Goal: Task Accomplishment & Management: Manage account settings

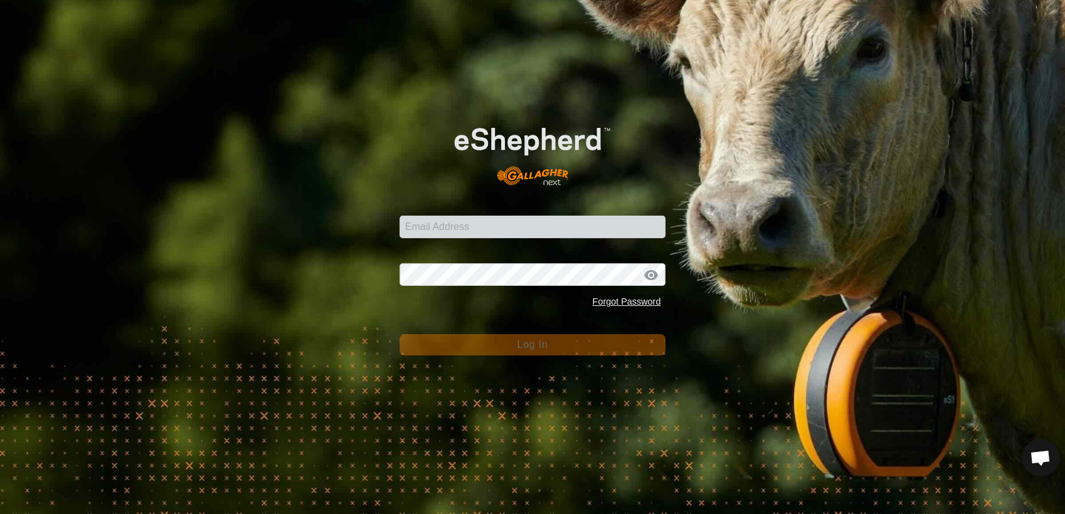
scroll to position [1005, 0]
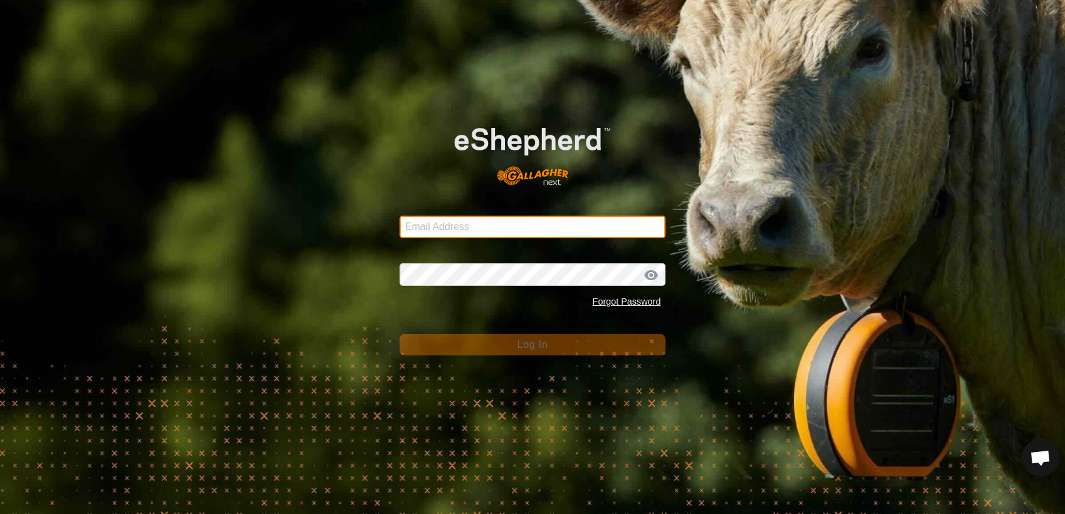
type input "[EMAIL_ADDRESS][DOMAIN_NAME]"
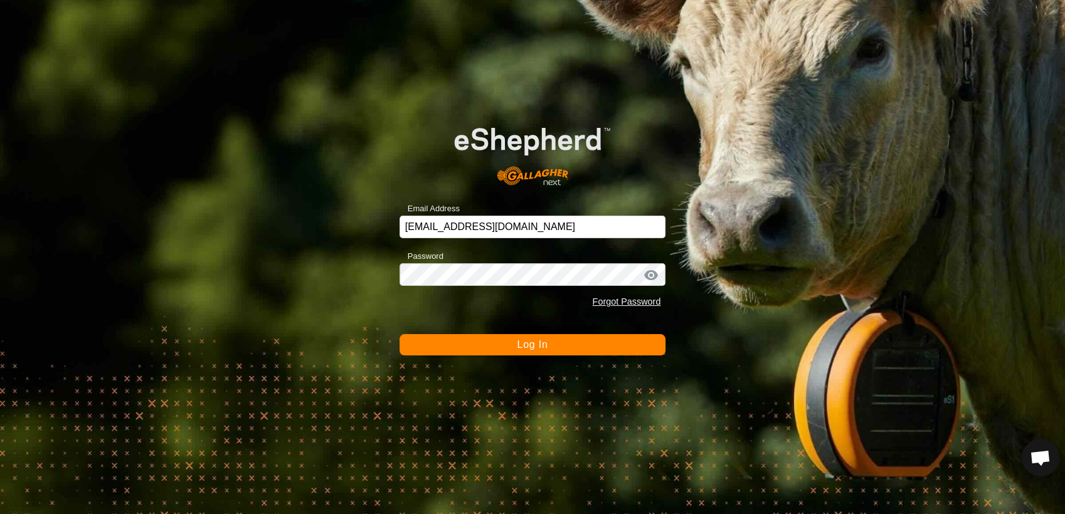
click at [527, 339] on span "Log In" at bounding box center [532, 344] width 31 height 11
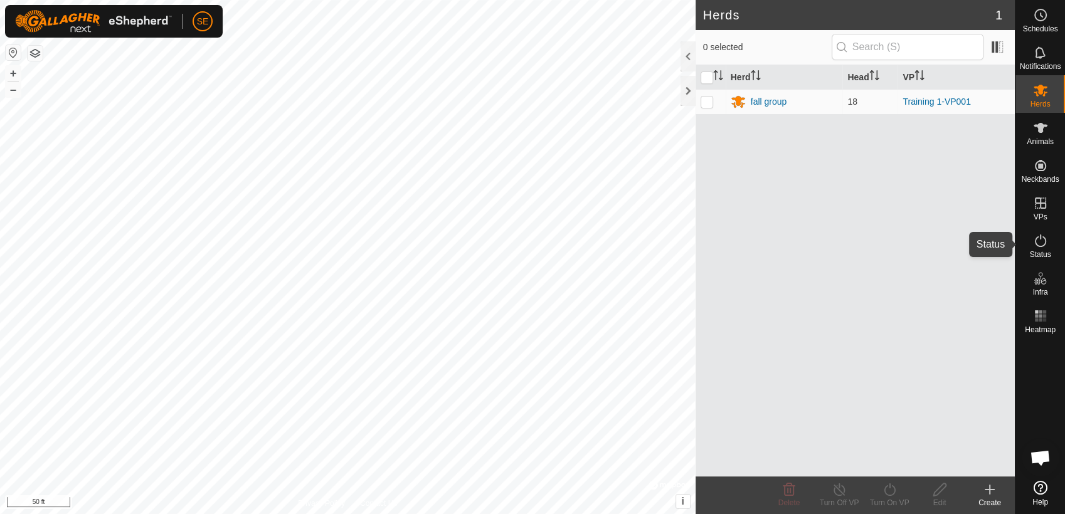
click at [1036, 251] on span "Status" at bounding box center [1039, 255] width 21 height 8
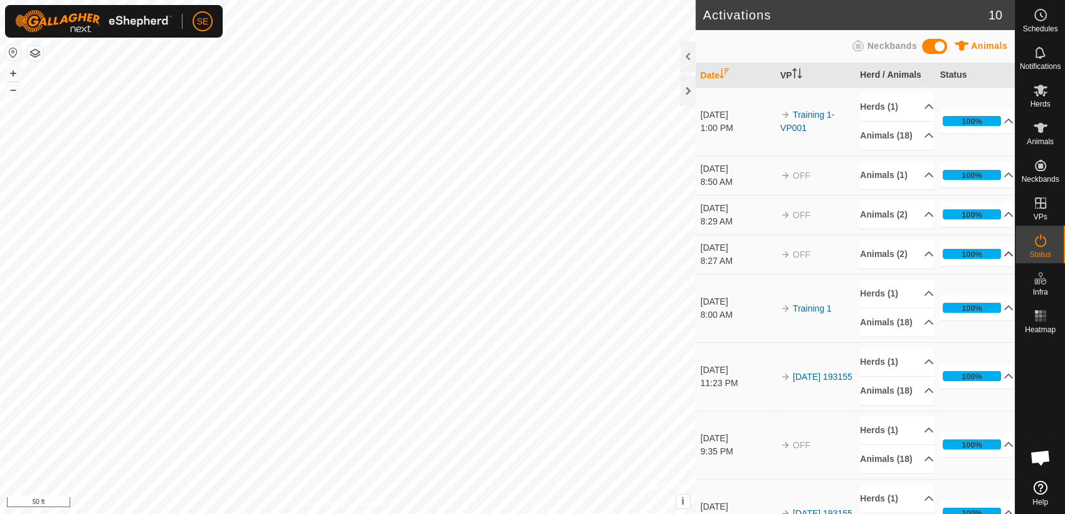
click at [993, 265] on p-accordion-header "100%" at bounding box center [977, 253] width 74 height 25
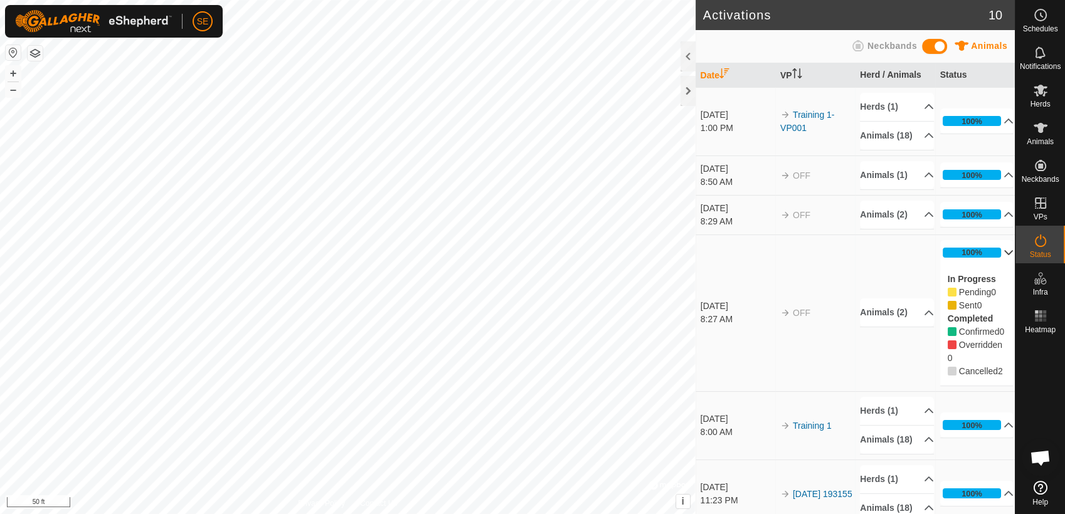
click at [995, 262] on p-accordion-header "100%" at bounding box center [977, 252] width 74 height 25
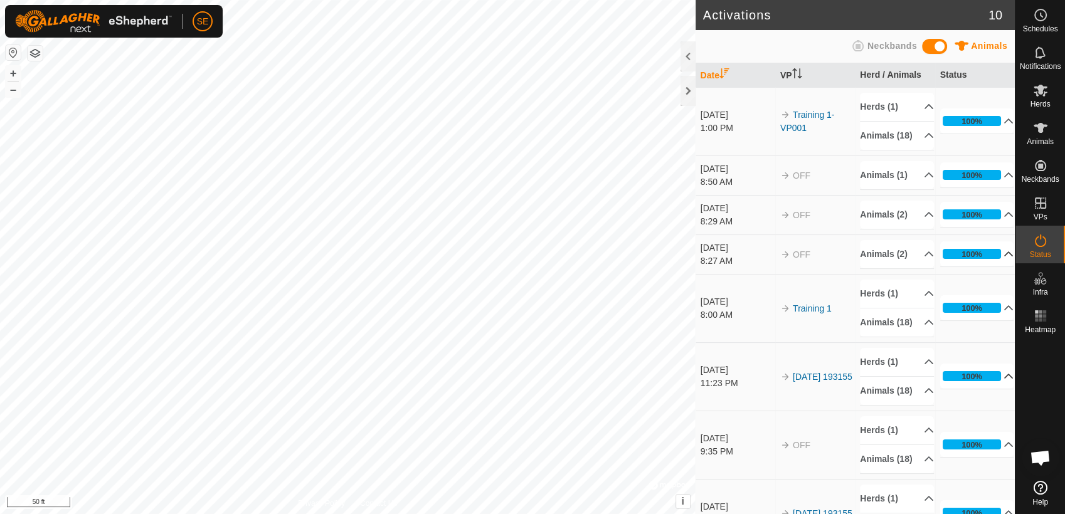
click at [993, 389] on p-accordion-header "100%" at bounding box center [977, 376] width 74 height 25
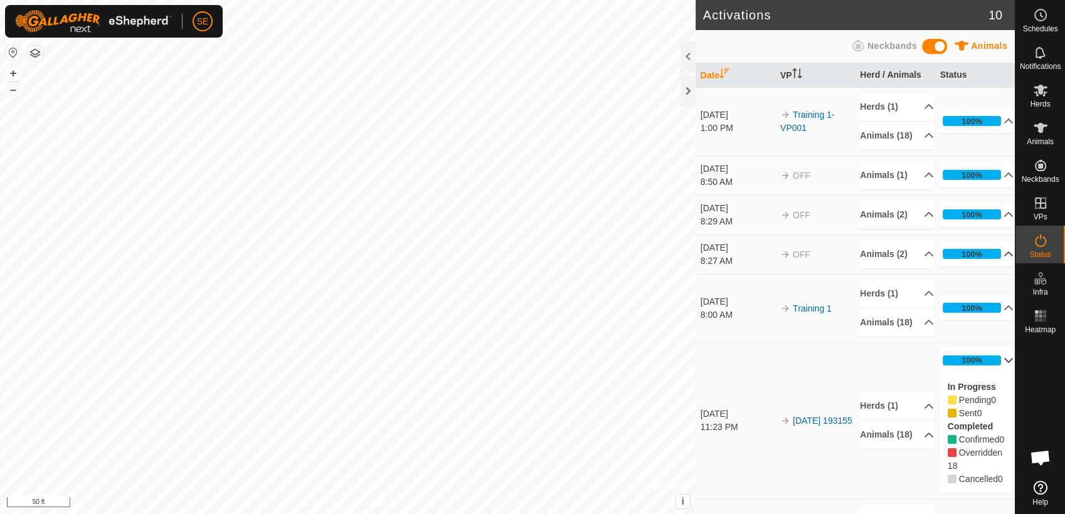
click at [1003, 373] on p-accordion-header "100%" at bounding box center [977, 360] width 74 height 25
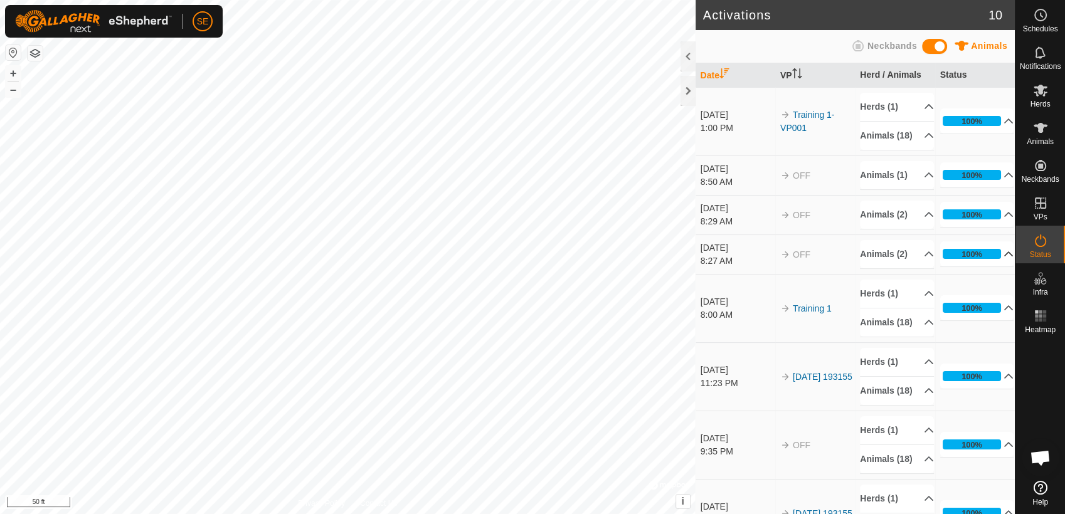
click at [1039, 458] on span "Open chat" at bounding box center [1040, 459] width 21 height 18
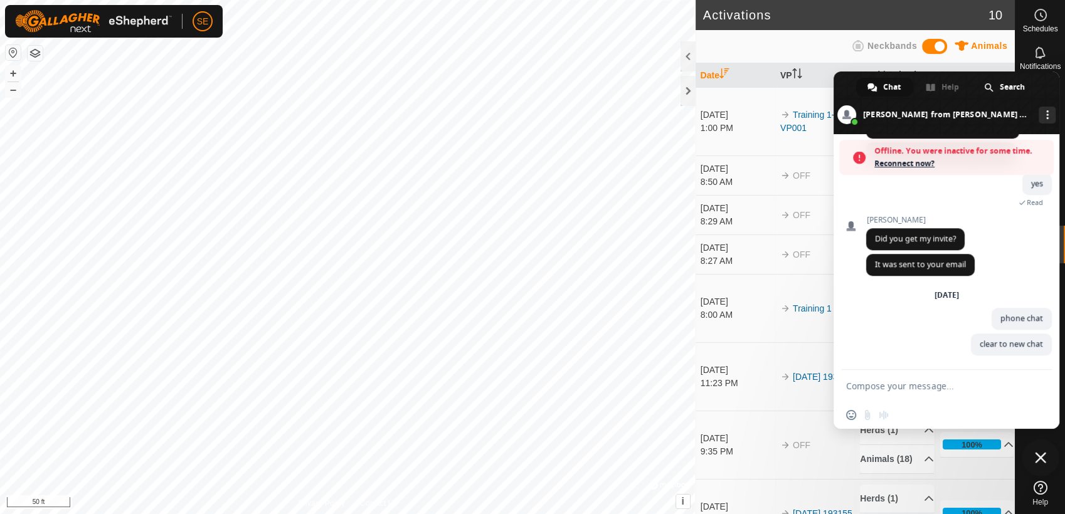
scroll to position [1046, 0]
click at [1039, 458] on span "Close chat" at bounding box center [1040, 457] width 11 height 11
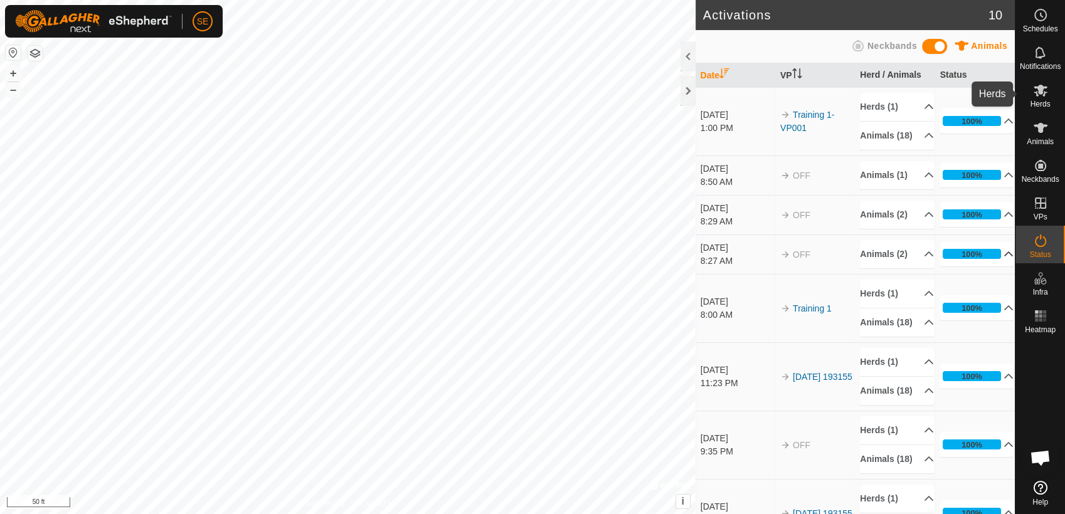
click at [1042, 87] on icon at bounding box center [1041, 91] width 14 height 12
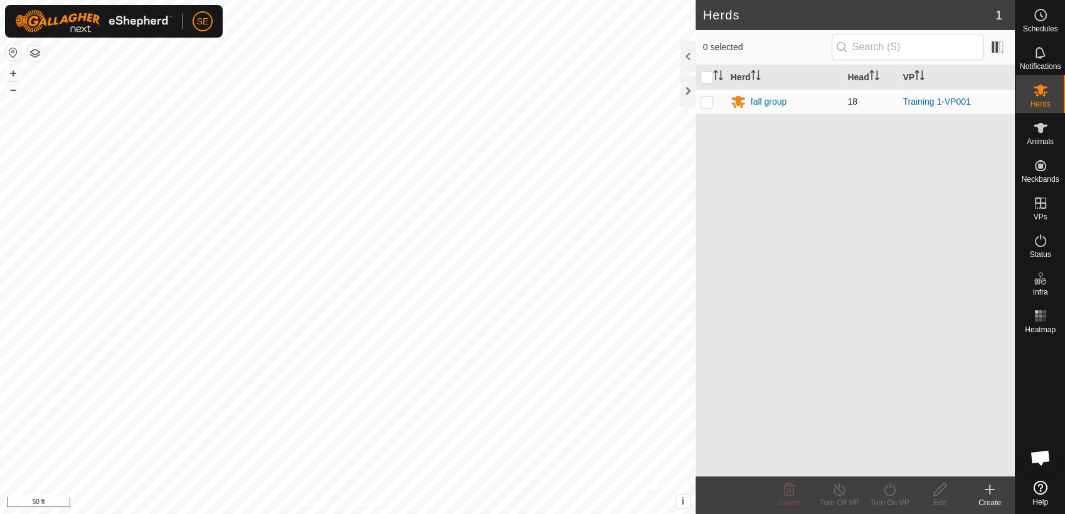
click at [707, 104] on p-checkbox at bounding box center [707, 102] width 13 height 10
checkbox input "true"
click at [938, 492] on icon at bounding box center [940, 489] width 16 height 15
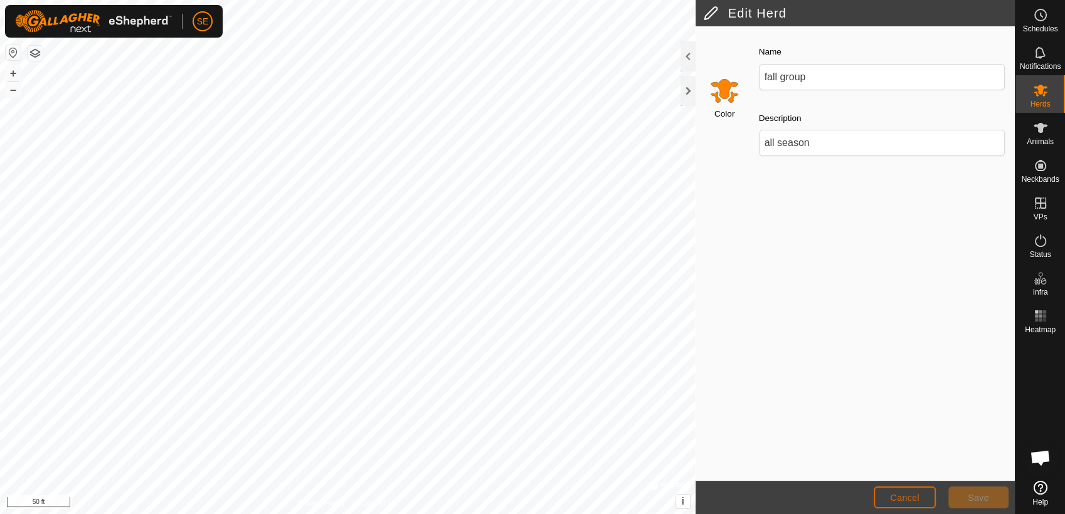
click at [887, 494] on button "Cancel" at bounding box center [905, 498] width 62 height 22
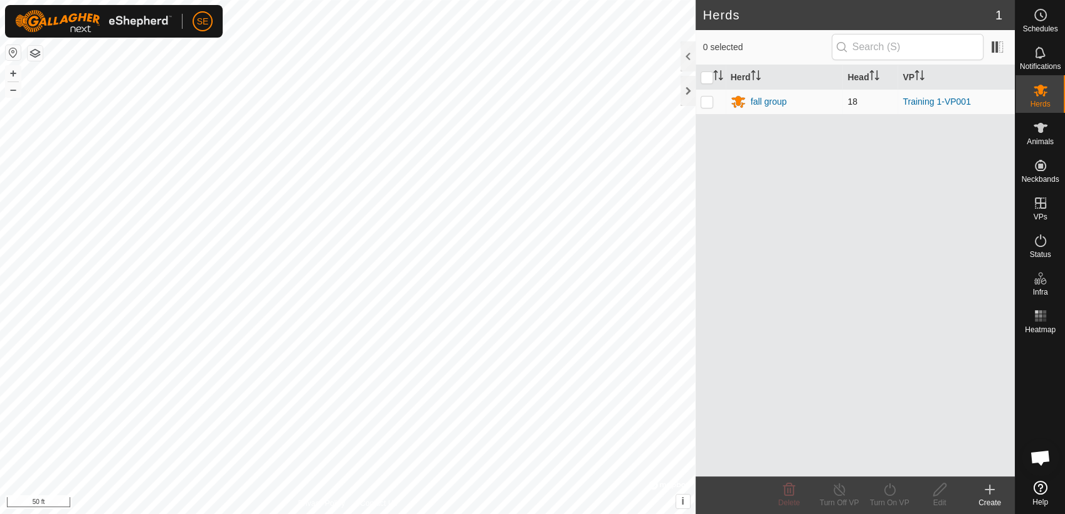
click at [707, 99] on p-checkbox at bounding box center [707, 102] width 13 height 10
checkbox input "true"
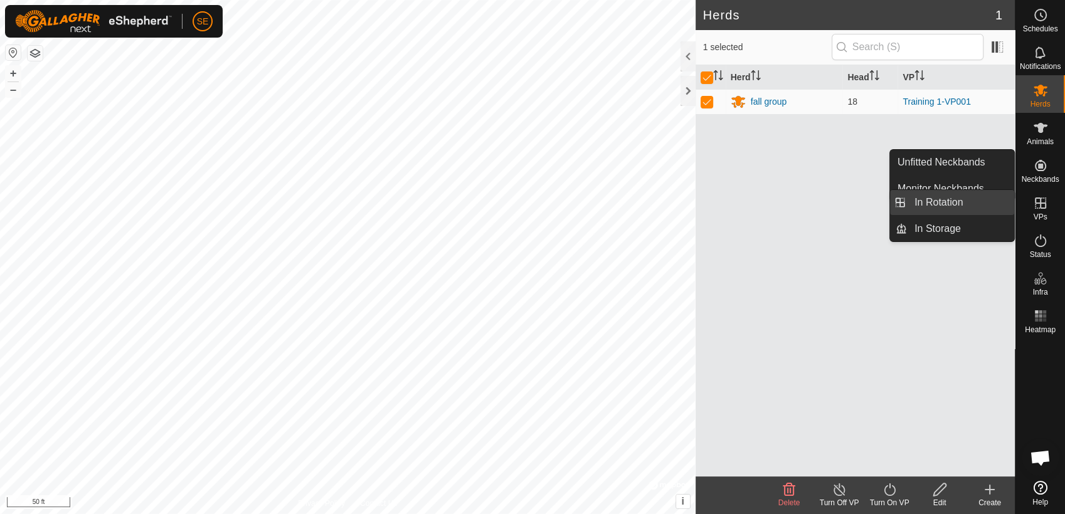
click at [961, 201] on link "In Rotation" at bounding box center [960, 202] width 107 height 25
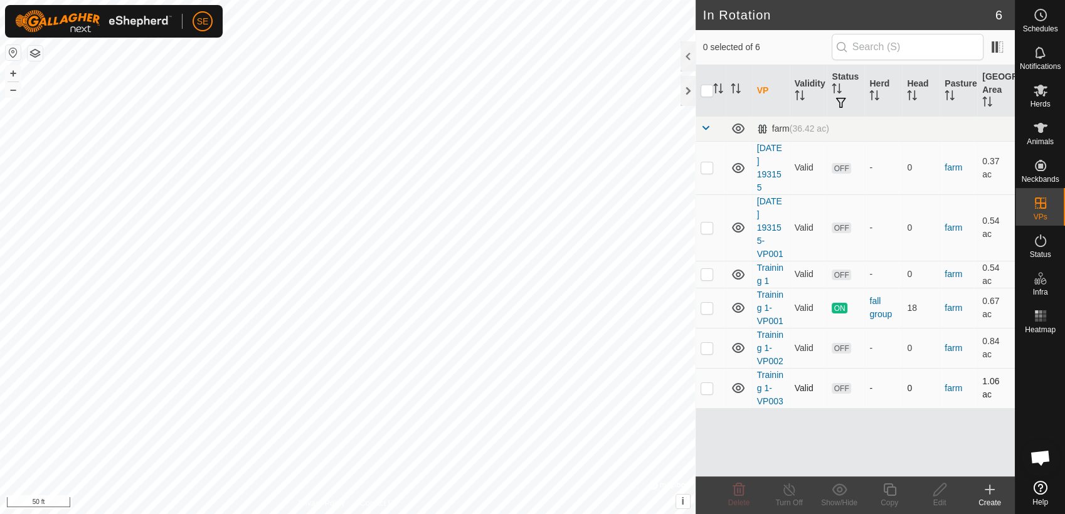
click at [707, 388] on p-checkbox at bounding box center [707, 388] width 13 height 10
click at [704, 391] on p-checkbox at bounding box center [707, 388] width 13 height 10
checkbox input "false"
click at [704, 272] on p-checkbox at bounding box center [707, 274] width 13 height 10
checkbox input "true"
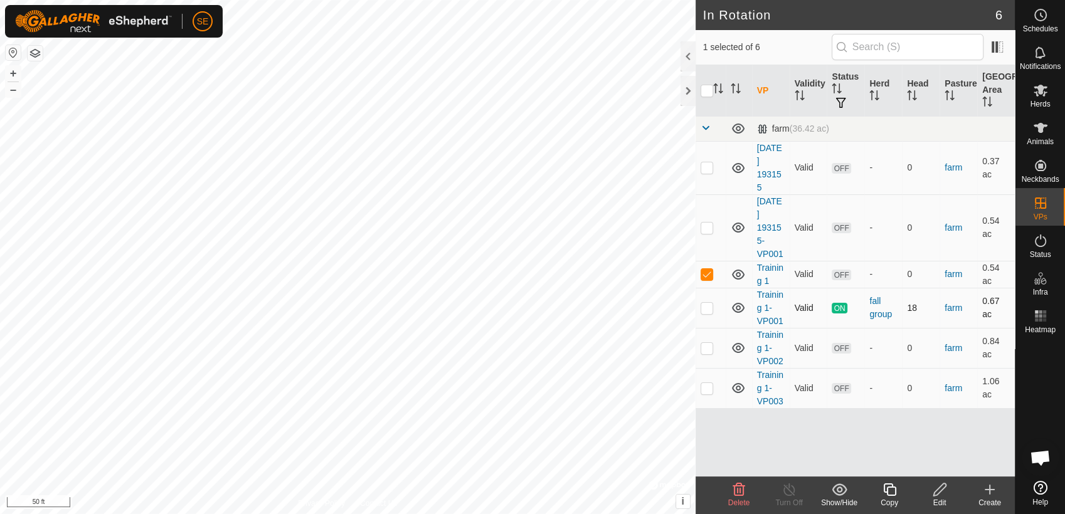
click at [707, 309] on p-checkbox at bounding box center [707, 308] width 13 height 10
checkbox input "true"
click at [992, 489] on icon at bounding box center [989, 489] width 15 height 15
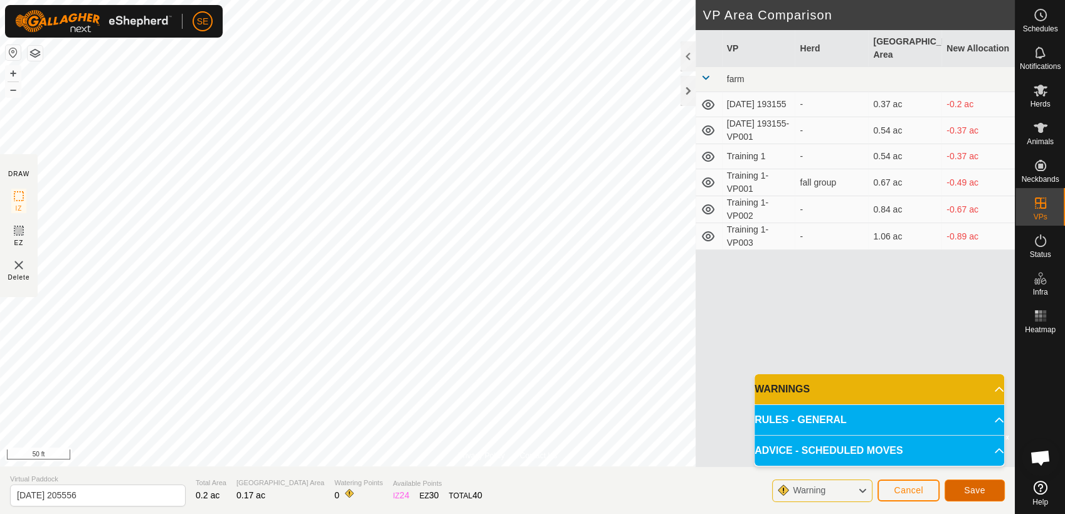
click at [968, 488] on span "Save" at bounding box center [974, 490] width 21 height 10
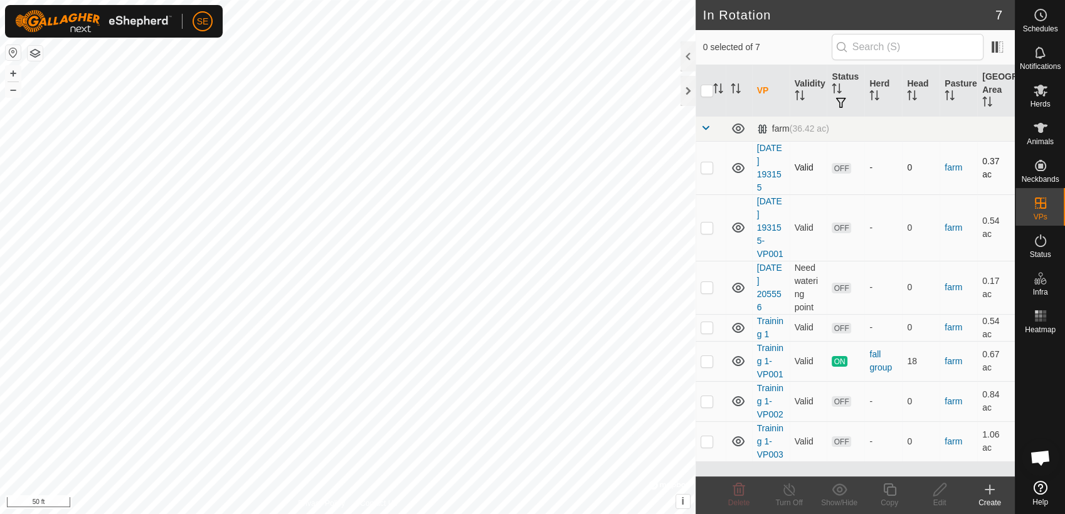
checkbox input "true"
click at [737, 494] on icon at bounding box center [738, 489] width 15 height 15
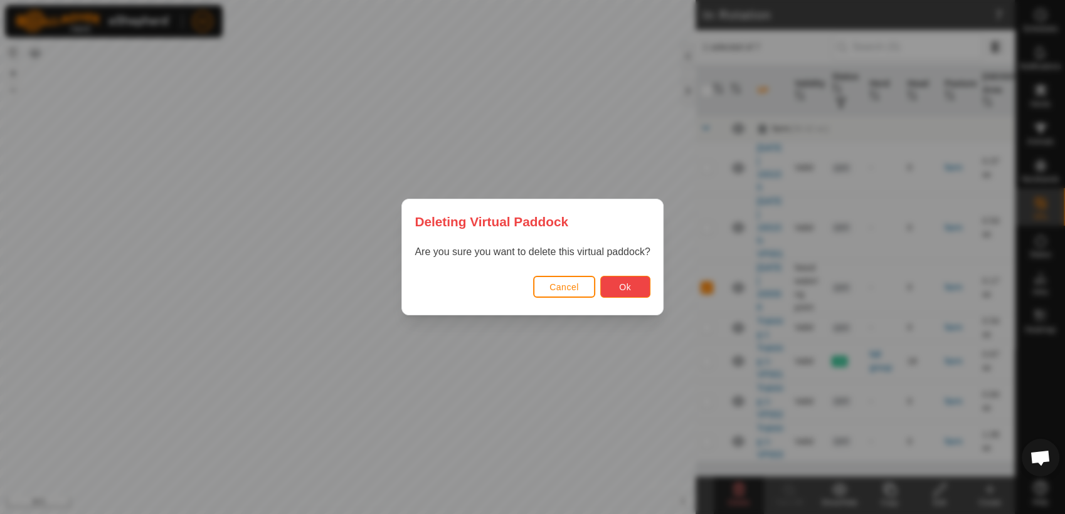
click at [632, 286] on button "Ok" at bounding box center [625, 287] width 50 height 22
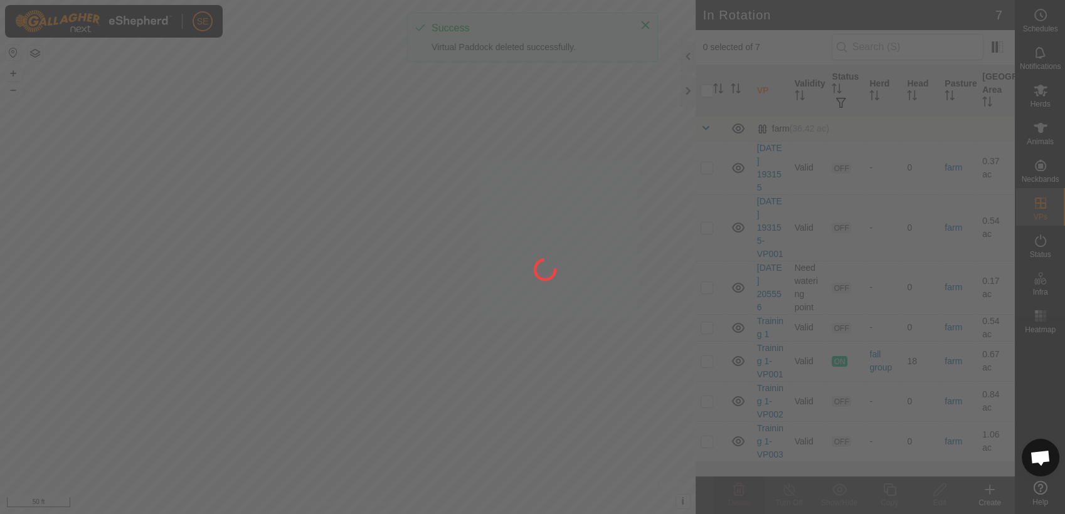
checkbox input "false"
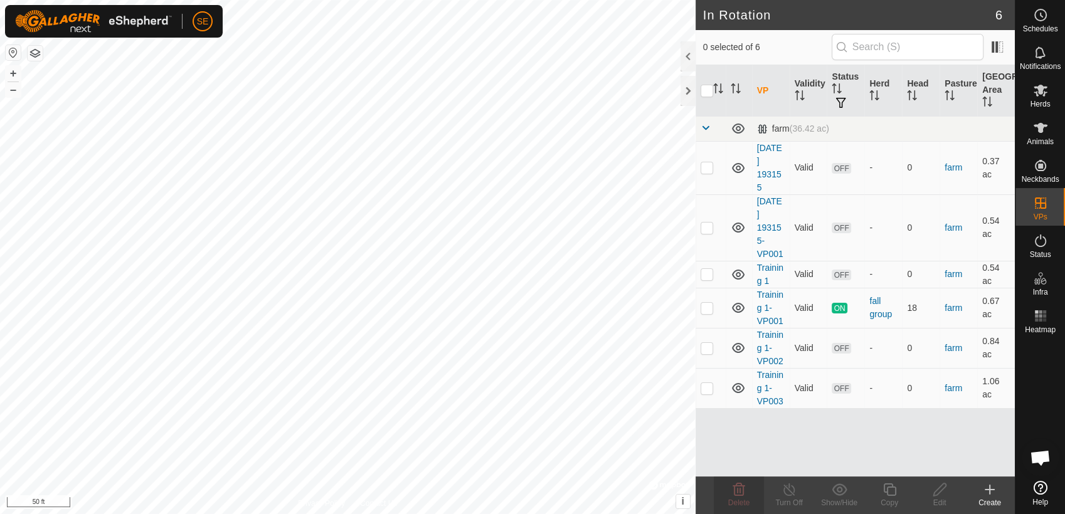
checkbox input "true"
click at [991, 491] on icon at bounding box center [989, 489] width 15 height 15
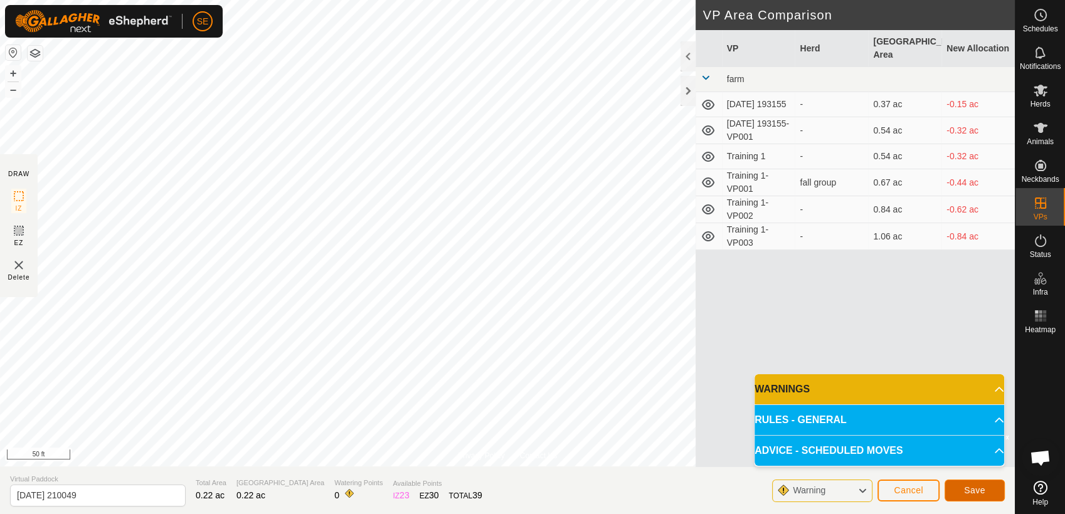
click at [975, 490] on span "Save" at bounding box center [974, 490] width 21 height 10
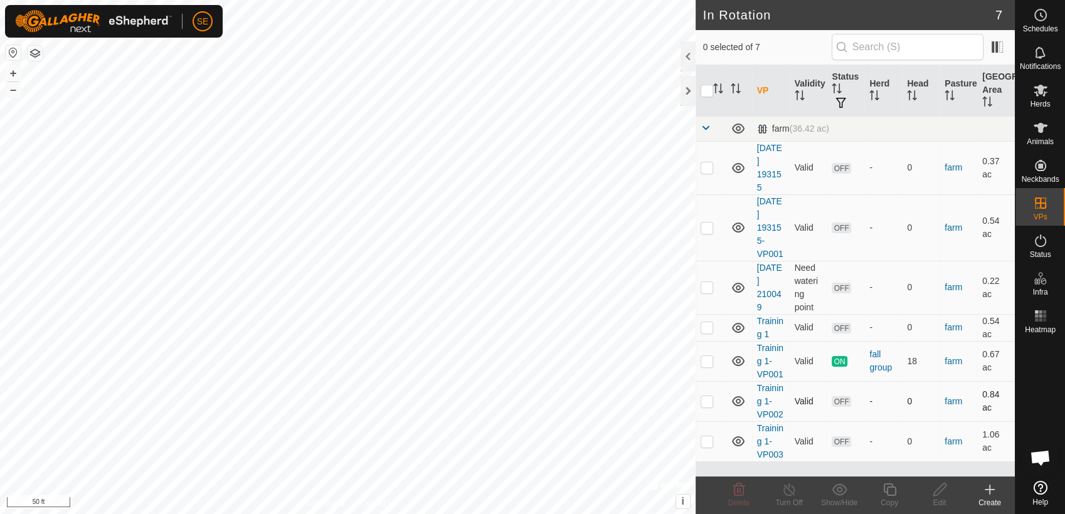
checkbox input "true"
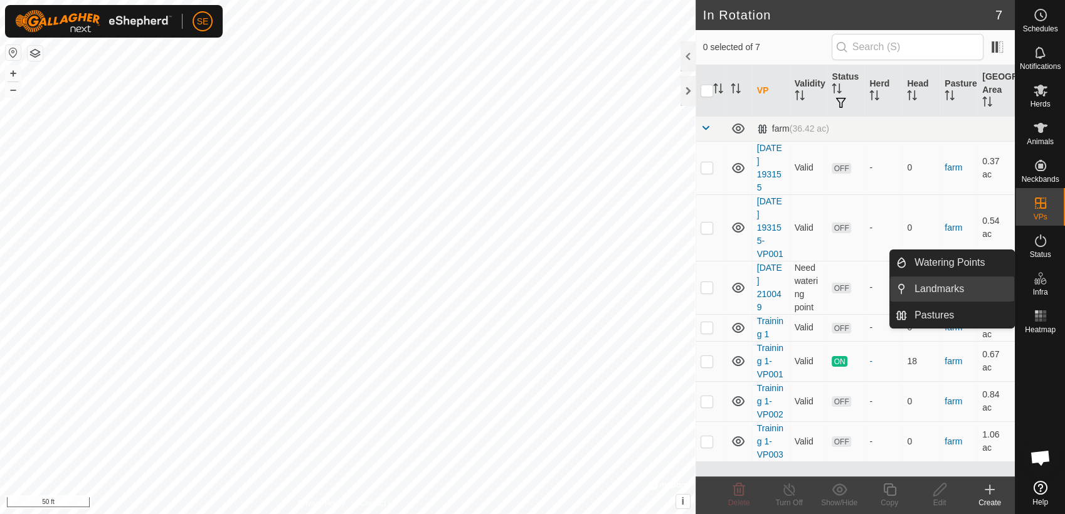
click at [958, 290] on link "Landmarks" at bounding box center [960, 289] width 107 height 25
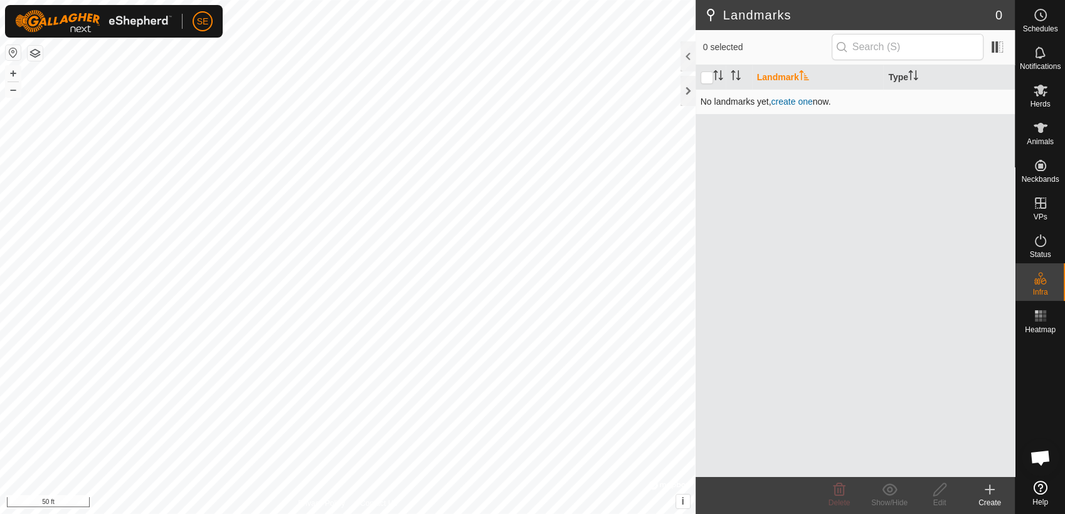
click at [796, 100] on link "create one" at bounding box center [791, 102] width 41 height 10
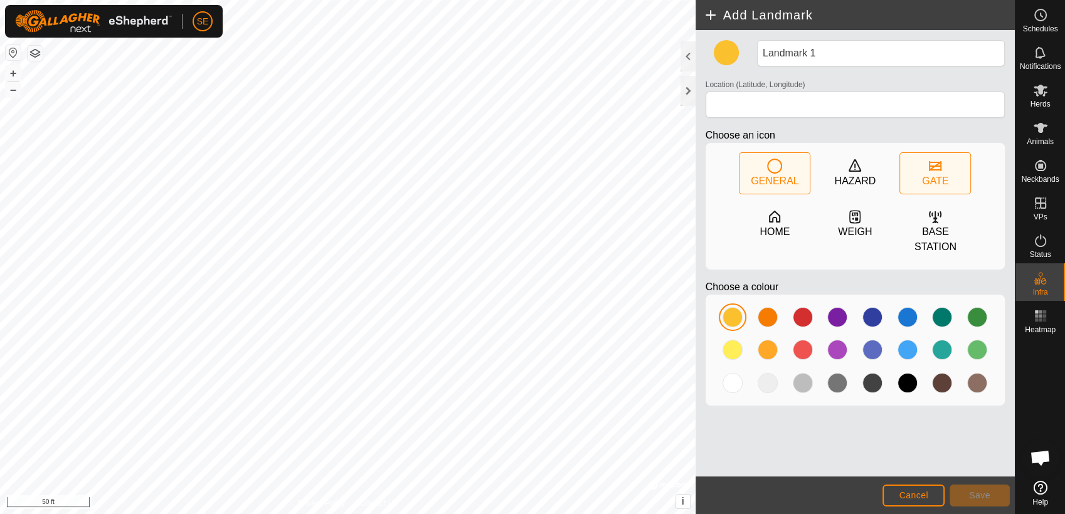
click at [923, 162] on div "GATE" at bounding box center [935, 173] width 70 height 41
type input "44.206032, -91.149002"
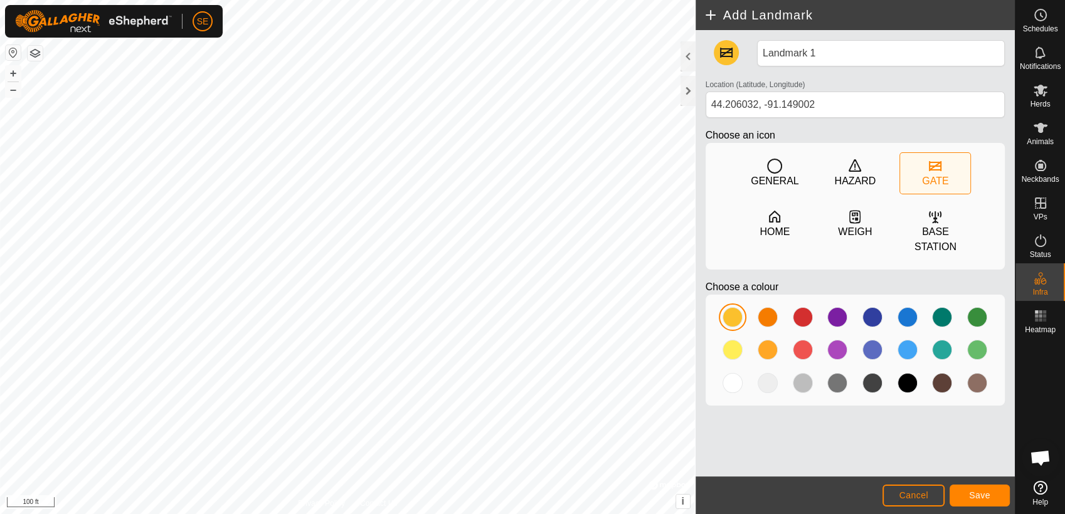
click at [948, 173] on div "GATE" at bounding box center [935, 173] width 70 height 41
click at [969, 494] on button "Save" at bounding box center [980, 496] width 60 height 22
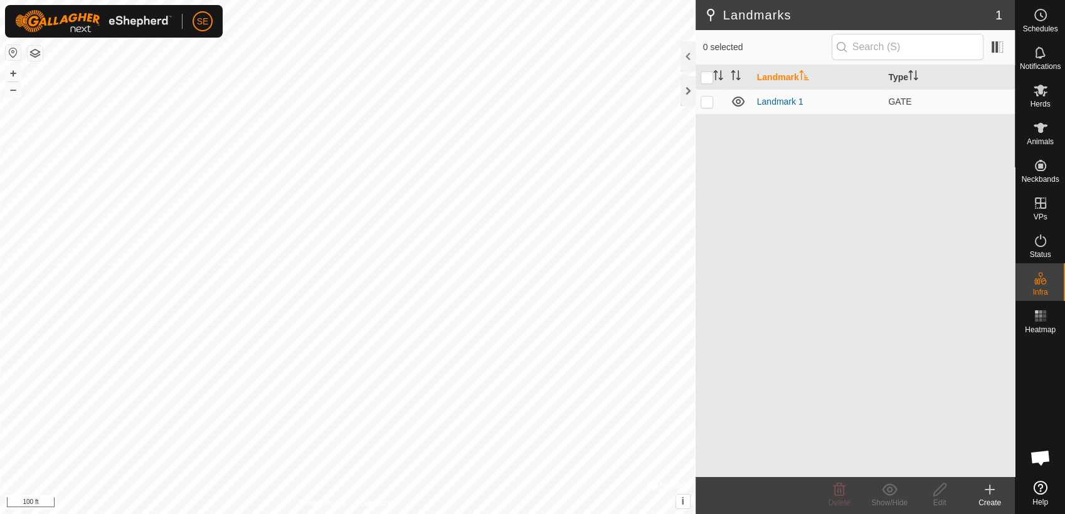
click at [987, 489] on icon at bounding box center [989, 489] width 15 height 15
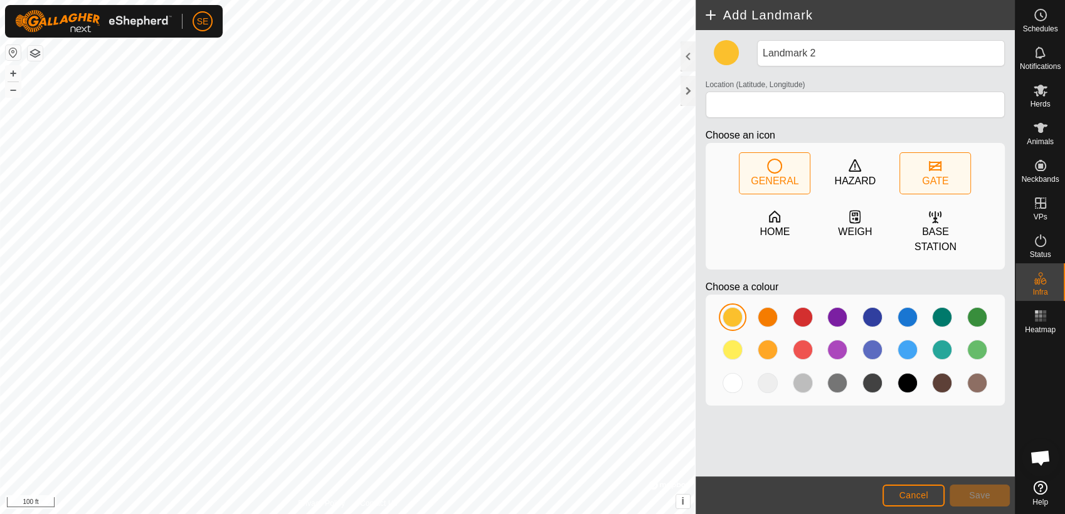
click at [933, 166] on icon at bounding box center [935, 166] width 13 height 10
type input "44.205242, -91.149526"
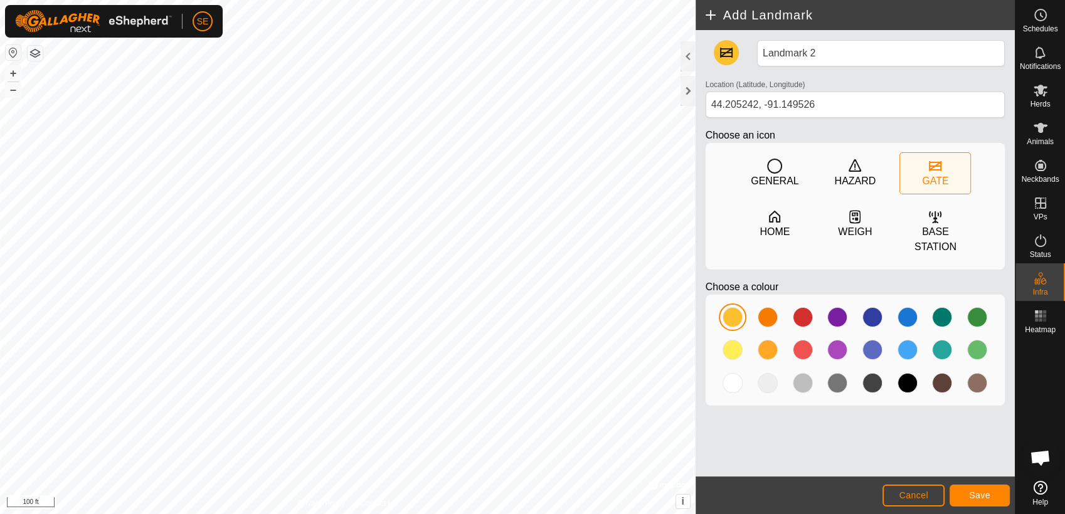
click at [696, 278] on div "Add Landmark Landmark 2 Location (Latitude, Longitude) [GEOGRAPHIC_DATA] Choose…" at bounding box center [507, 257] width 1015 height 514
click at [985, 495] on span "Save" at bounding box center [979, 495] width 21 height 10
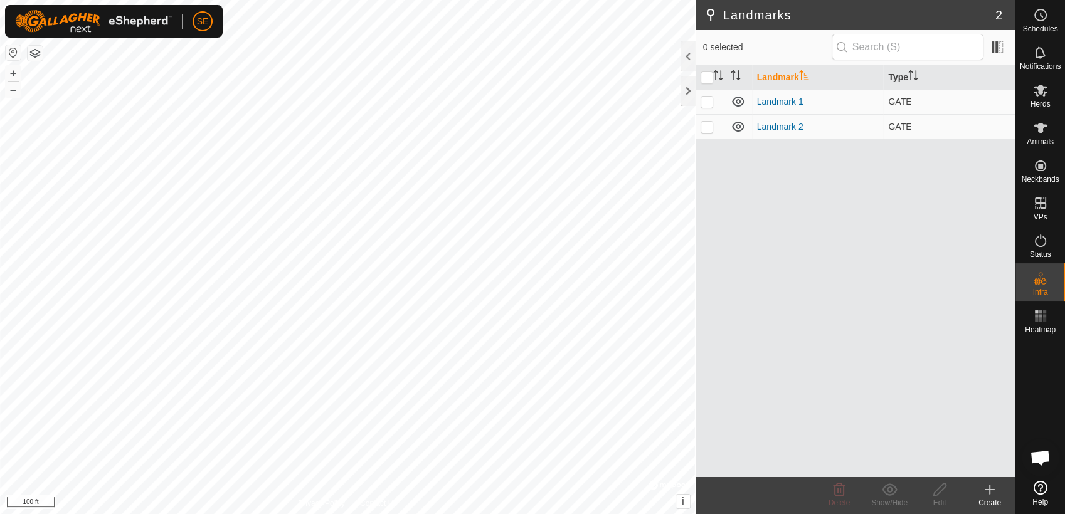
click at [988, 495] on icon at bounding box center [989, 489] width 15 height 15
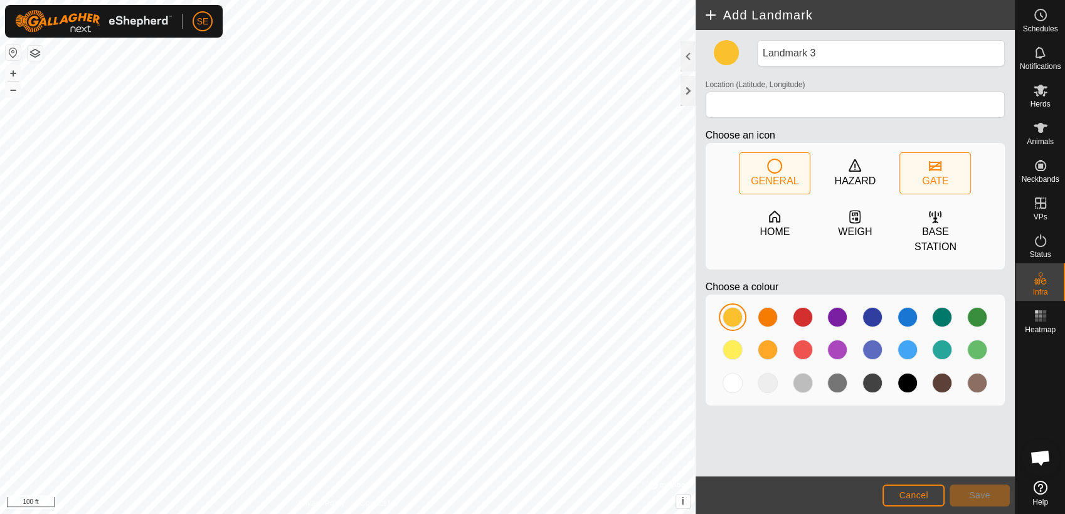
click at [945, 171] on div "GATE" at bounding box center [935, 173] width 70 height 41
type input "44.202589, -91.146471"
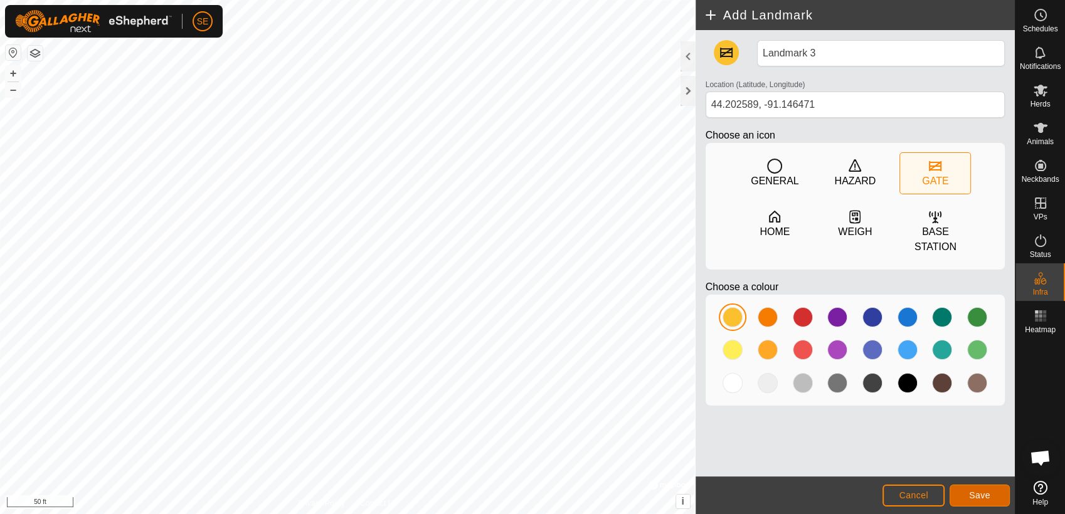
click at [993, 492] on button "Save" at bounding box center [980, 496] width 60 height 22
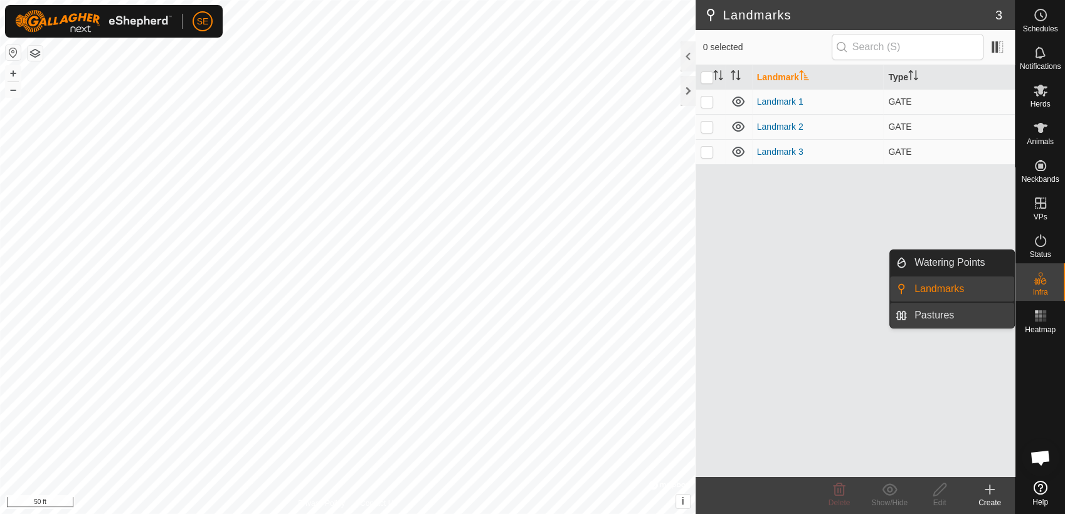
click at [971, 314] on link "Pastures" at bounding box center [960, 315] width 107 height 25
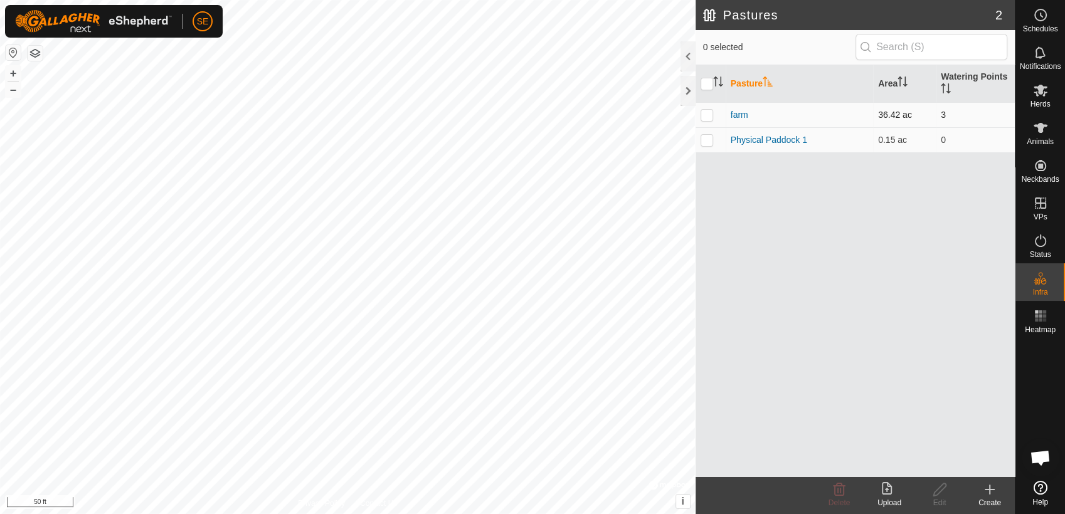
click at [705, 113] on p-checkbox at bounding box center [707, 115] width 13 height 10
checkbox input "true"
click at [940, 490] on icon at bounding box center [939, 490] width 13 height 13
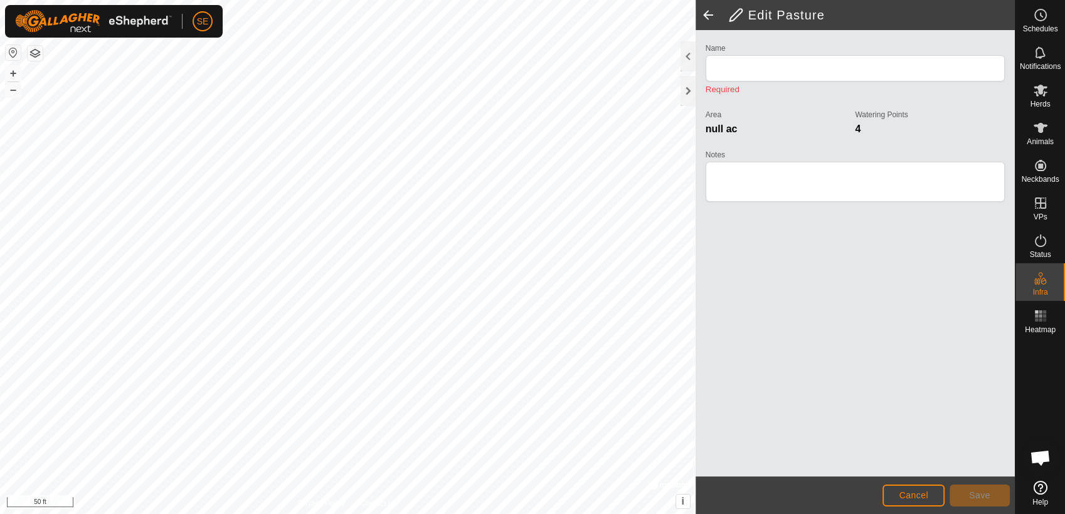
type input "farm"
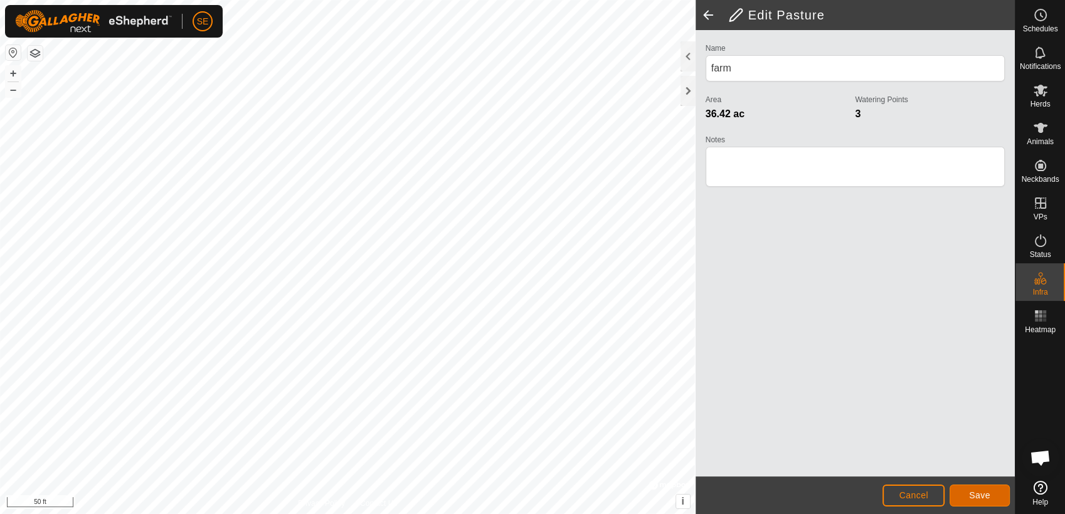
click at [968, 497] on button "Save" at bounding box center [980, 496] width 60 height 22
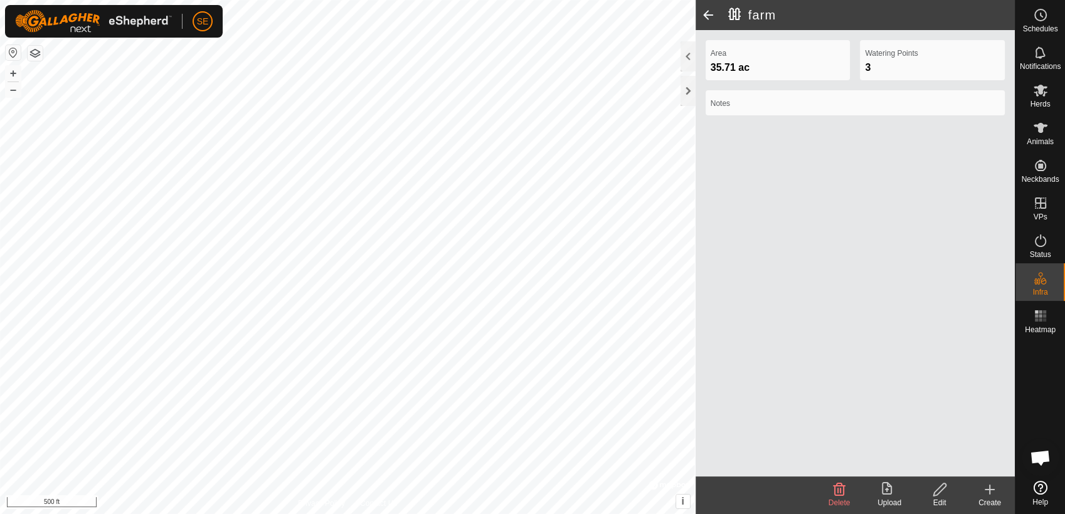
click at [394, 0] on html "SE Schedules Notifications Herds Animals Neckbands VPs Status Infra Heatmap Hel…" at bounding box center [532, 257] width 1065 height 514
click at [744, 514] on html "SE Schedules Notifications Herds Animals Neckbands VPs Status Infra Heatmap Hel…" at bounding box center [532, 257] width 1065 height 514
click at [0, 0] on html "SE Schedules Notifications Herds Animals Neckbands VPs Status Infra Heatmap Hel…" at bounding box center [532, 257] width 1065 height 514
click at [1037, 97] on icon at bounding box center [1040, 90] width 15 height 15
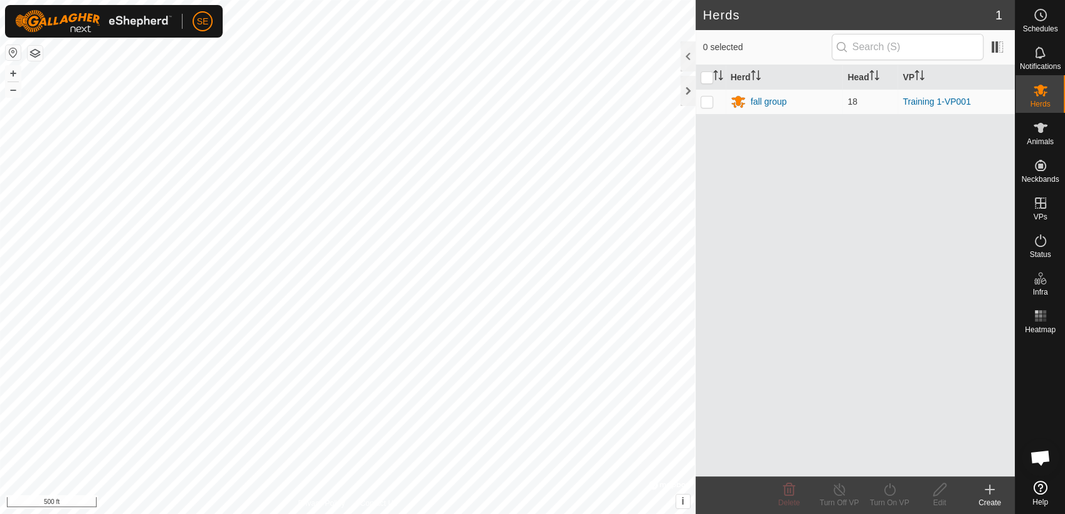
click at [1037, 97] on icon at bounding box center [1040, 90] width 15 height 15
click at [1034, 100] on span "Herds" at bounding box center [1040, 104] width 20 height 8
click at [1039, 132] on icon at bounding box center [1041, 128] width 14 height 10
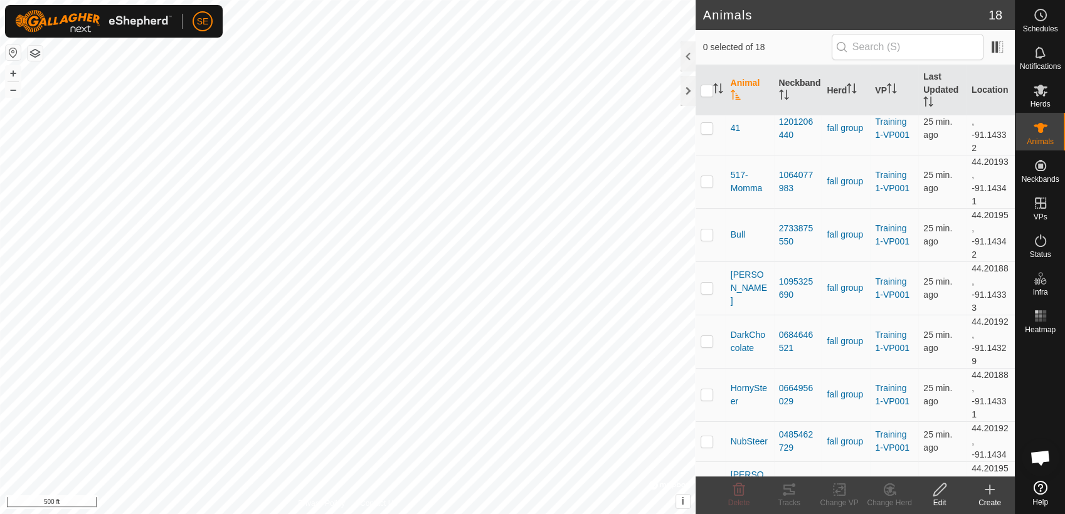
scroll to position [316, 0]
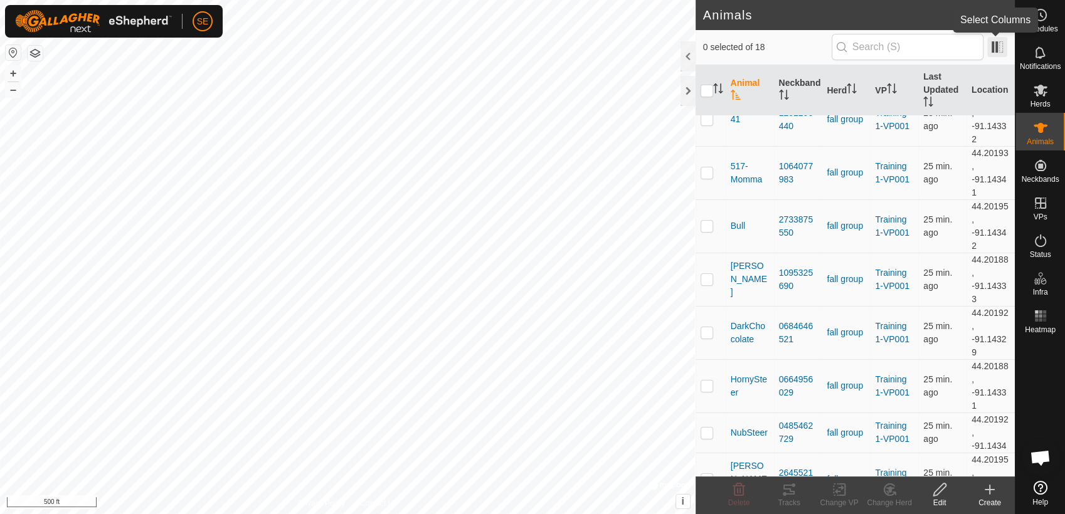
click at [997, 48] on span at bounding box center [997, 47] width 20 height 20
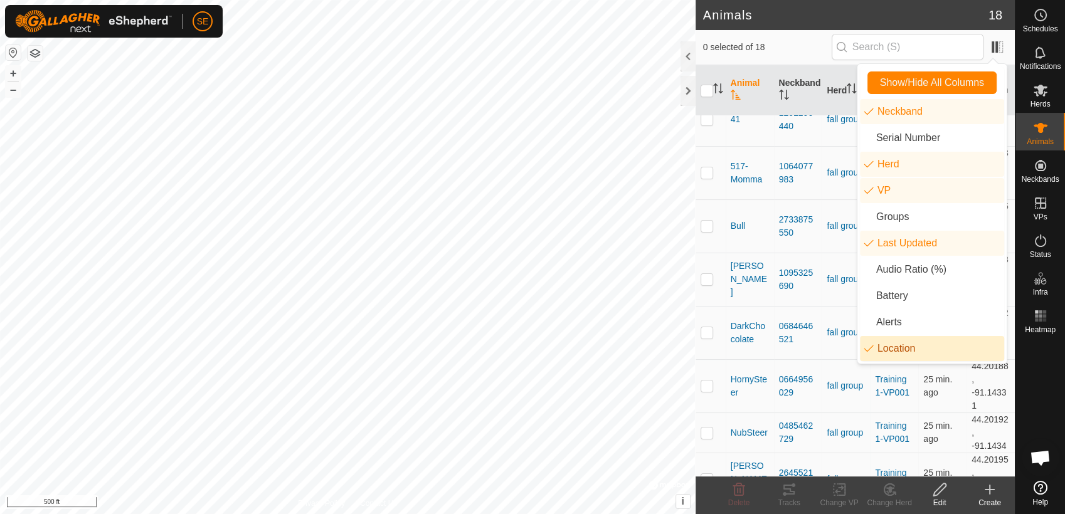
click at [899, 352] on li "Location" at bounding box center [932, 348] width 144 height 25
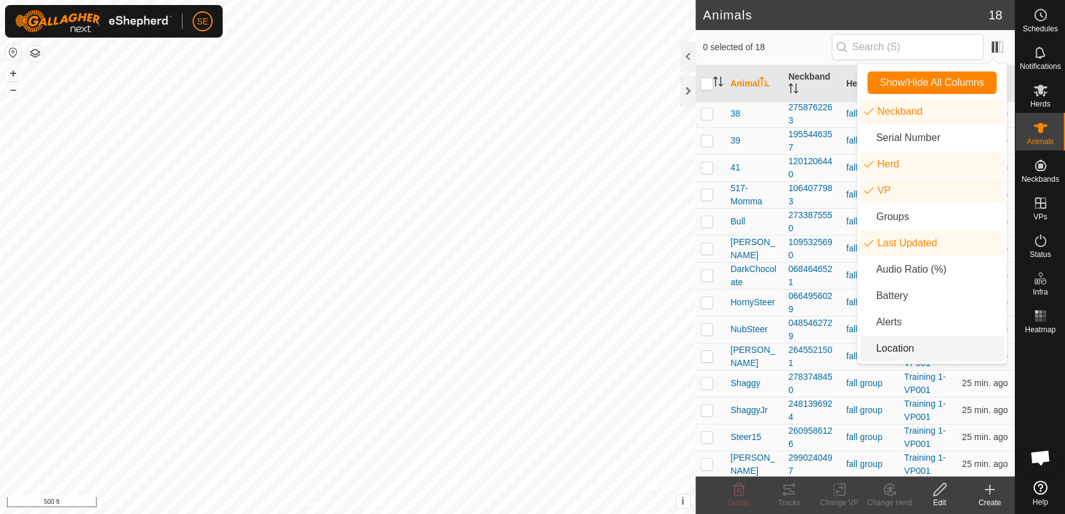
scroll to position [109, 0]
click at [704, 411] on p-checkbox at bounding box center [707, 411] width 13 height 10
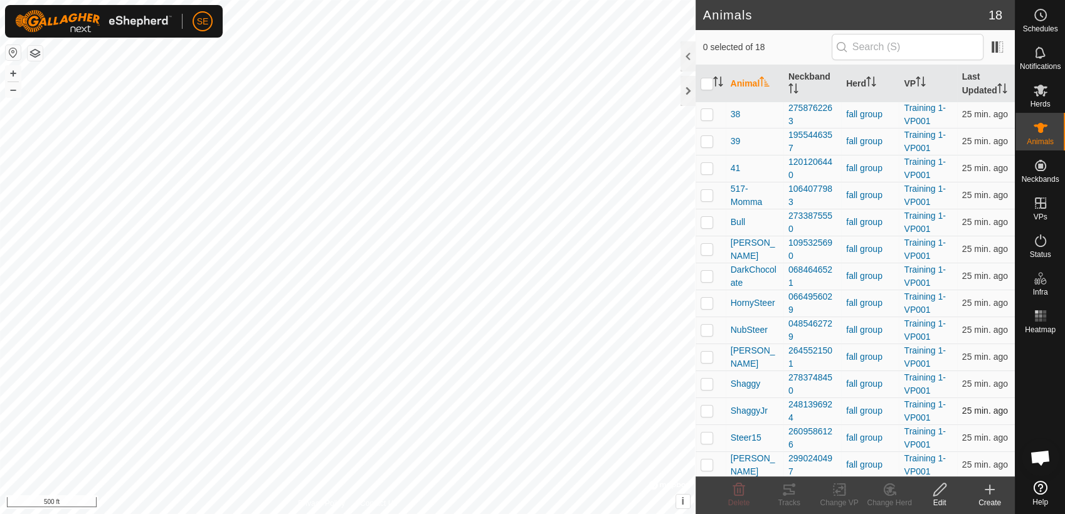
checkbox input "true"
click at [706, 383] on p-checkbox at bounding box center [707, 384] width 13 height 10
checkbox input "true"
click at [707, 355] on p-checkbox at bounding box center [707, 357] width 13 height 10
checkbox input "true"
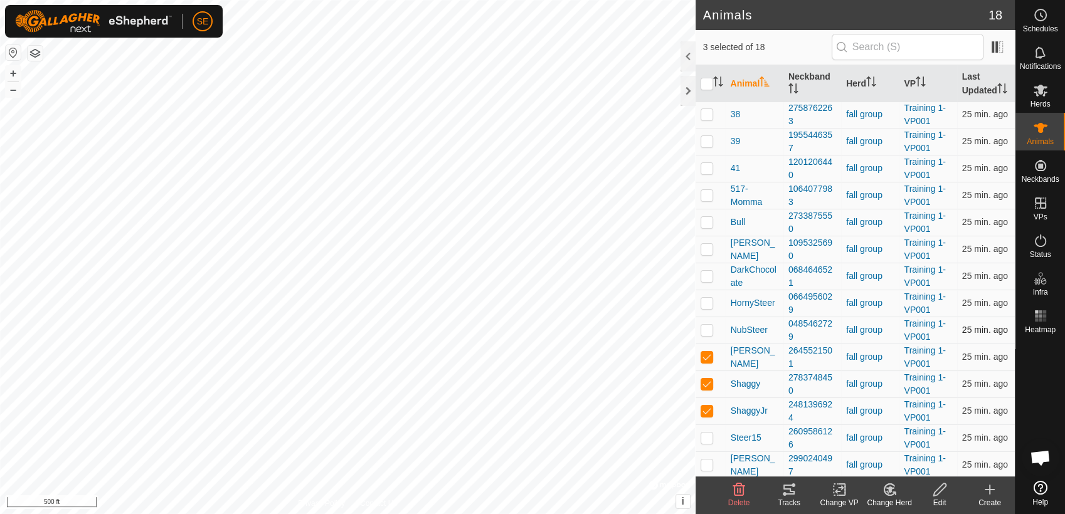
click at [706, 328] on p-checkbox at bounding box center [707, 330] width 13 height 10
checkbox input "true"
click at [707, 406] on p-checkbox at bounding box center [707, 411] width 13 height 10
checkbox input "false"
click at [704, 381] on p-checkbox at bounding box center [707, 384] width 13 height 10
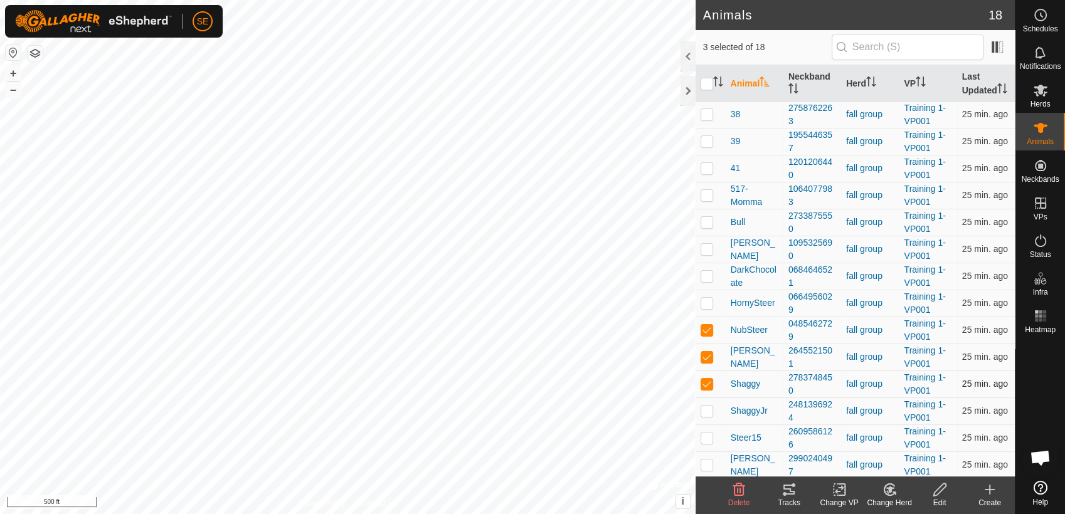
checkbox input "false"
click at [707, 330] on p-checkbox at bounding box center [707, 330] width 13 height 10
checkbox input "false"
click at [710, 359] on p-checkbox at bounding box center [707, 357] width 13 height 10
checkbox input "false"
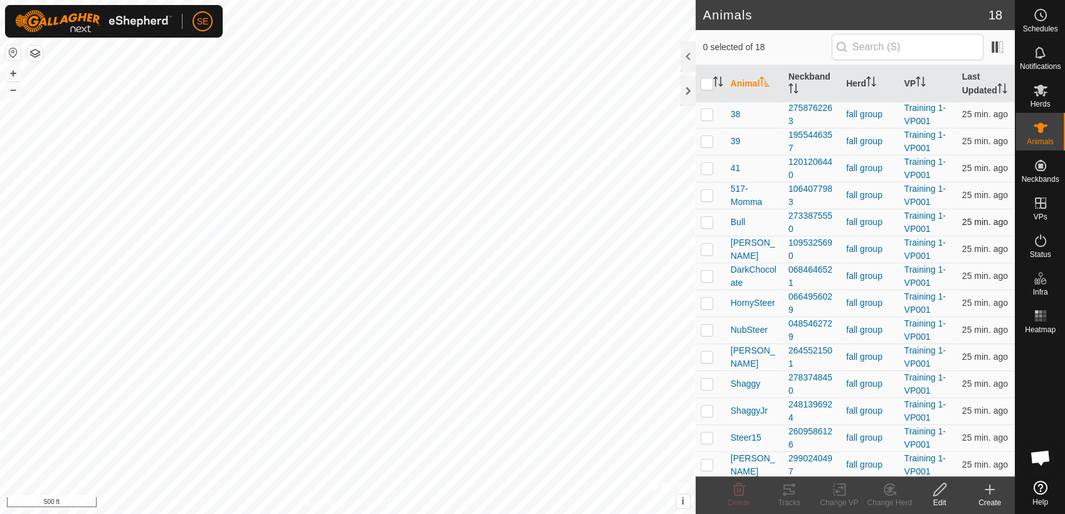
click at [706, 220] on p-checkbox at bounding box center [707, 222] width 13 height 10
click at [790, 494] on icon at bounding box center [788, 489] width 15 height 15
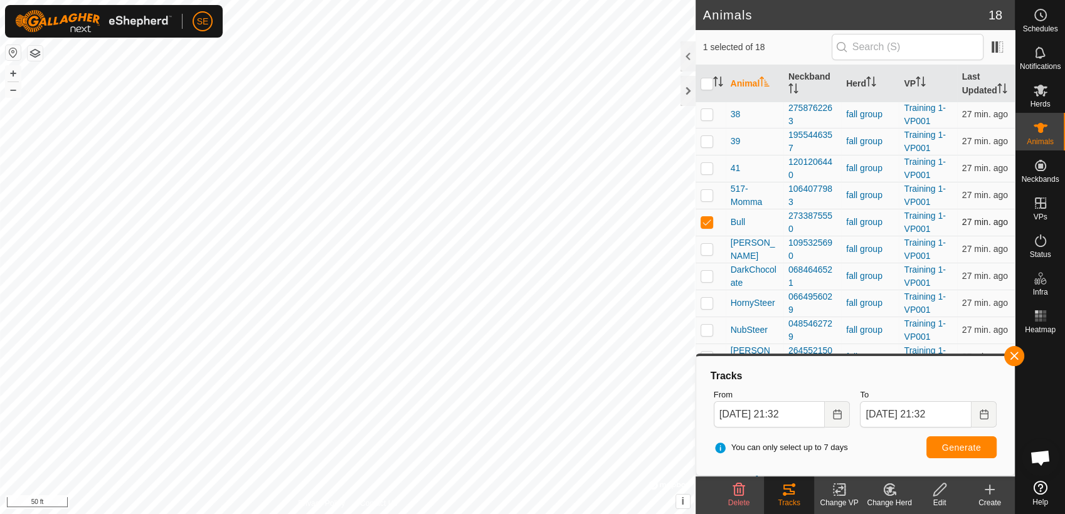
click at [706, 223] on p-checkbox at bounding box center [707, 222] width 13 height 10
checkbox input "false"
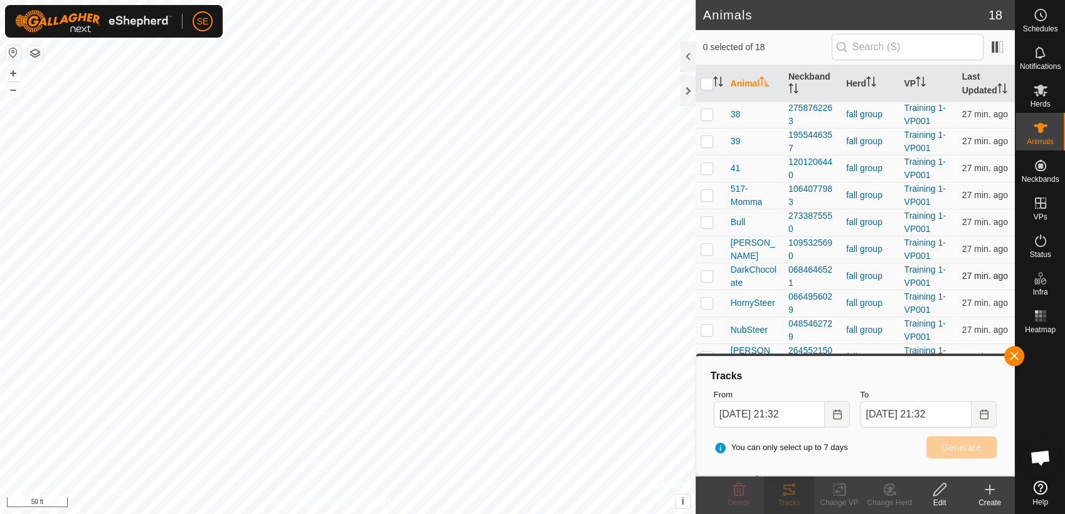
click at [704, 275] on p-checkbox at bounding box center [707, 276] width 13 height 10
checkbox input "true"
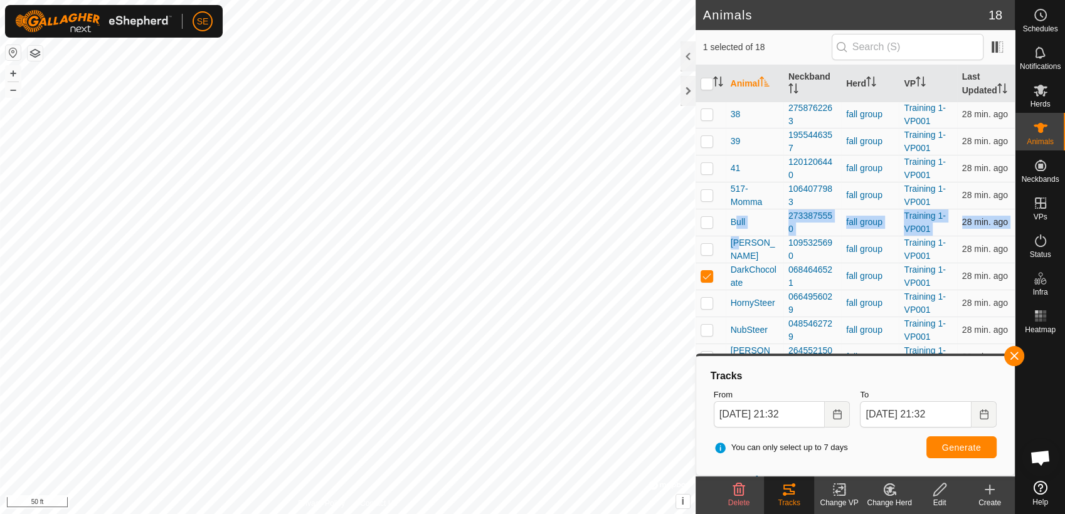
drag, startPoint x: 736, startPoint y: 260, endPoint x: 722, endPoint y: 209, distance: 51.9
click at [722, 209] on tbody "27 3683015622 fall group Training 1-VP001 28 min. ago 34 1937080860 fall group …" at bounding box center [855, 235] width 319 height 485
click at [703, 221] on p-checkbox at bounding box center [707, 222] width 13 height 10
click at [706, 220] on p-checkbox at bounding box center [707, 222] width 13 height 10
checkbox input "false"
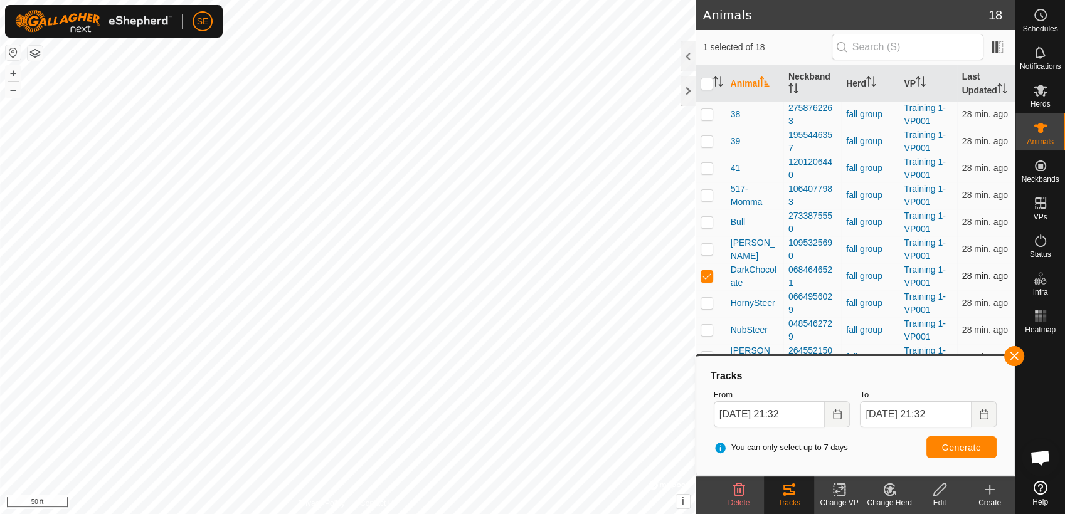
click at [706, 273] on p-checkbox at bounding box center [707, 276] width 13 height 10
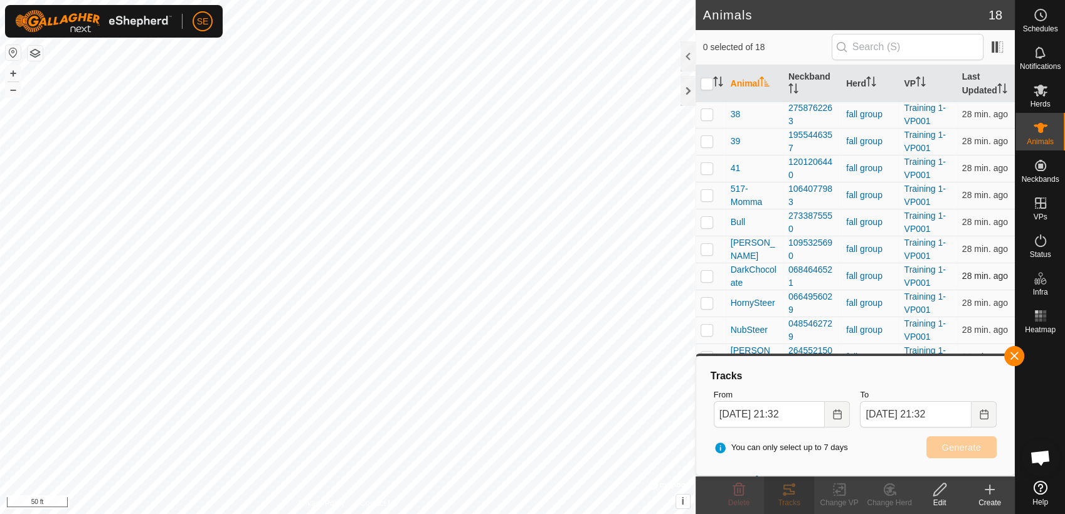
click at [709, 274] on p-checkbox at bounding box center [707, 276] width 13 height 10
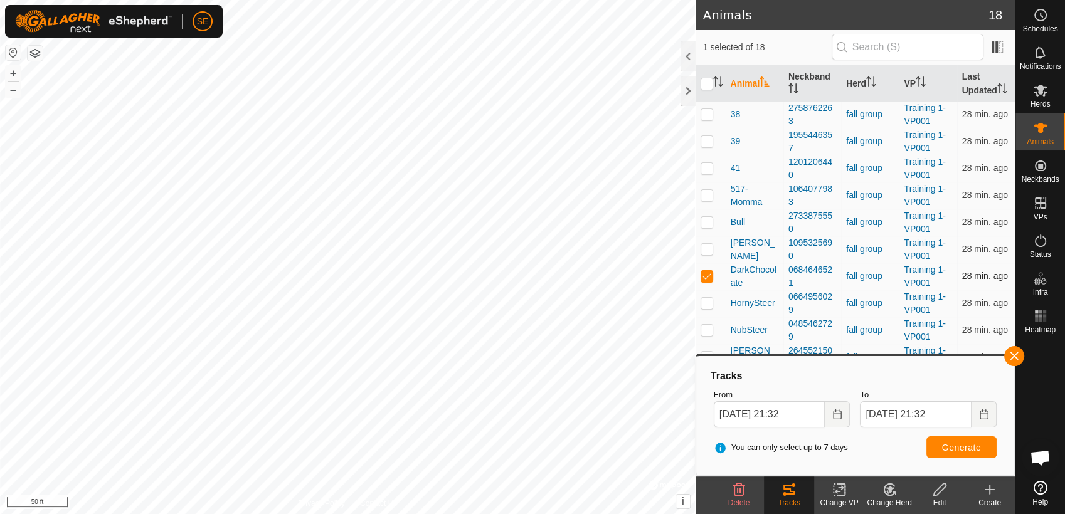
click at [710, 272] on p-checkbox at bounding box center [707, 276] width 13 height 10
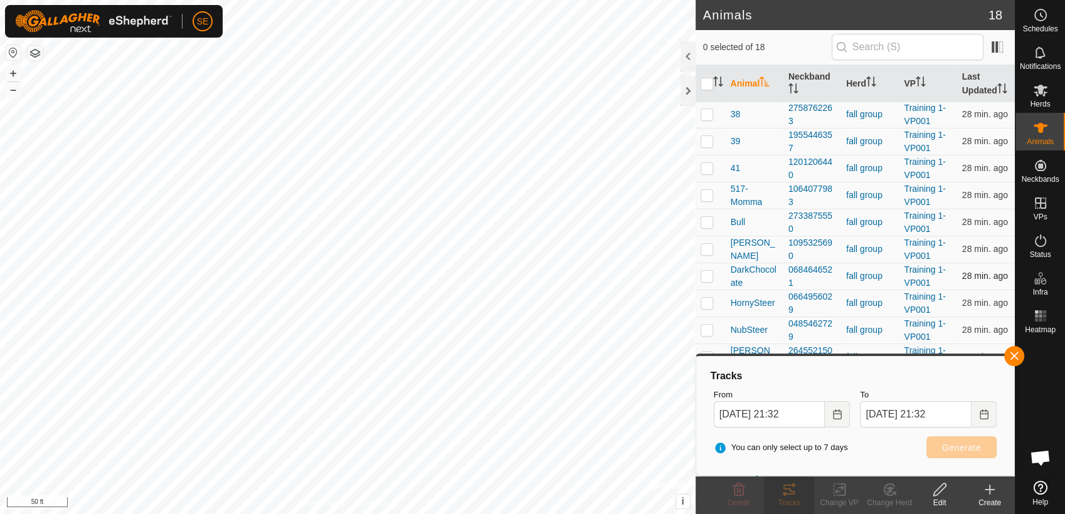
click at [711, 272] on p-checkbox at bounding box center [707, 276] width 13 height 10
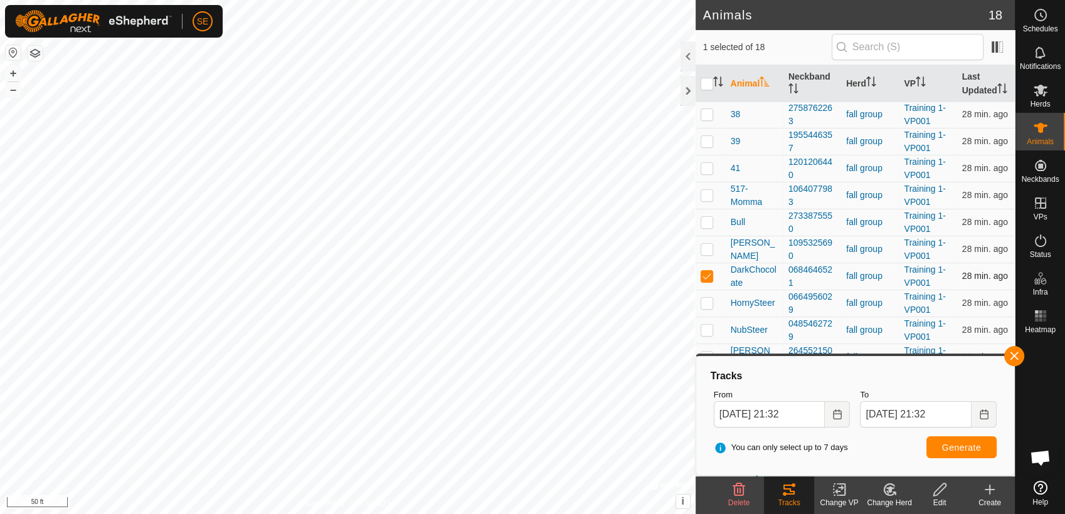
click at [711, 272] on p-checkbox at bounding box center [707, 276] width 13 height 10
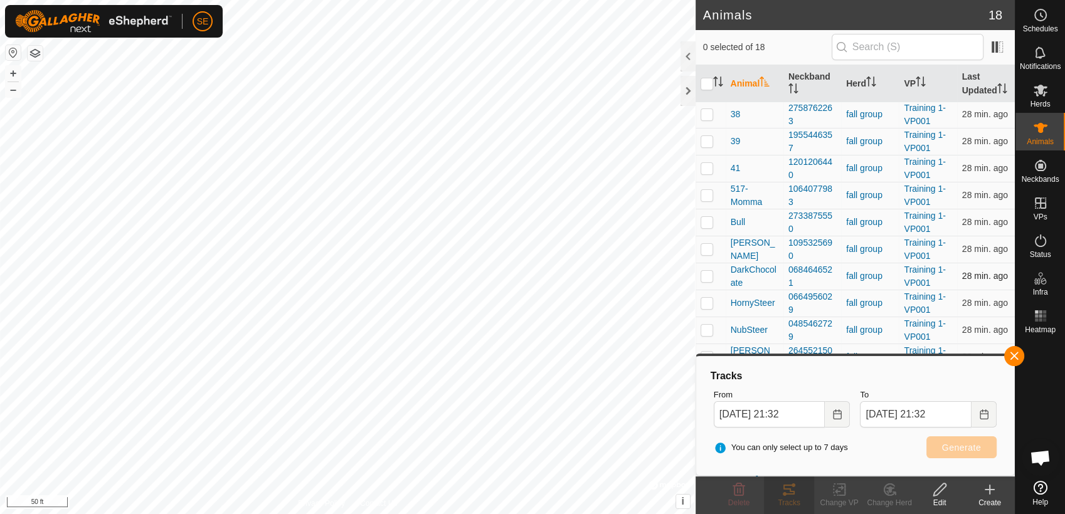
click at [707, 273] on p-checkbox at bounding box center [707, 276] width 13 height 10
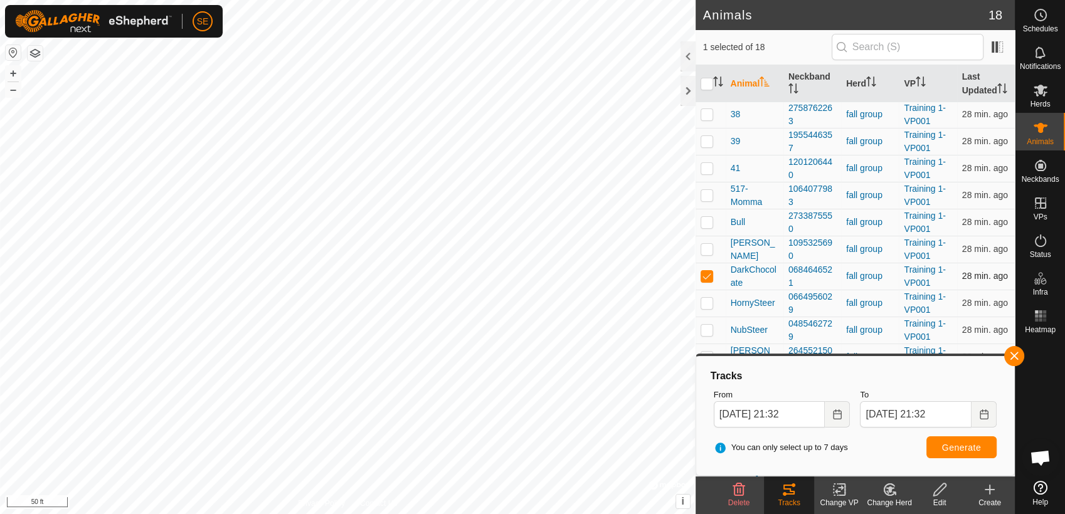
click at [707, 272] on p-checkbox at bounding box center [707, 276] width 13 height 10
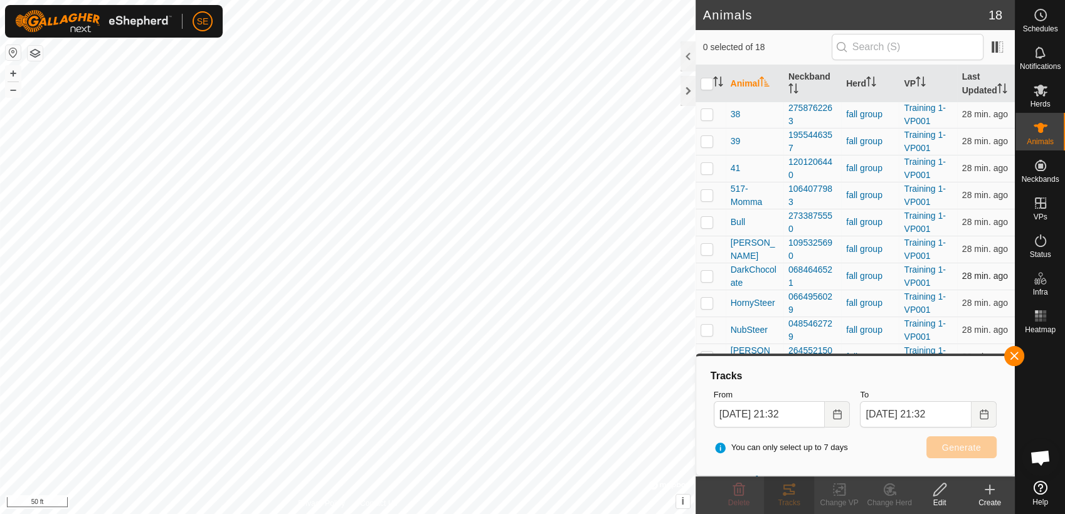
click at [707, 271] on p-checkbox at bounding box center [707, 276] width 13 height 10
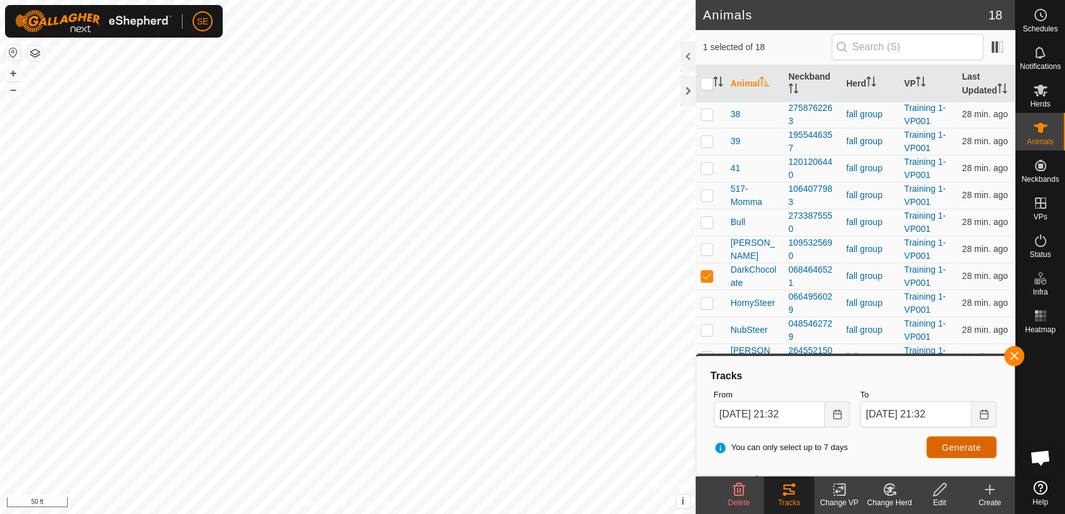
click at [973, 445] on span "Generate" at bounding box center [961, 448] width 39 height 10
click at [707, 278] on p-checkbox at bounding box center [707, 276] width 13 height 10
checkbox input "false"
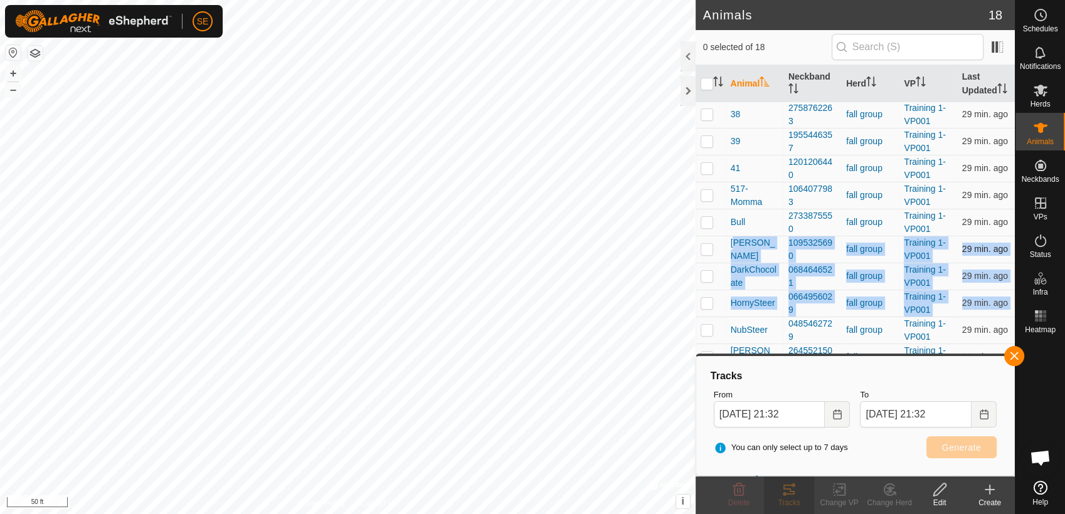
drag, startPoint x: 720, startPoint y: 325, endPoint x: 707, endPoint y: 248, distance: 77.6
click at [707, 248] on tbody "27 3683015622 fall group Training 1-VP001 29 min. ago 34 1937080860 fall group …" at bounding box center [855, 235] width 319 height 485
click at [1020, 358] on button "button" at bounding box center [1014, 356] width 20 height 20
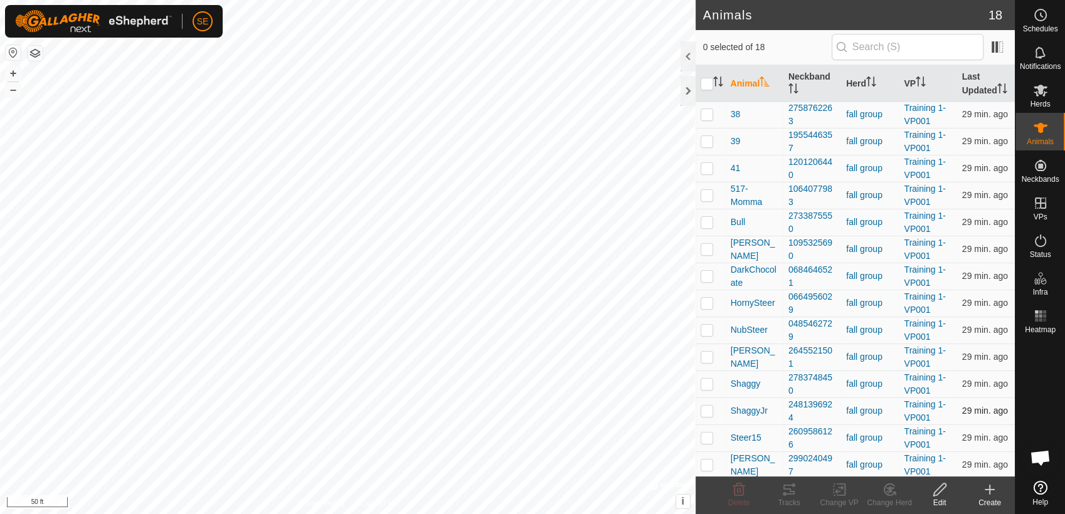
click at [711, 409] on p-checkbox at bounding box center [707, 411] width 13 height 10
click at [793, 488] on icon at bounding box center [788, 489] width 15 height 15
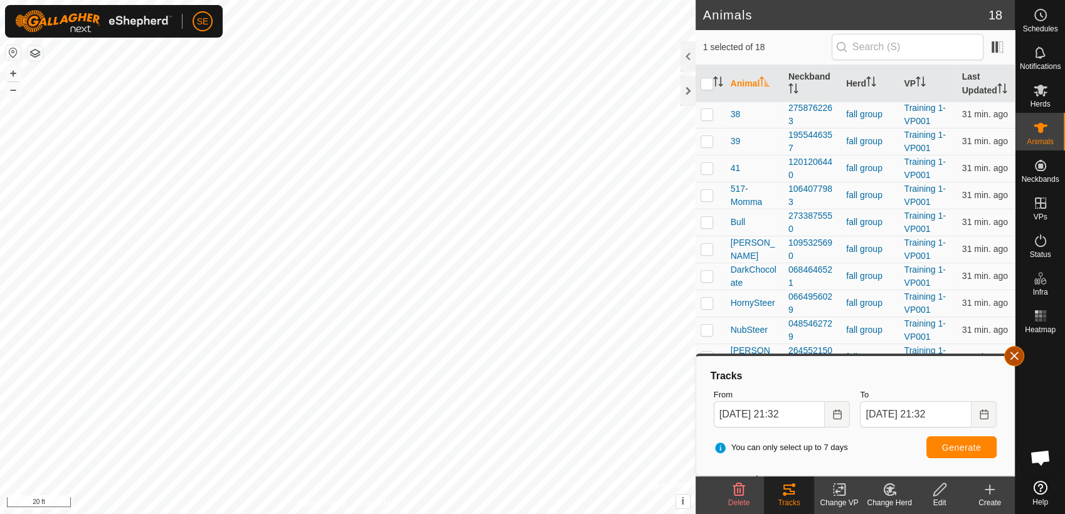
click at [1013, 356] on button "button" at bounding box center [1014, 356] width 20 height 20
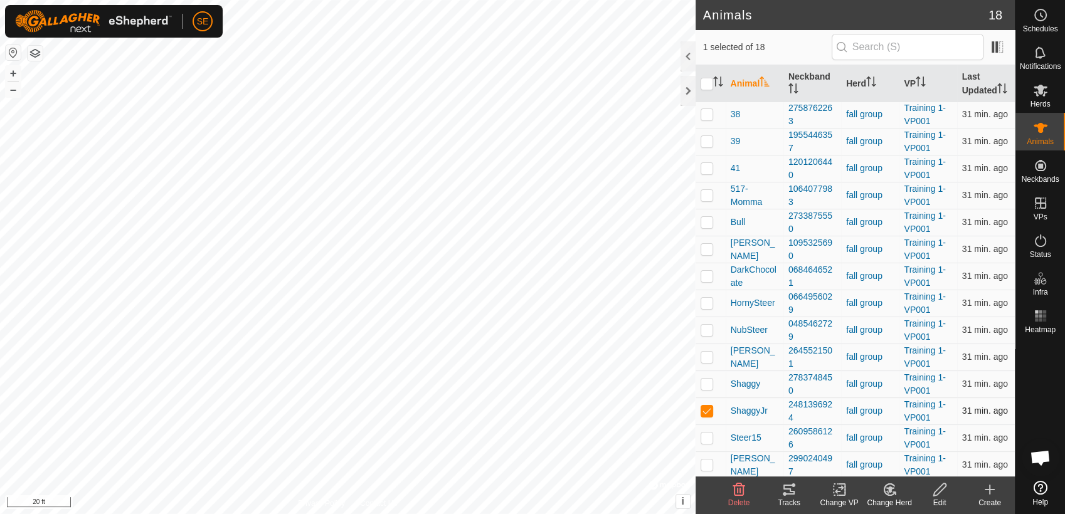
click at [704, 410] on p-checkbox at bounding box center [707, 411] width 13 height 10
checkbox input "false"
click at [707, 384] on p-checkbox at bounding box center [707, 384] width 13 height 10
click at [790, 494] on icon at bounding box center [788, 490] width 11 height 10
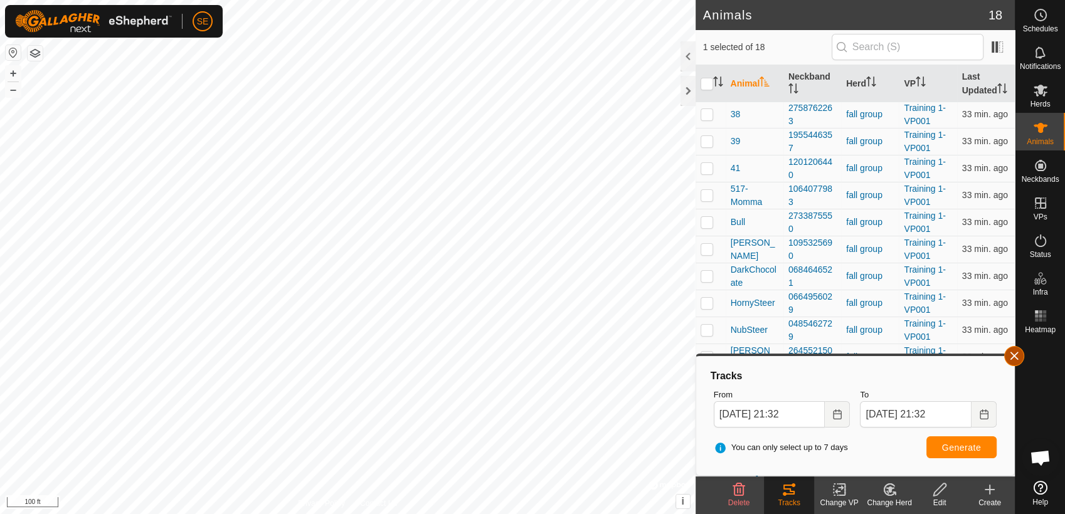
click at [1008, 356] on button "button" at bounding box center [1014, 356] width 20 height 20
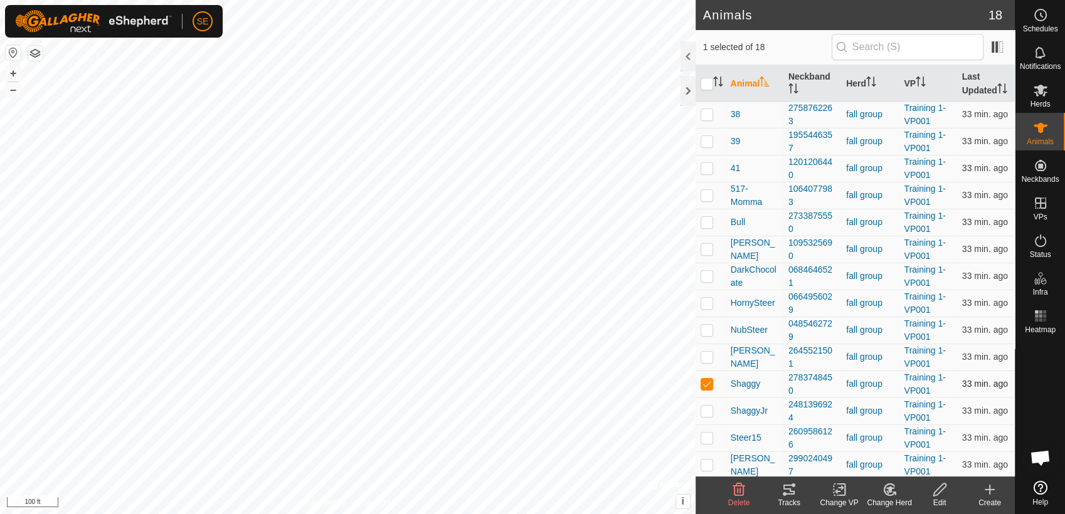
click at [705, 379] on p-checkbox at bounding box center [707, 384] width 13 height 10
checkbox input "false"
click at [707, 359] on p-checkbox at bounding box center [707, 357] width 13 height 10
click at [793, 492] on icon at bounding box center [788, 490] width 11 height 10
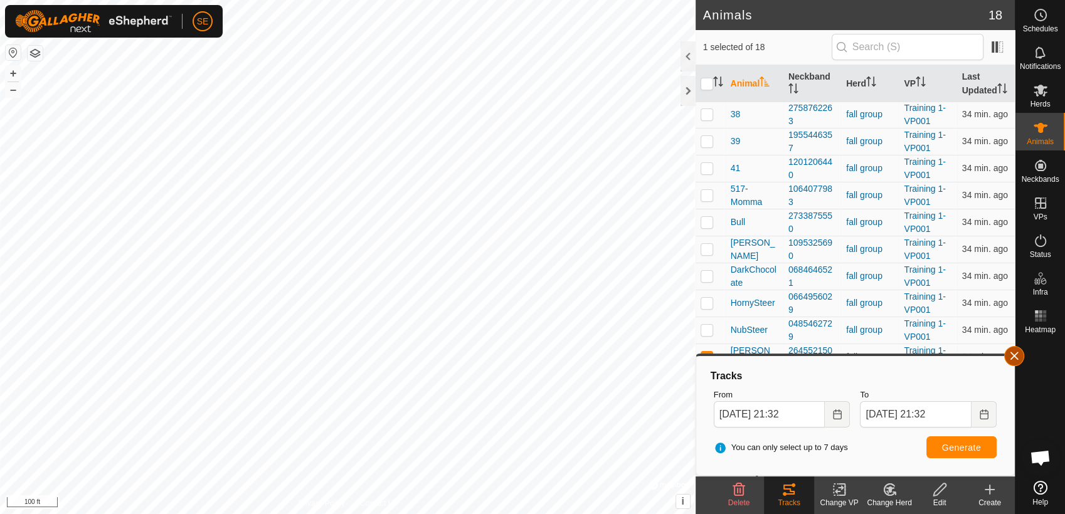
click at [1018, 351] on button "button" at bounding box center [1014, 356] width 20 height 20
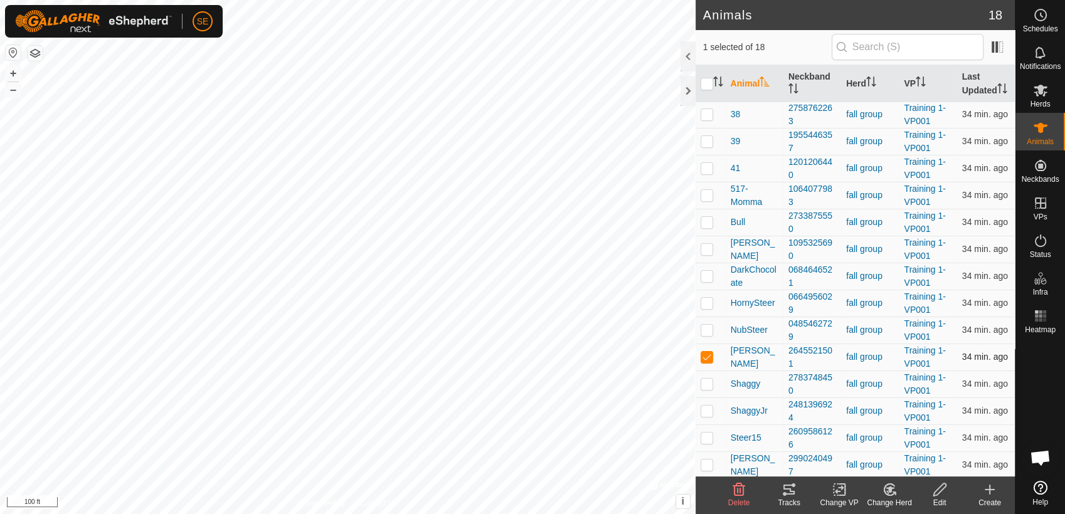
click at [709, 352] on p-checkbox at bounding box center [707, 357] width 13 height 10
checkbox input "false"
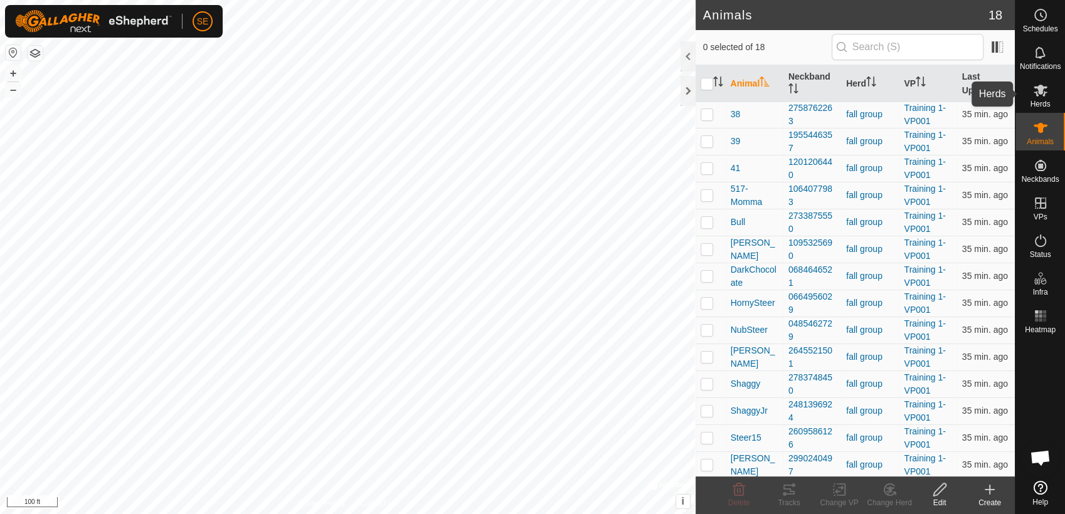
click at [1042, 96] on icon at bounding box center [1040, 90] width 15 height 15
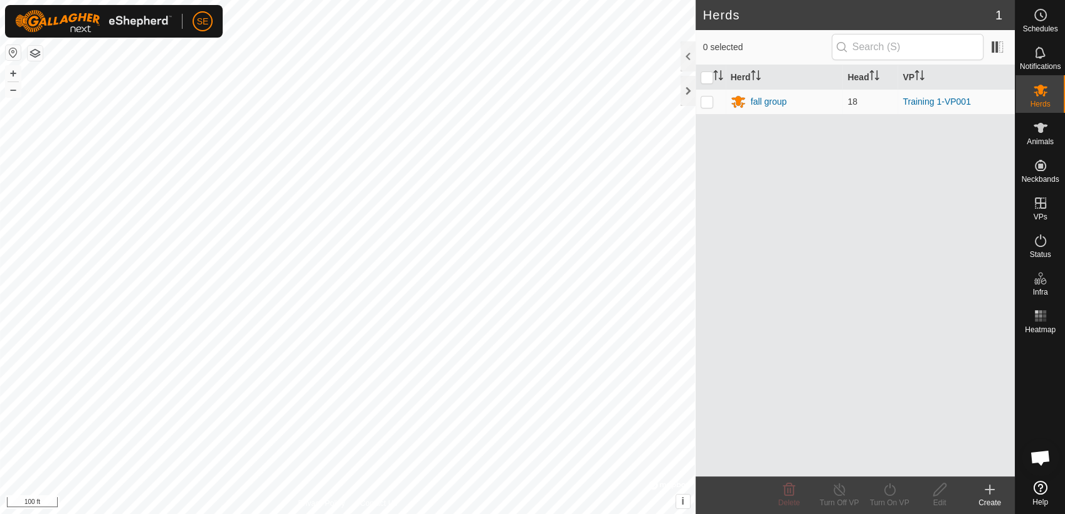
click at [988, 492] on icon at bounding box center [989, 489] width 15 height 15
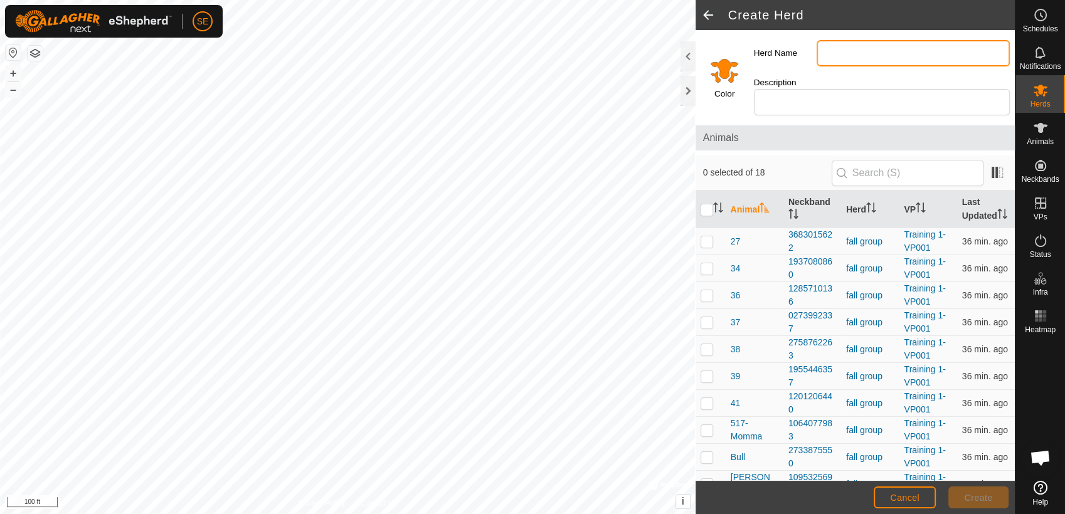
click at [833, 50] on input "Herd Name" at bounding box center [913, 53] width 193 height 26
type input "spare collars"
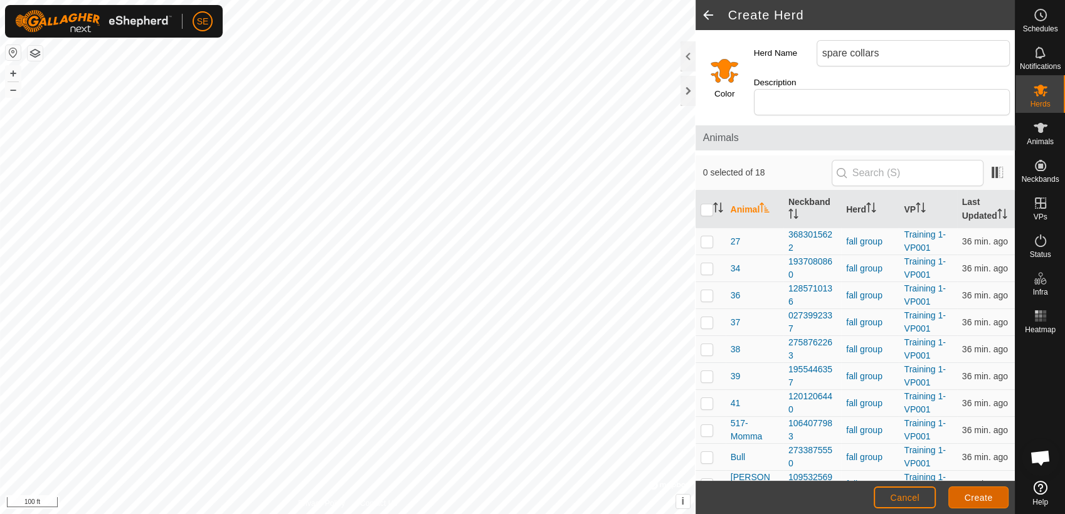
click at [987, 499] on span "Create" at bounding box center [979, 498] width 28 height 10
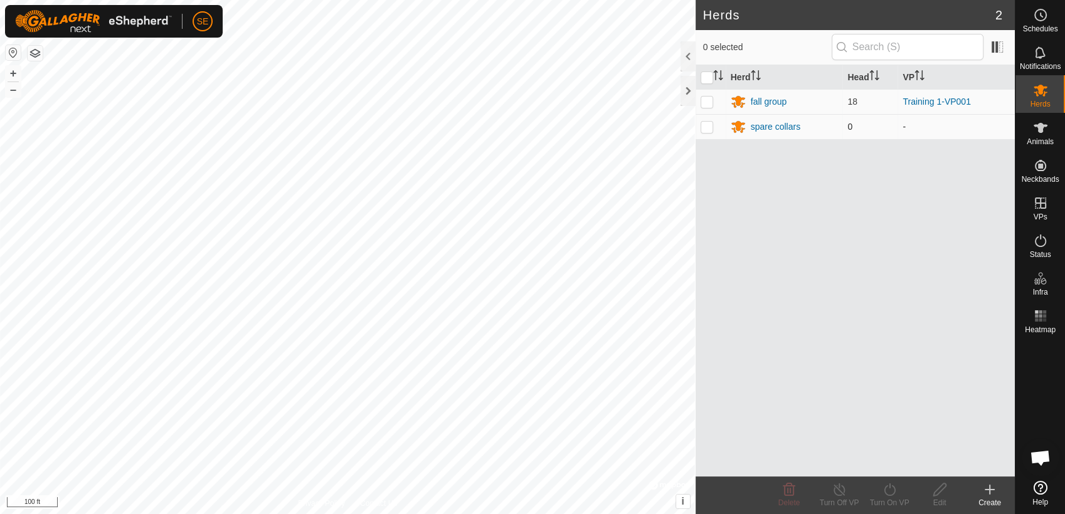
click at [707, 125] on p-checkbox at bounding box center [707, 127] width 13 height 10
checkbox input "true"
click at [939, 502] on div "Edit" at bounding box center [939, 502] width 50 height 11
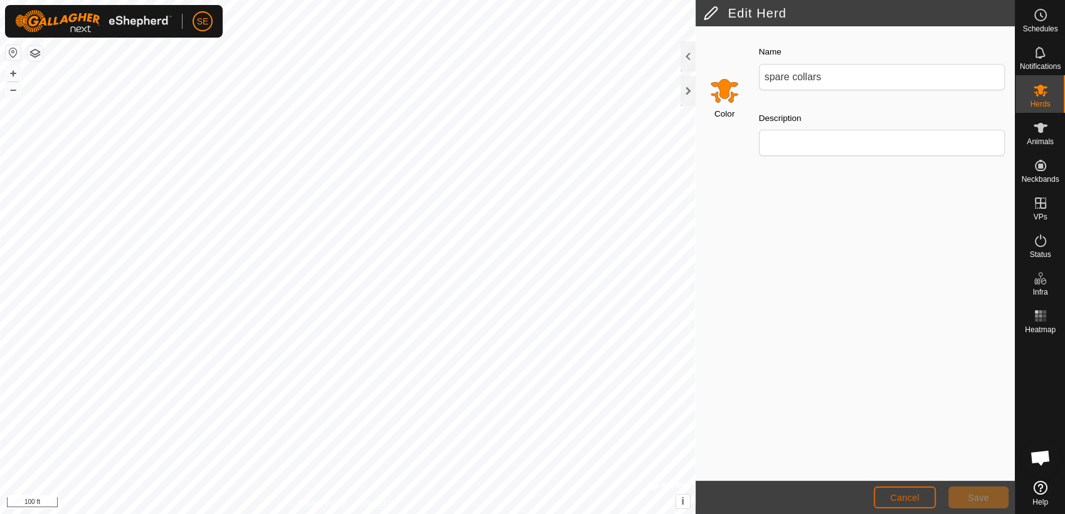
click at [922, 497] on button "Cancel" at bounding box center [905, 498] width 62 height 22
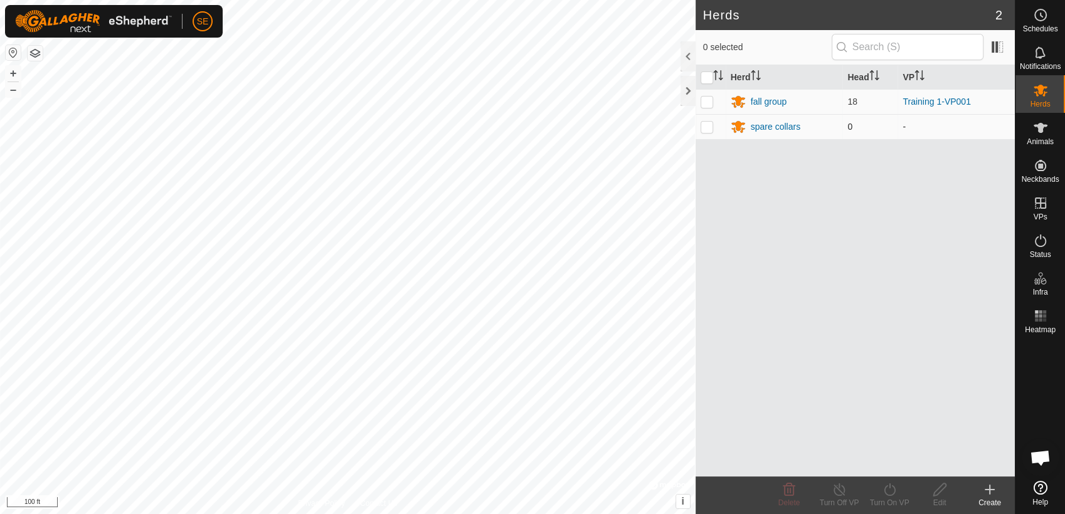
click at [703, 130] on p-checkbox at bounding box center [707, 127] width 13 height 10
checkbox input "true"
click at [773, 127] on div "spare collars" at bounding box center [776, 126] width 50 height 13
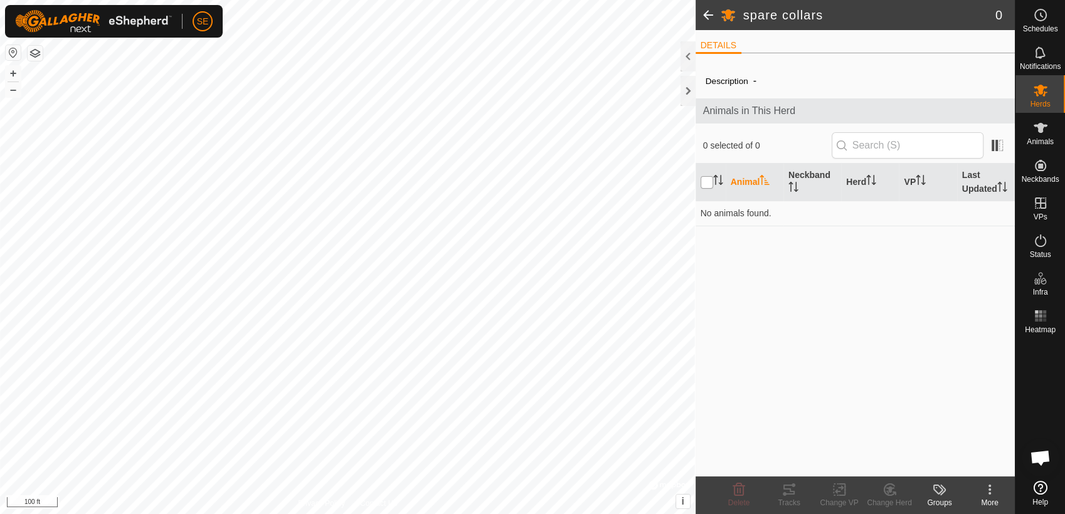
click at [704, 182] on input "checkbox" at bounding box center [707, 182] width 13 height 13
click at [707, 183] on input "checkbox" at bounding box center [707, 182] width 13 height 13
click at [997, 144] on span at bounding box center [997, 145] width 20 height 20
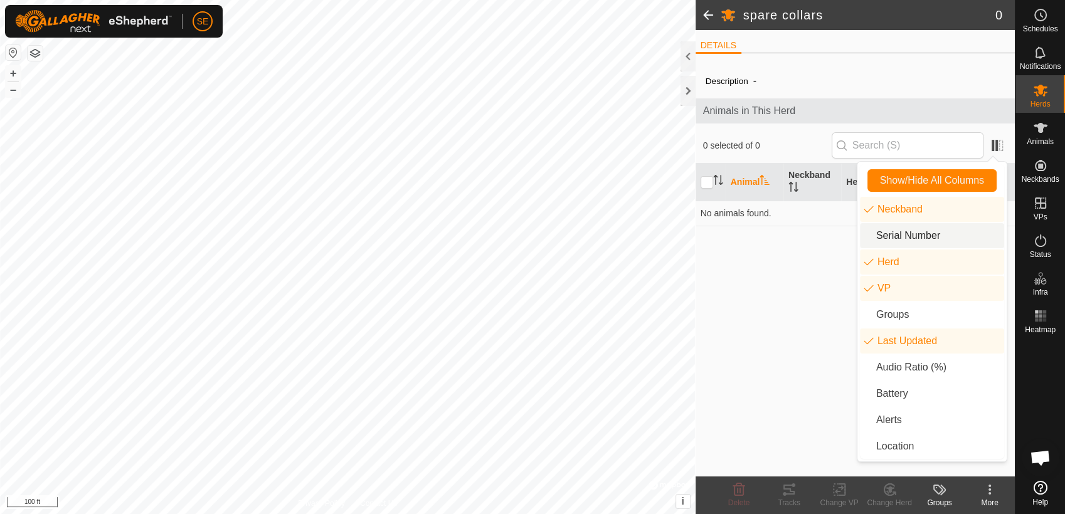
click at [904, 233] on li "Serial Number" at bounding box center [932, 235] width 144 height 25
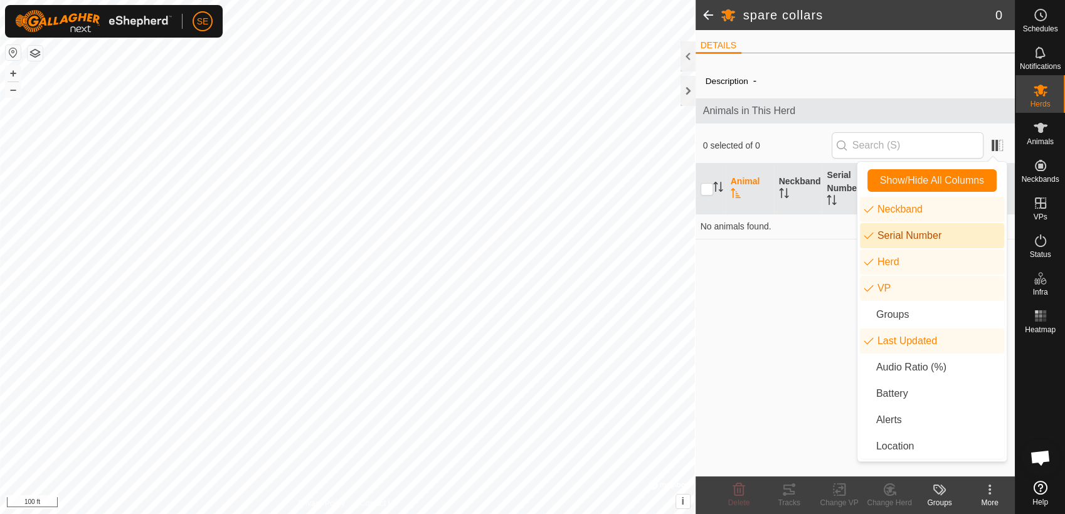
click at [904, 233] on li "Serial Number" at bounding box center [932, 235] width 144 height 25
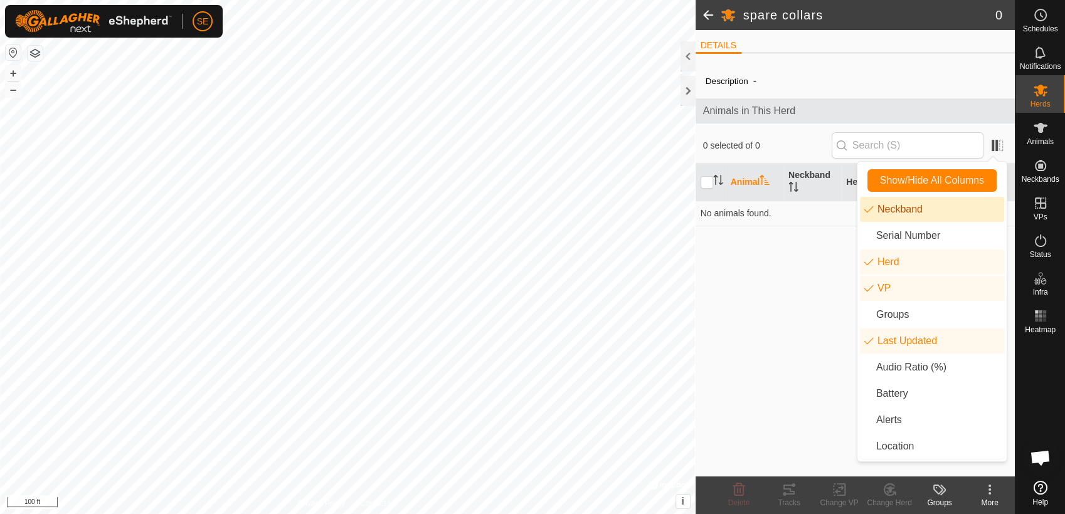
click at [907, 208] on li "Neckband" at bounding box center [932, 209] width 144 height 25
click at [879, 448] on li "Location" at bounding box center [932, 446] width 144 height 25
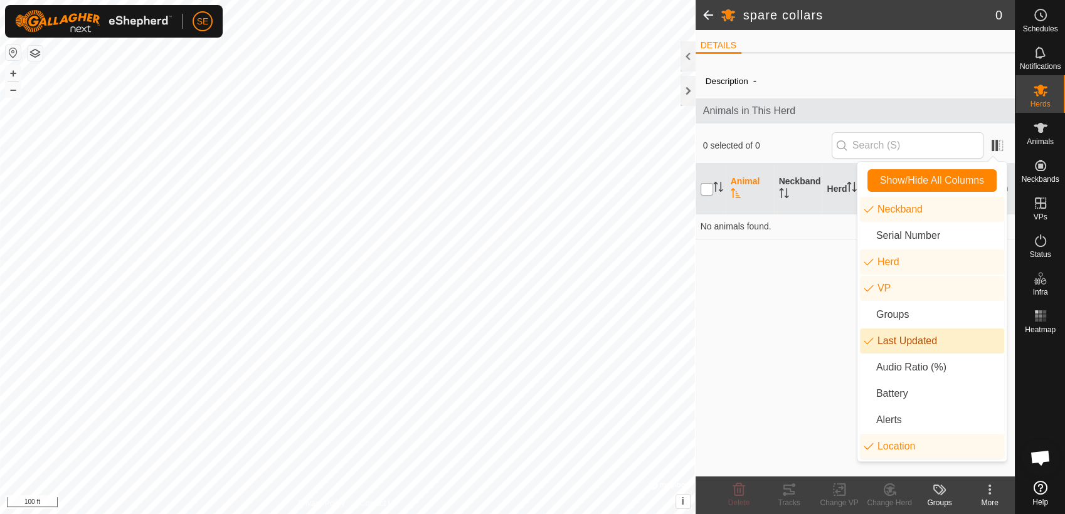
click at [709, 188] on input "checkbox" at bounding box center [707, 189] width 13 height 13
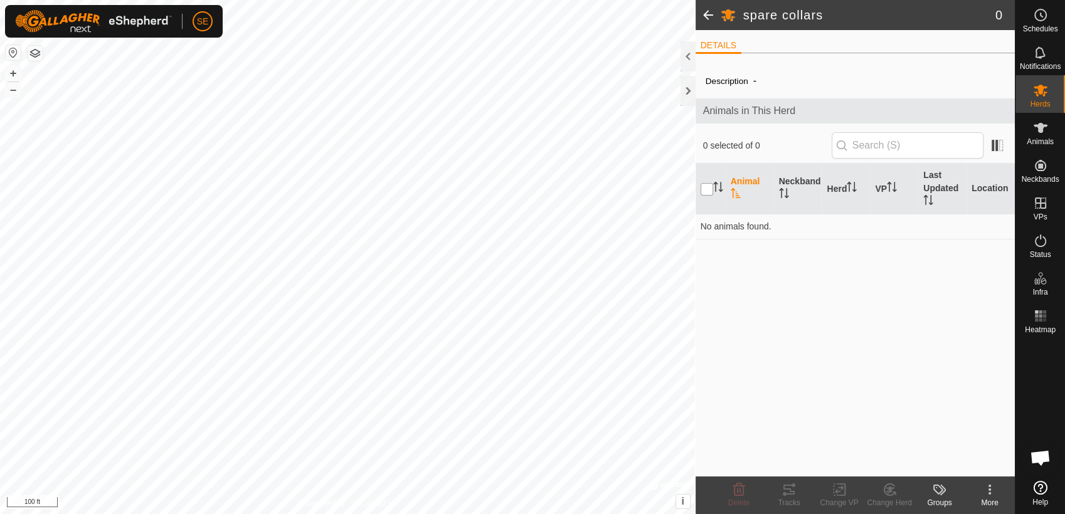
click at [712, 188] on input "checkbox" at bounding box center [707, 189] width 13 height 13
checkbox input "false"
click at [713, 188] on icon "Activate to sort" at bounding box center [718, 187] width 10 height 10
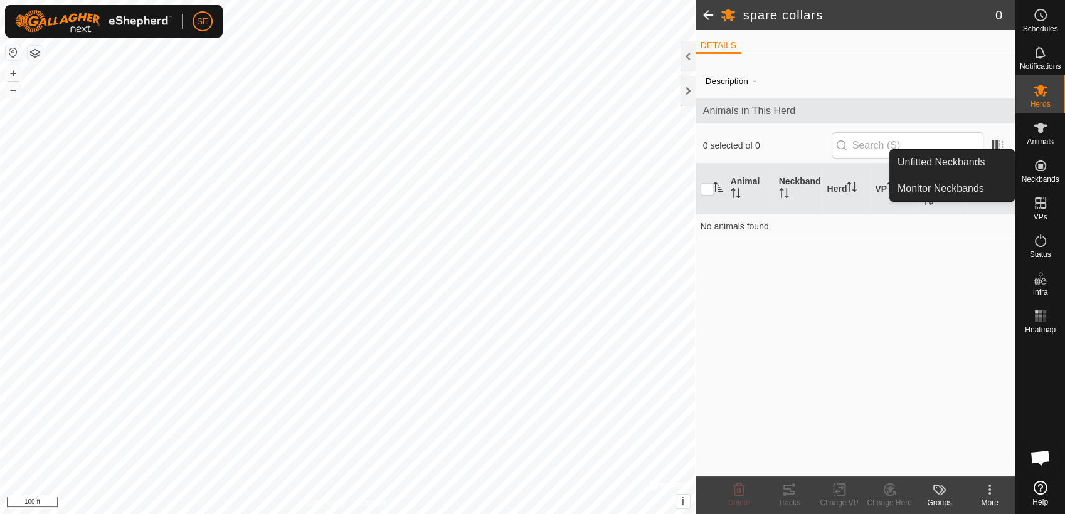
click at [1042, 166] on icon at bounding box center [1040, 165] width 11 height 11
click at [954, 163] on link "Unfitted Neckbands" at bounding box center [952, 162] width 124 height 25
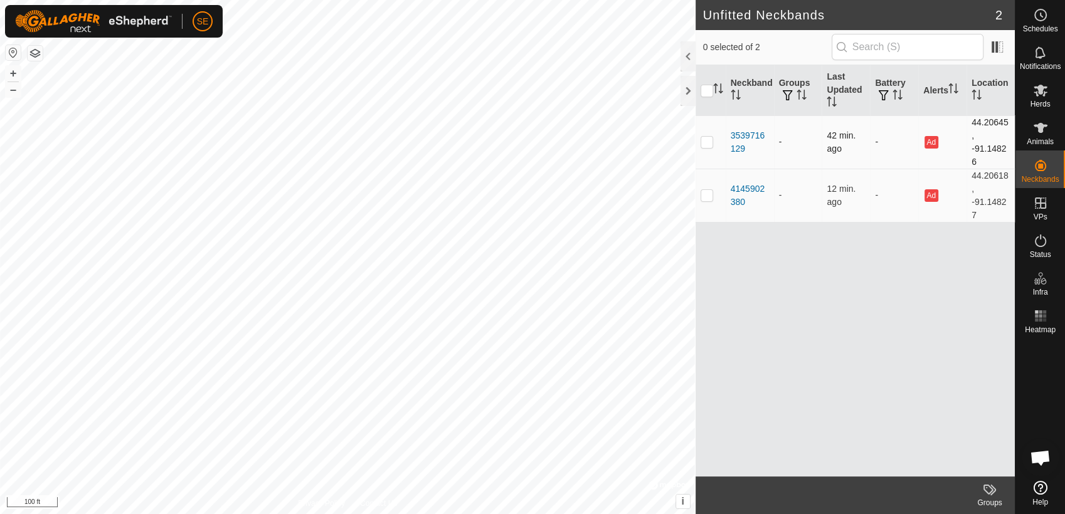
click at [704, 143] on p-checkbox at bounding box center [707, 142] width 13 height 10
checkbox input "true"
click at [704, 197] on p-checkbox at bounding box center [707, 195] width 13 height 10
checkbox input "true"
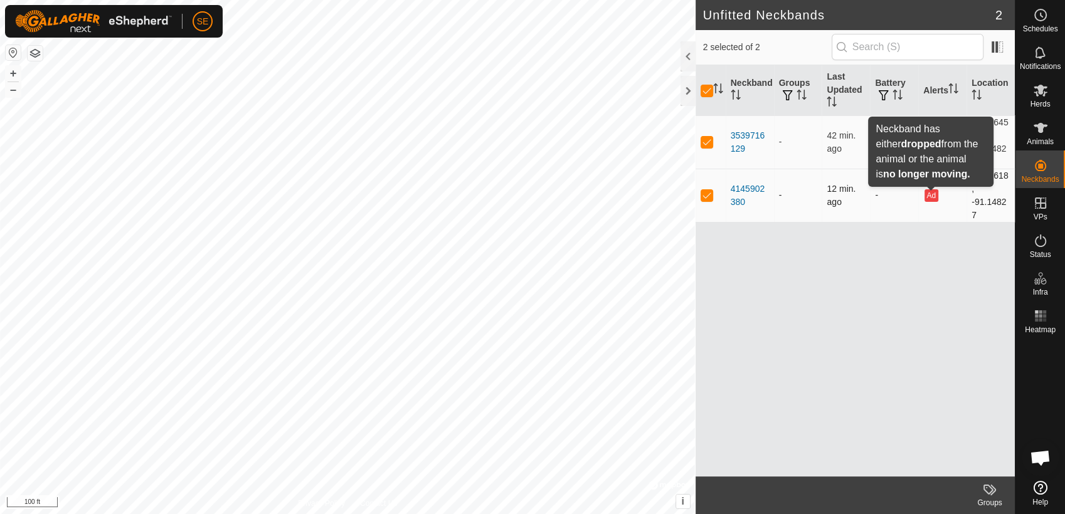
click at [929, 194] on button "Ad" at bounding box center [931, 195] width 14 height 13
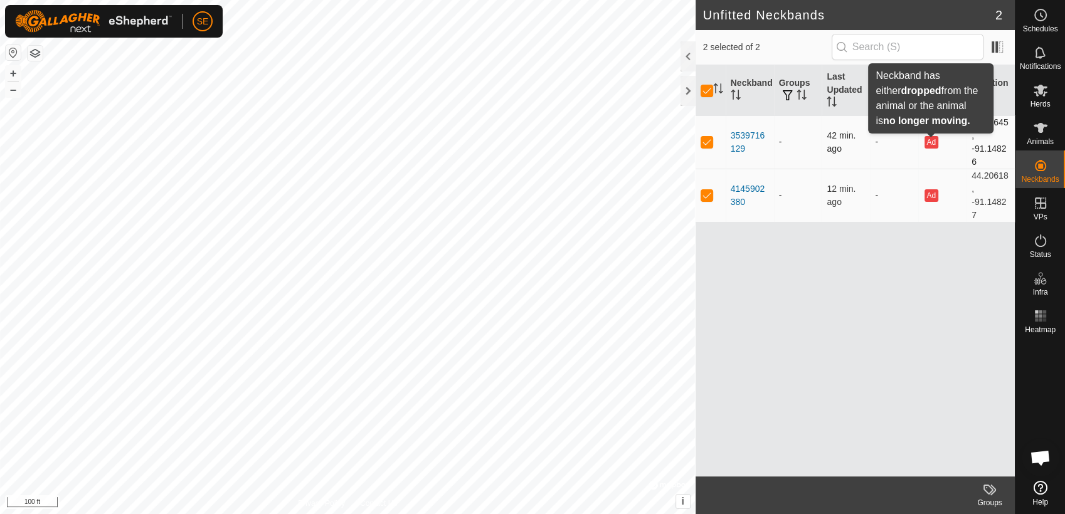
click at [929, 138] on button "Ad" at bounding box center [931, 142] width 14 height 13
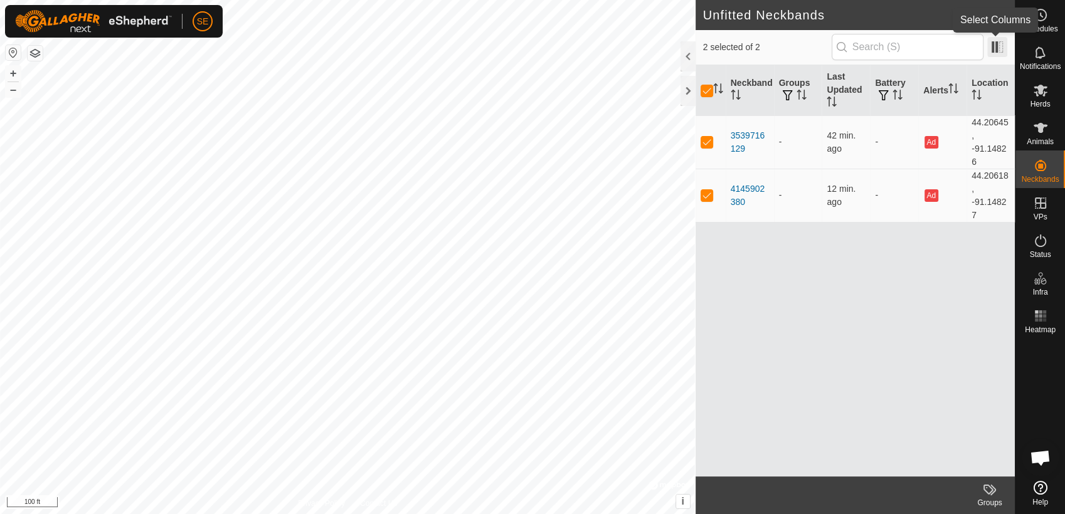
click at [995, 48] on span at bounding box center [997, 47] width 20 height 20
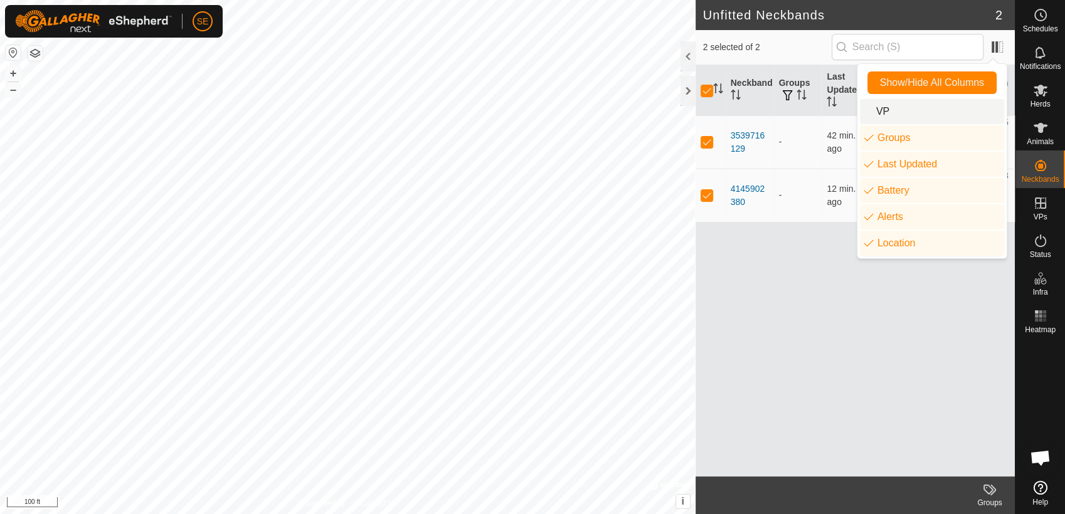
click at [891, 112] on li "VP" at bounding box center [932, 111] width 144 height 25
click at [851, 243] on div "Neckband VP Groups Last Updated Battery Alerts Location 3539716129 - - 42 min. …" at bounding box center [855, 270] width 319 height 411
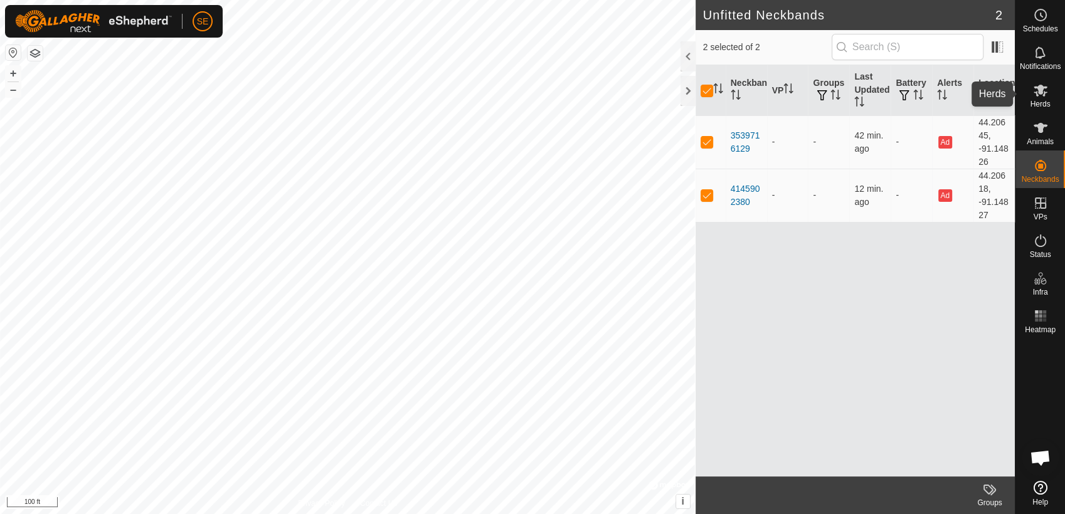
click at [1034, 90] on icon at bounding box center [1040, 90] width 15 height 15
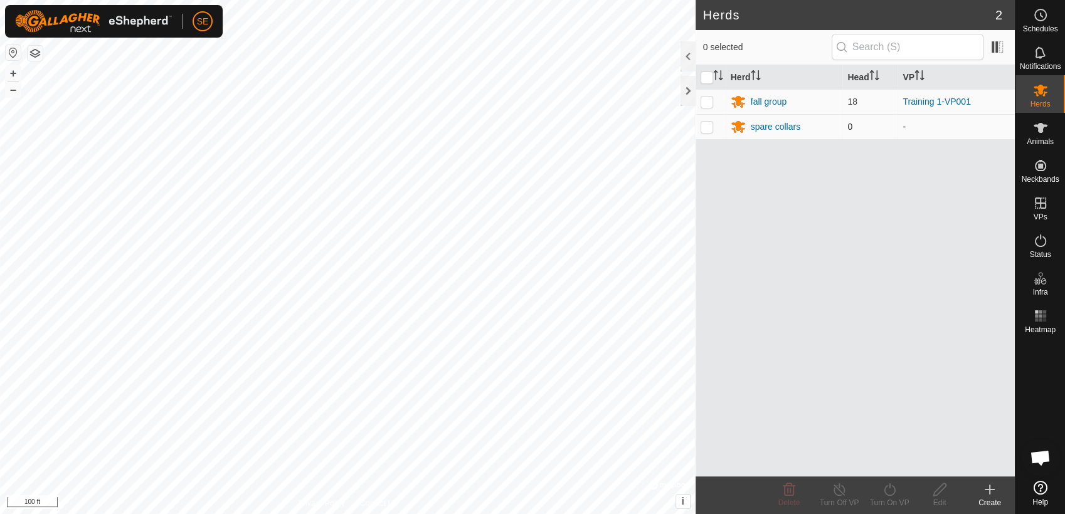
click at [707, 129] on p-checkbox at bounding box center [707, 127] width 13 height 10
checkbox input "true"
click at [934, 493] on icon at bounding box center [940, 489] width 16 height 15
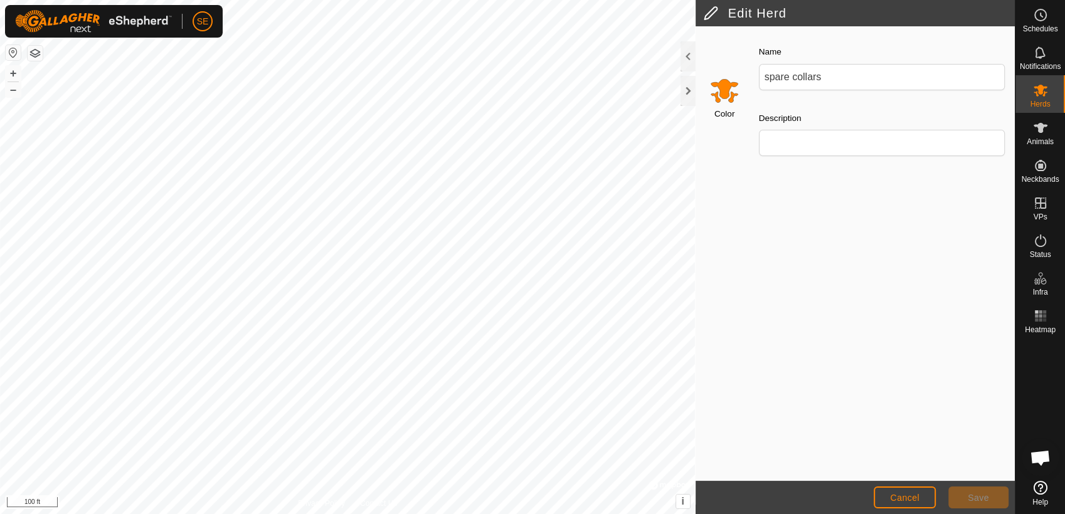
click at [959, 497] on button "Save" at bounding box center [978, 498] width 60 height 22
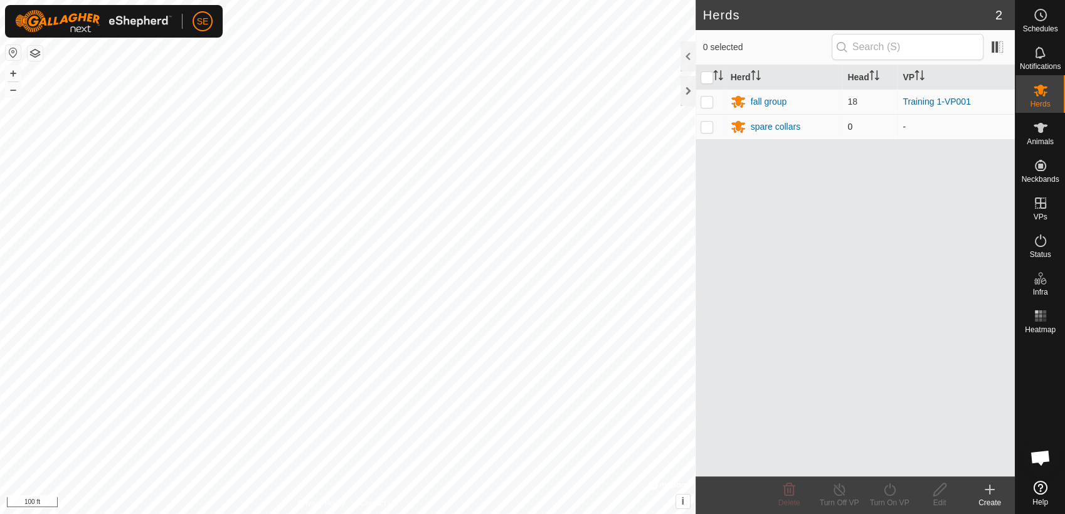
click at [709, 127] on p-checkbox at bounding box center [707, 127] width 13 height 10
checkbox input "true"
click at [990, 490] on icon at bounding box center [989, 490] width 9 height 0
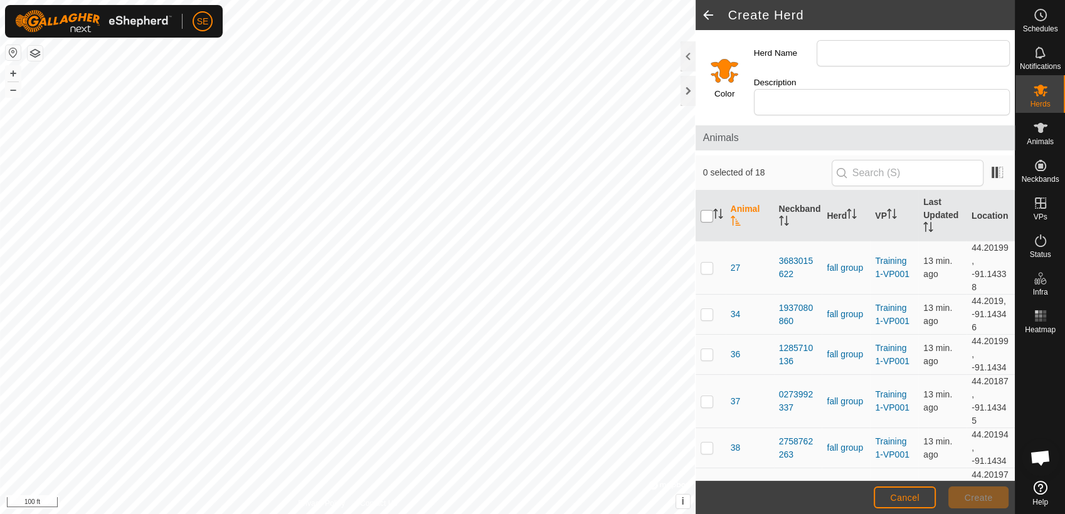
click at [710, 210] on input "checkbox" at bounding box center [707, 216] width 13 height 13
checkbox input "true"
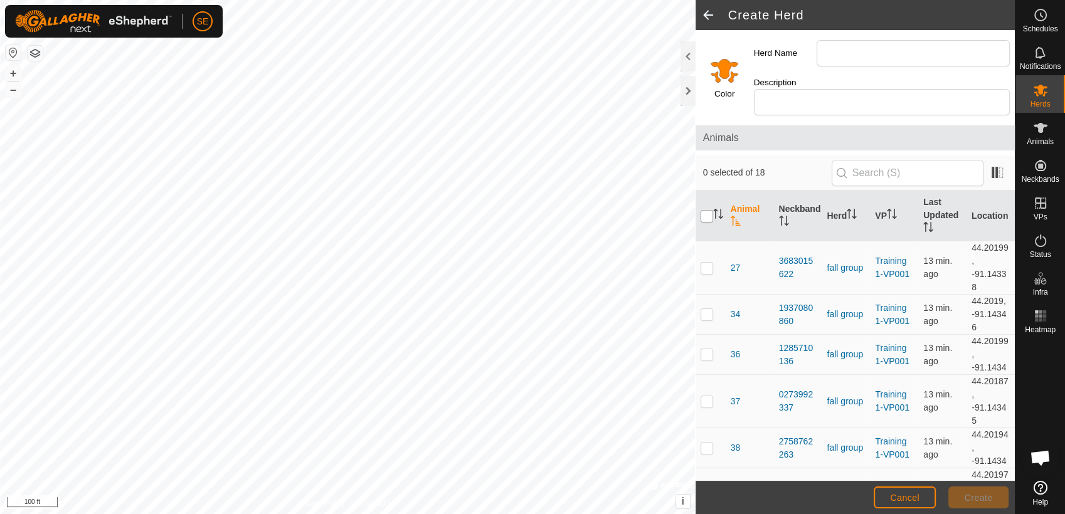
checkbox input "true"
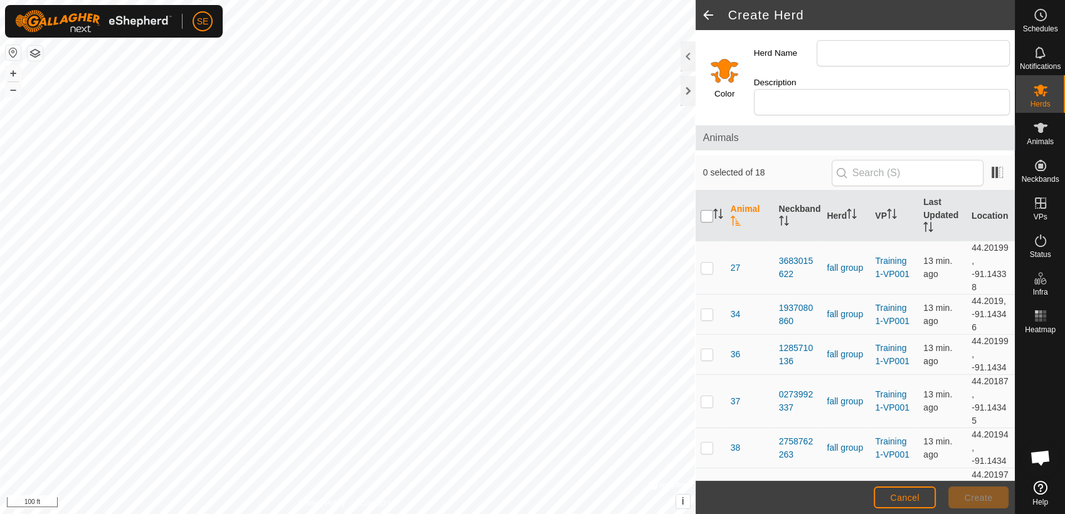
checkbox input "true"
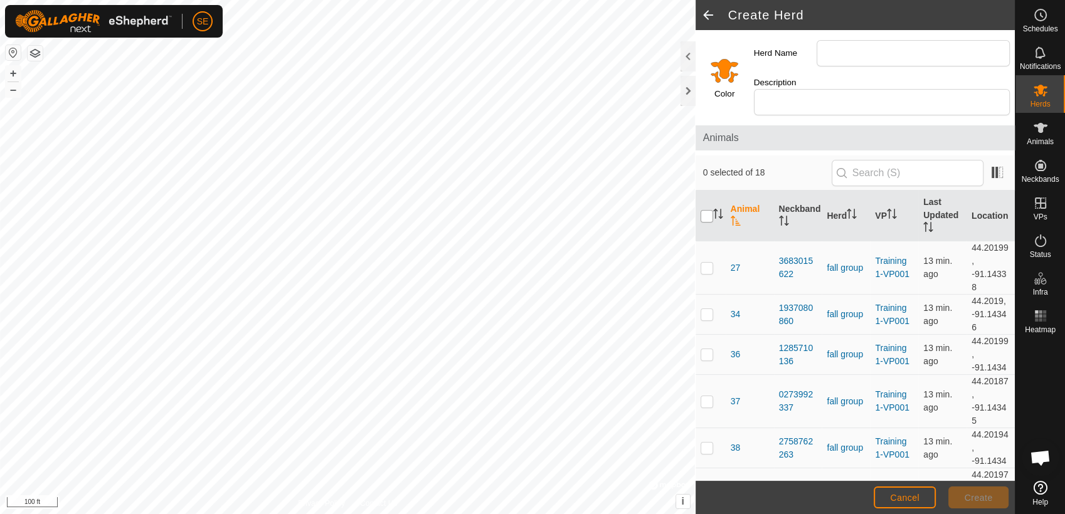
checkbox input "true"
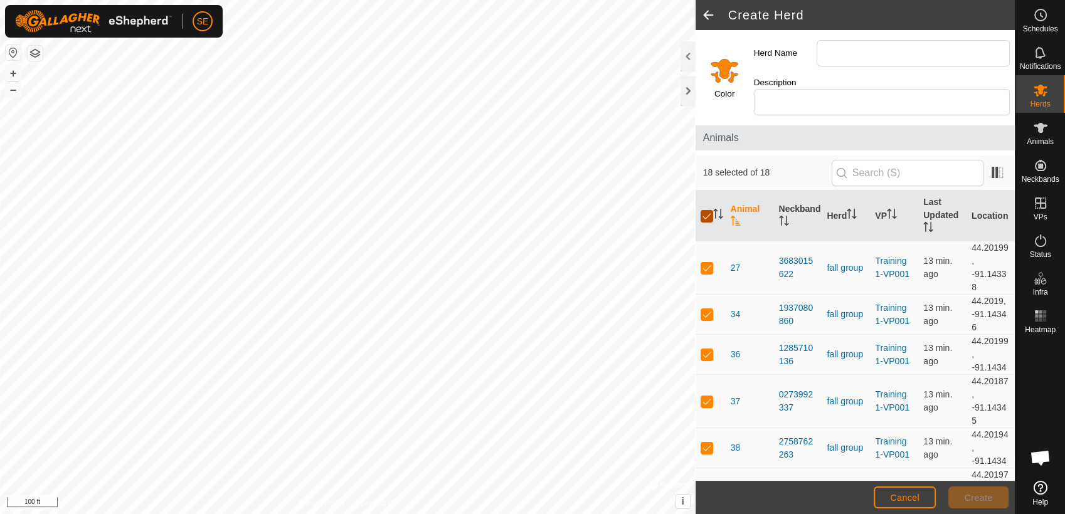
click at [710, 210] on input "checkbox" at bounding box center [707, 216] width 13 height 13
checkbox input "false"
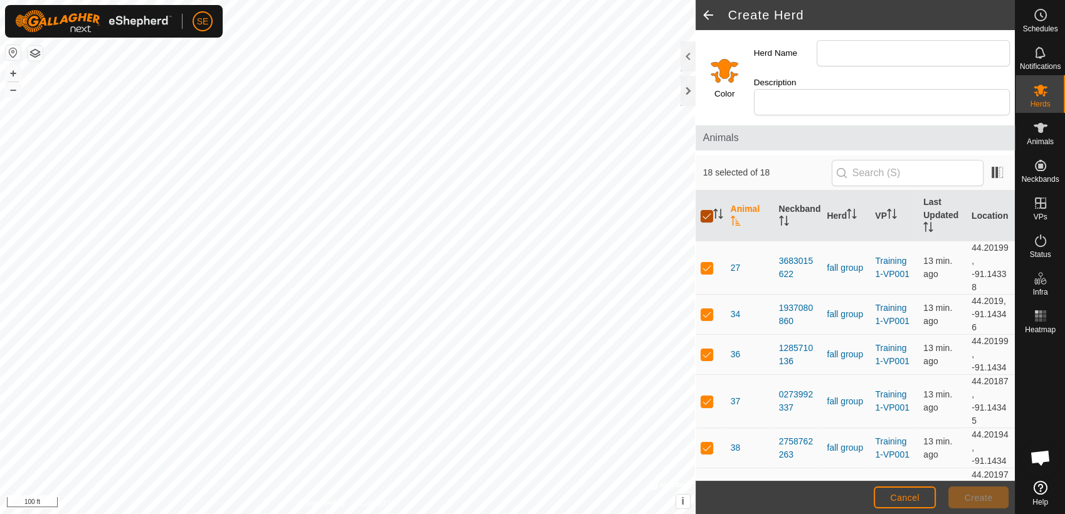
checkbox input "false"
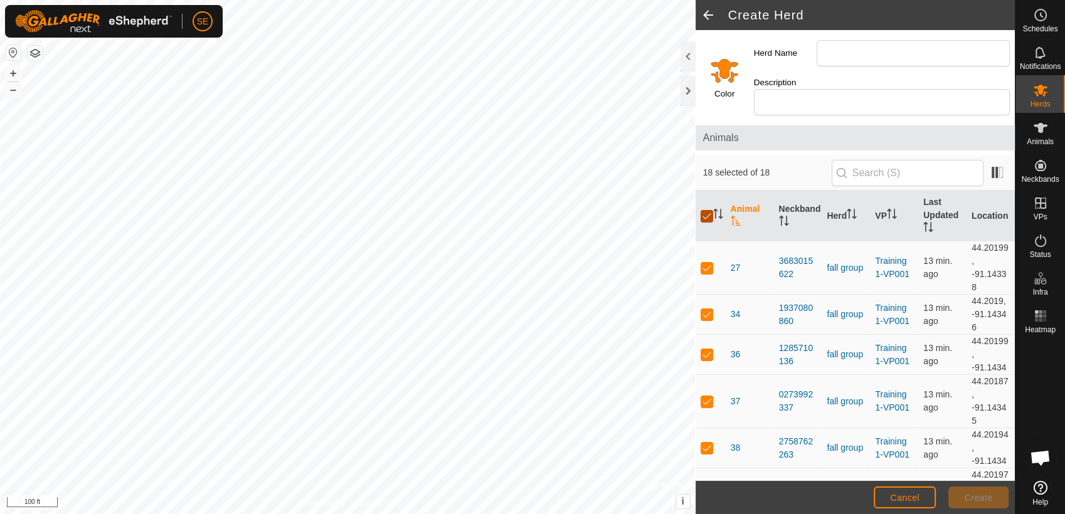
checkbox input "false"
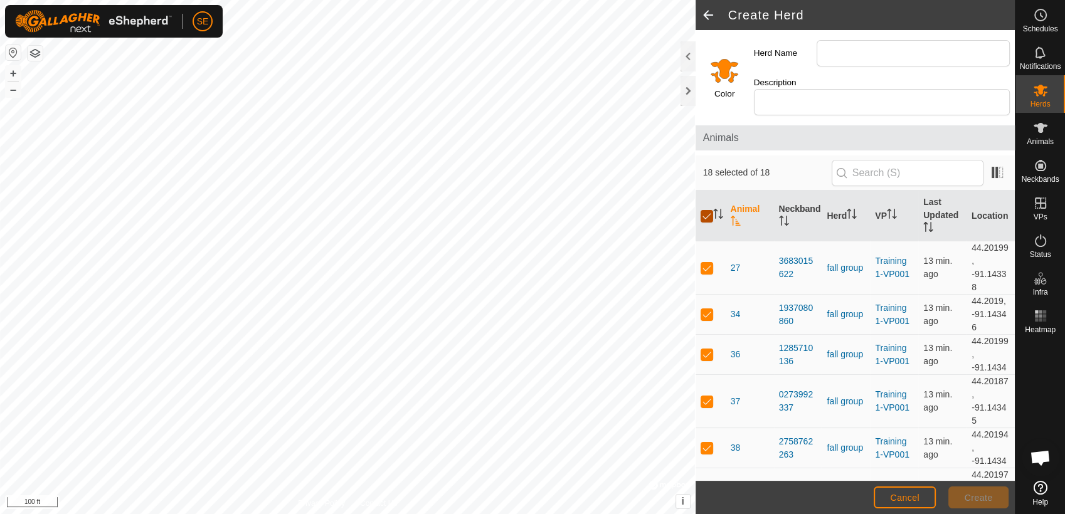
checkbox input "false"
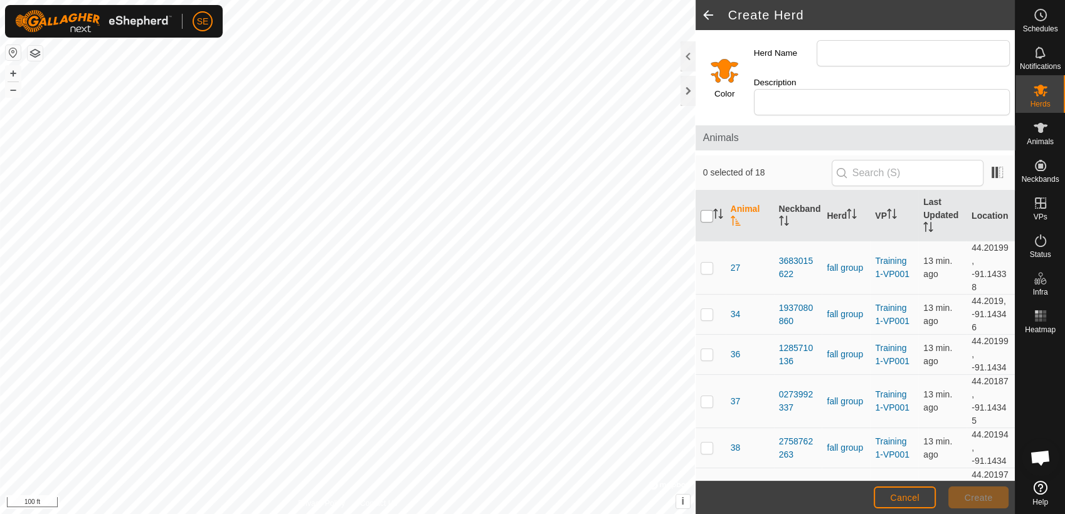
click at [710, 210] on input "checkbox" at bounding box center [707, 216] width 13 height 13
checkbox input "true"
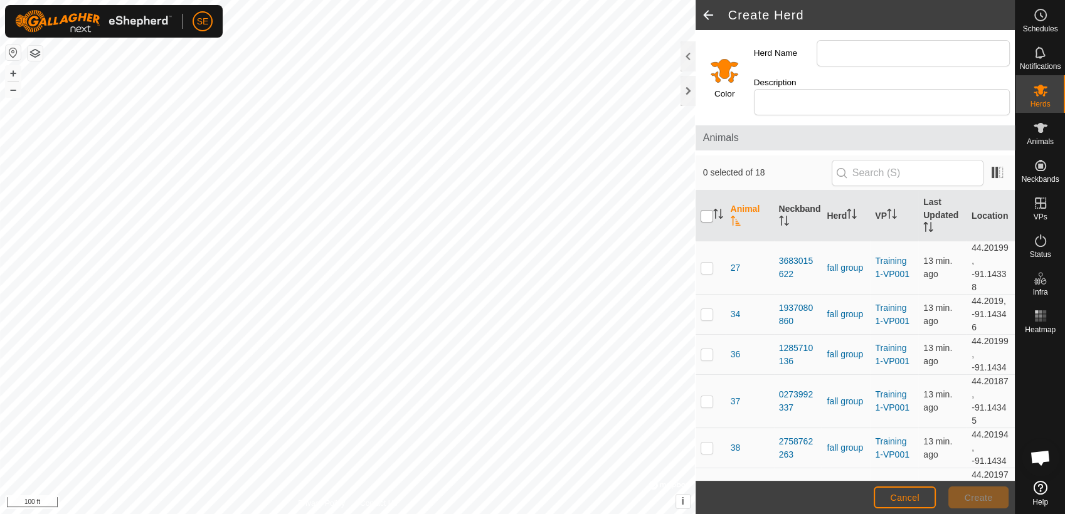
checkbox input "true"
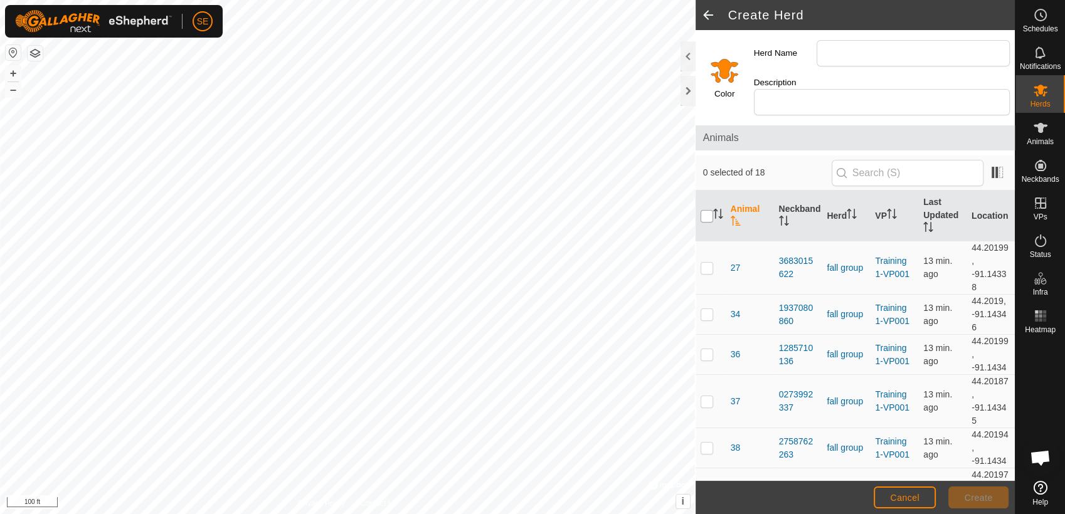
checkbox input "true"
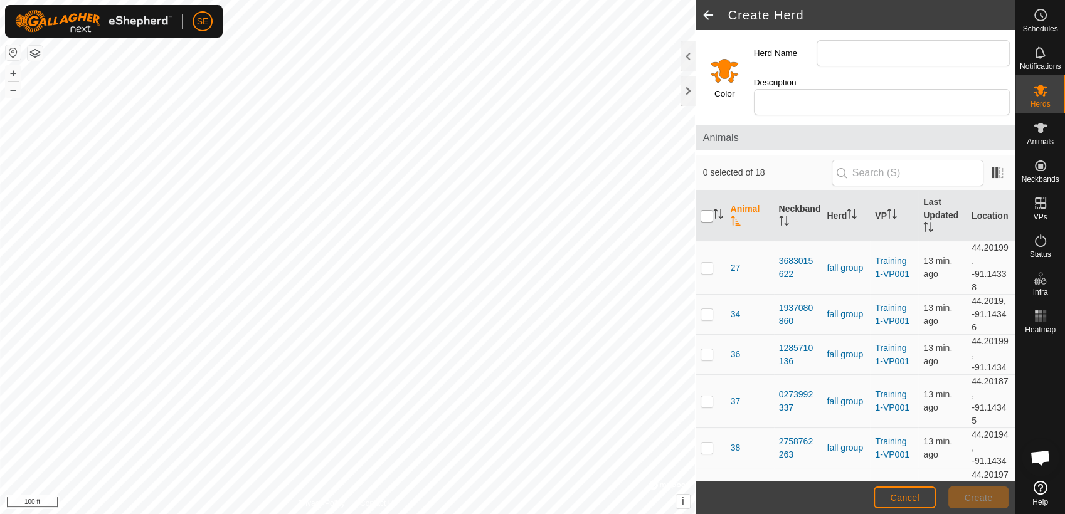
checkbox input "true"
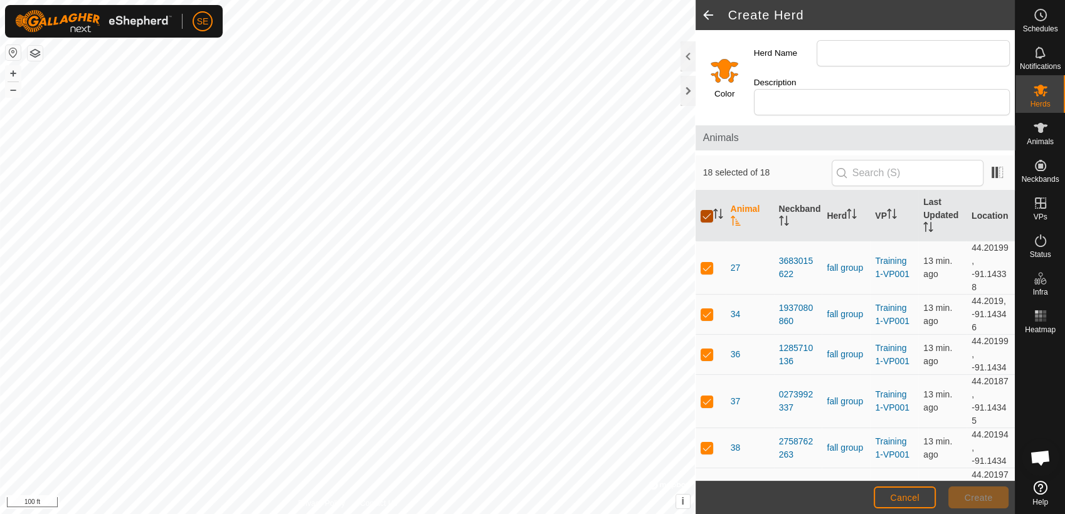
click at [710, 210] on input "checkbox" at bounding box center [707, 216] width 13 height 13
checkbox input "false"
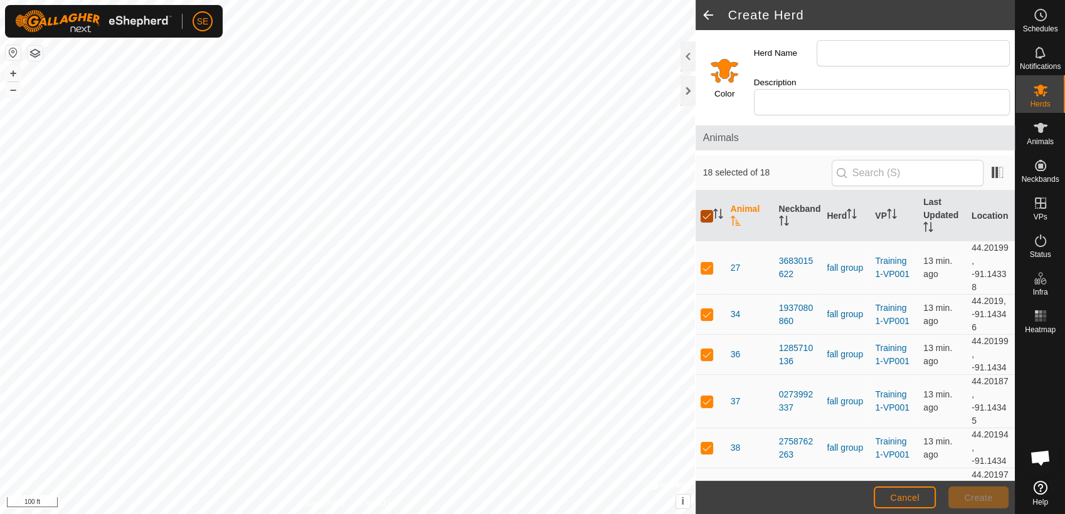
checkbox input "false"
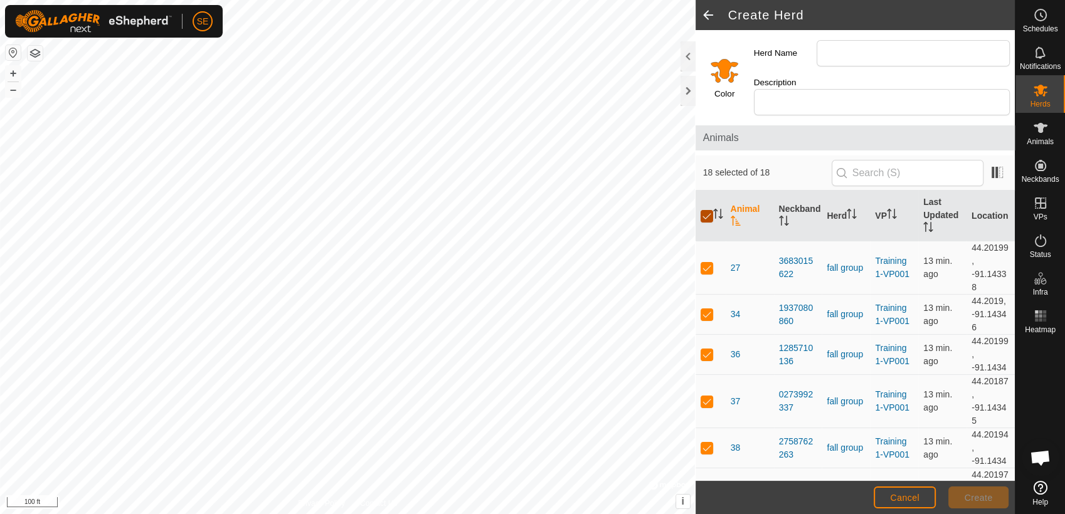
checkbox input "false"
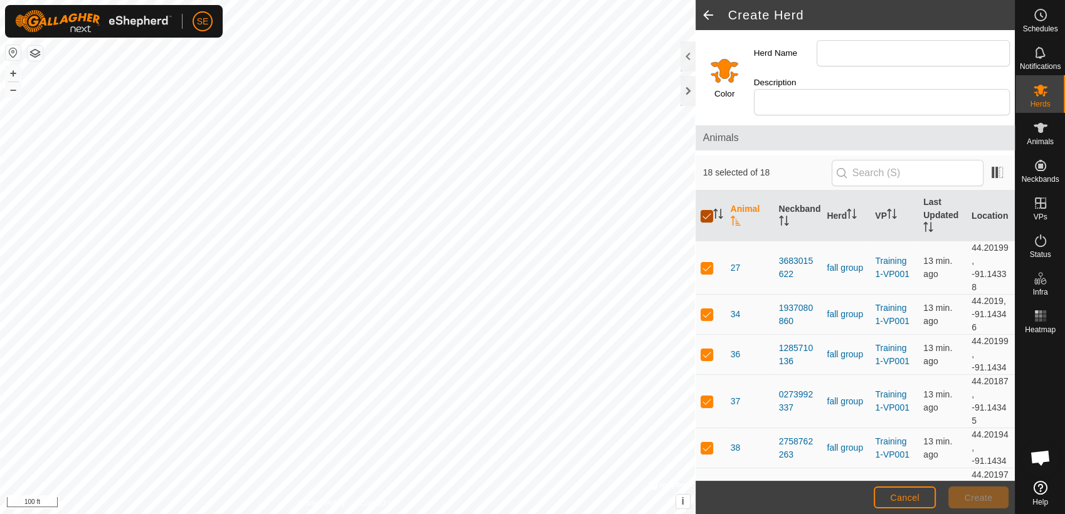
checkbox input "false"
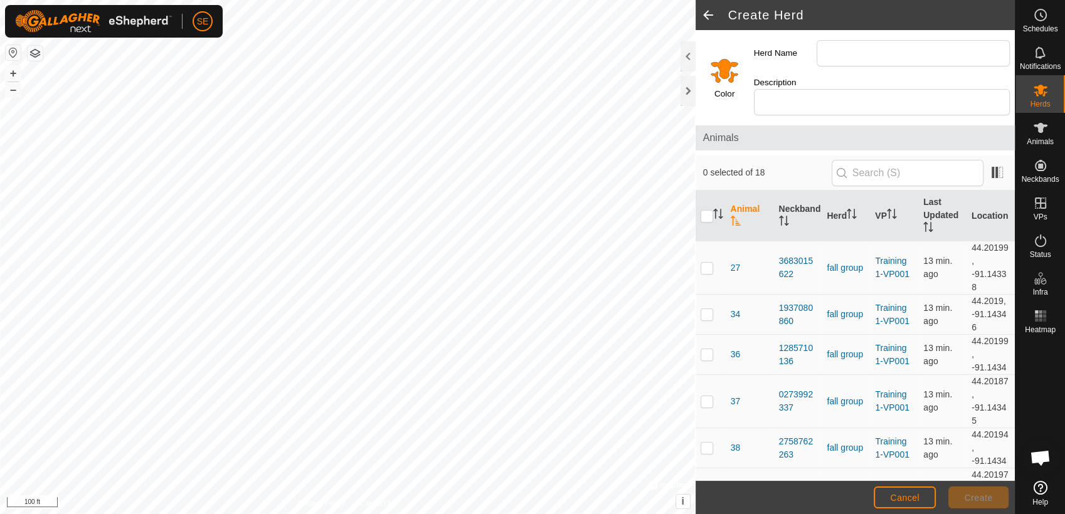
click at [705, 13] on span at bounding box center [708, 15] width 25 height 30
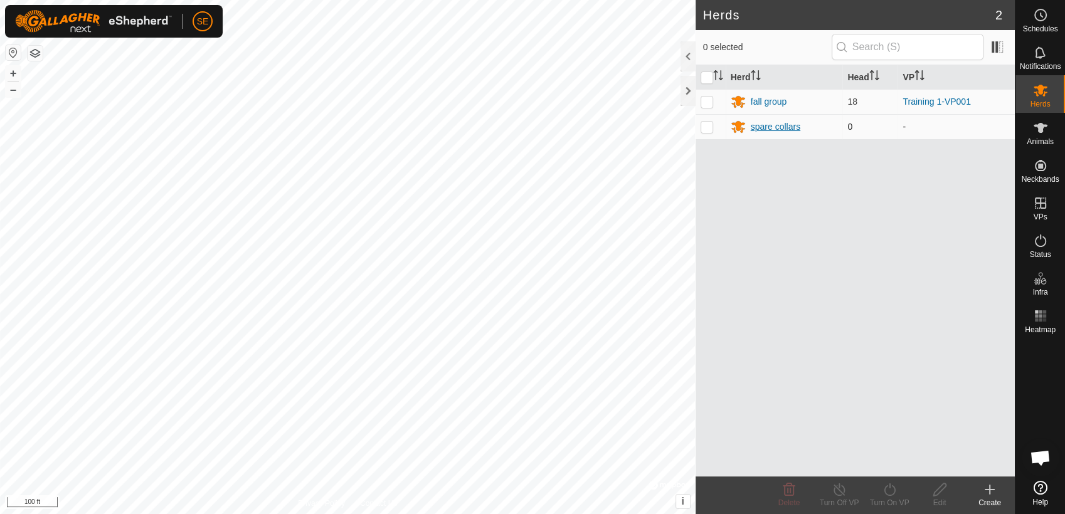
click at [766, 125] on div "spare collars" at bounding box center [776, 126] width 50 height 13
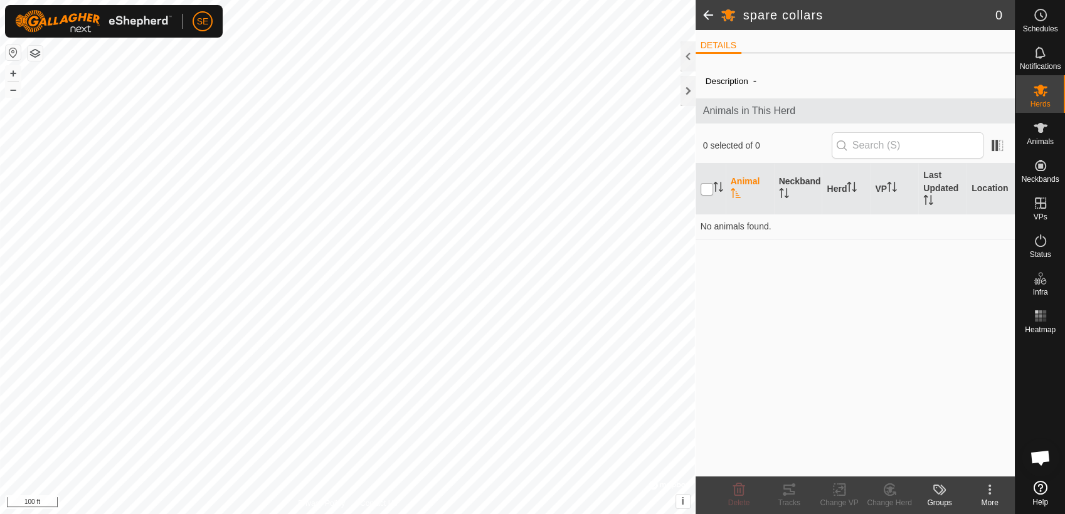
click at [709, 193] on input "checkbox" at bounding box center [707, 189] width 13 height 13
checkbox input "true"
click at [1045, 245] on icon at bounding box center [1040, 240] width 15 height 15
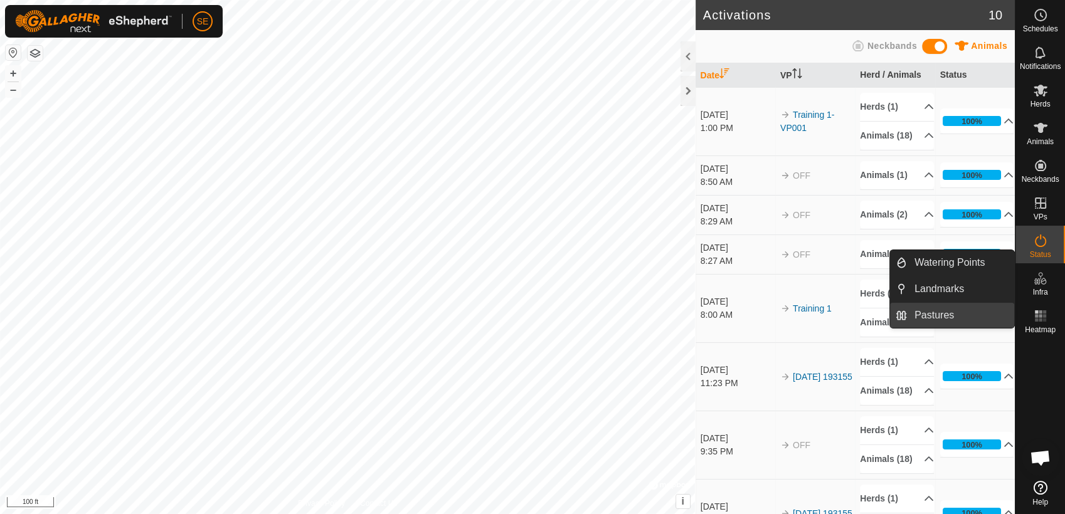
click at [947, 309] on link "Pastures" at bounding box center [960, 315] width 107 height 25
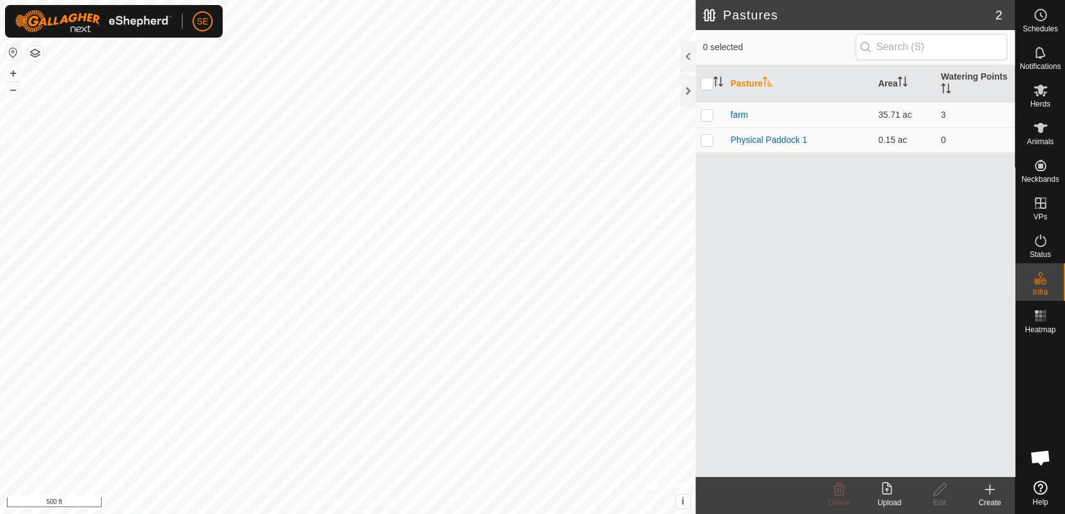
click at [987, 490] on icon at bounding box center [989, 490] width 9 height 0
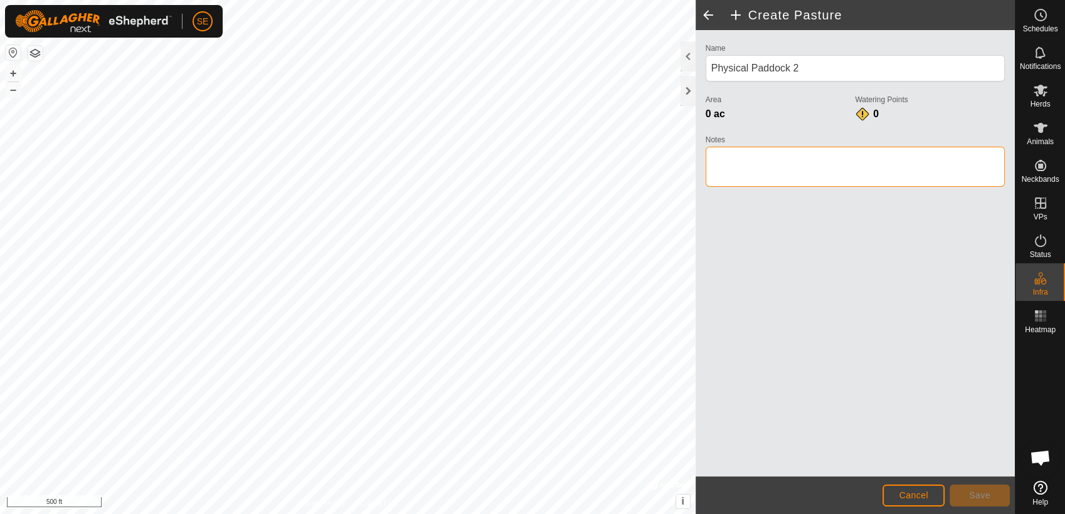
click at [748, 177] on textarea "Notes" at bounding box center [855, 167] width 299 height 40
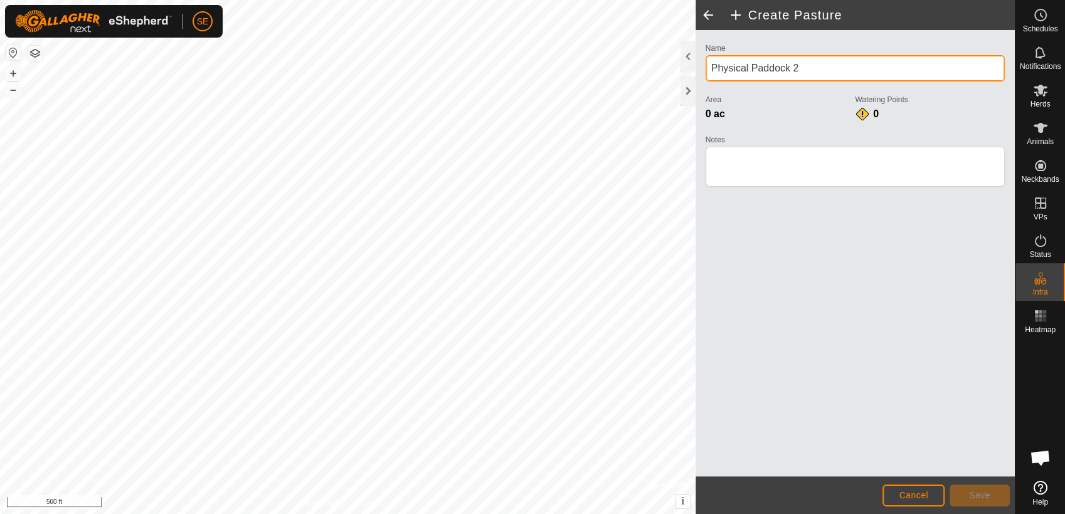
click at [865, 69] on input "Physical Paddock 2" at bounding box center [855, 68] width 299 height 26
type input "P"
type input "house"
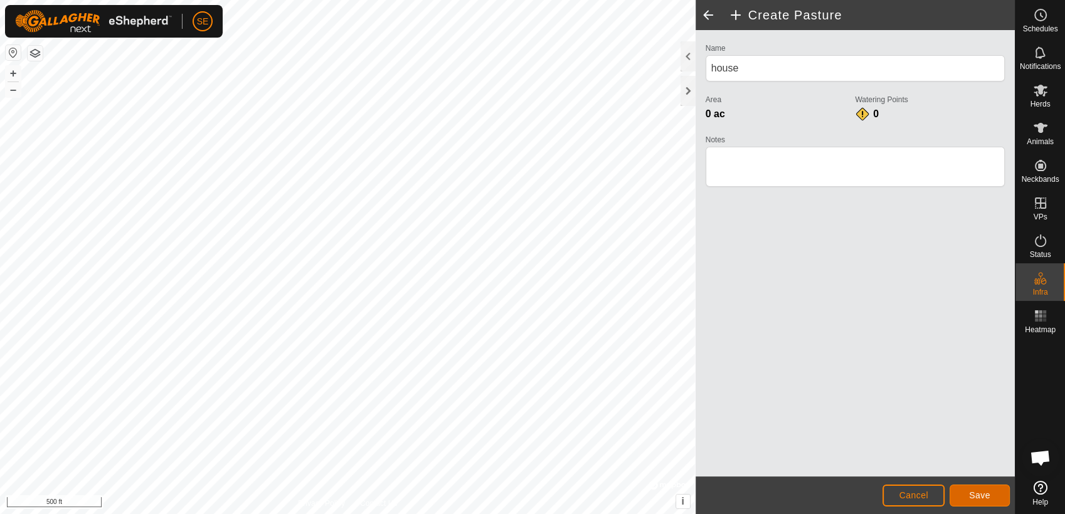
click at [984, 494] on span "Save" at bounding box center [979, 495] width 21 height 10
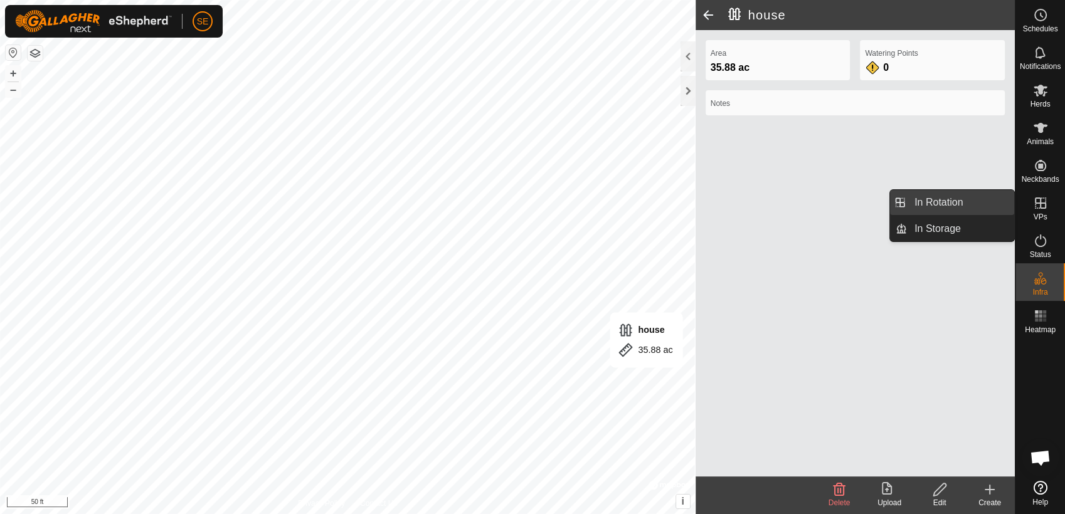
click at [960, 208] on link "In Rotation" at bounding box center [960, 202] width 107 height 25
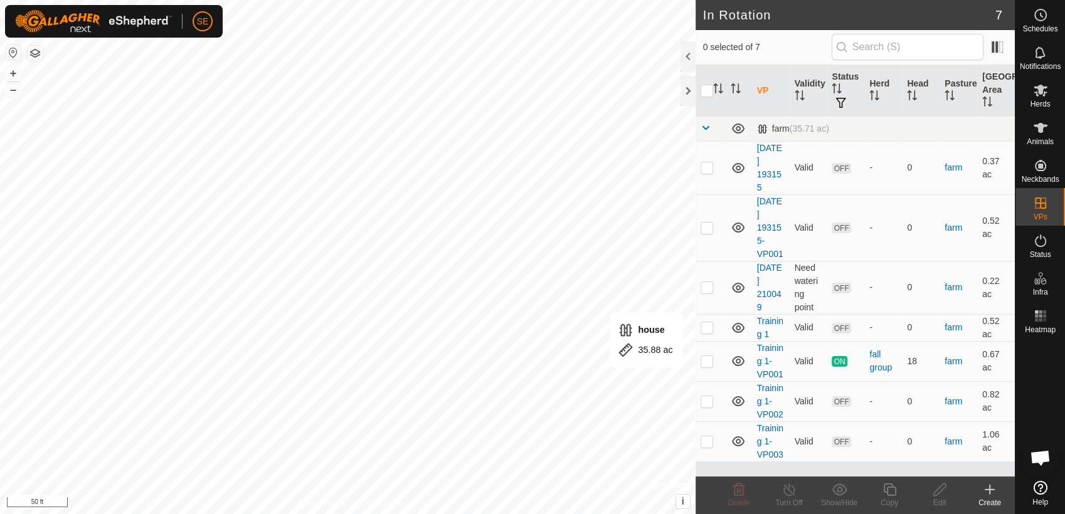
click at [988, 490] on icon at bounding box center [989, 490] width 9 height 0
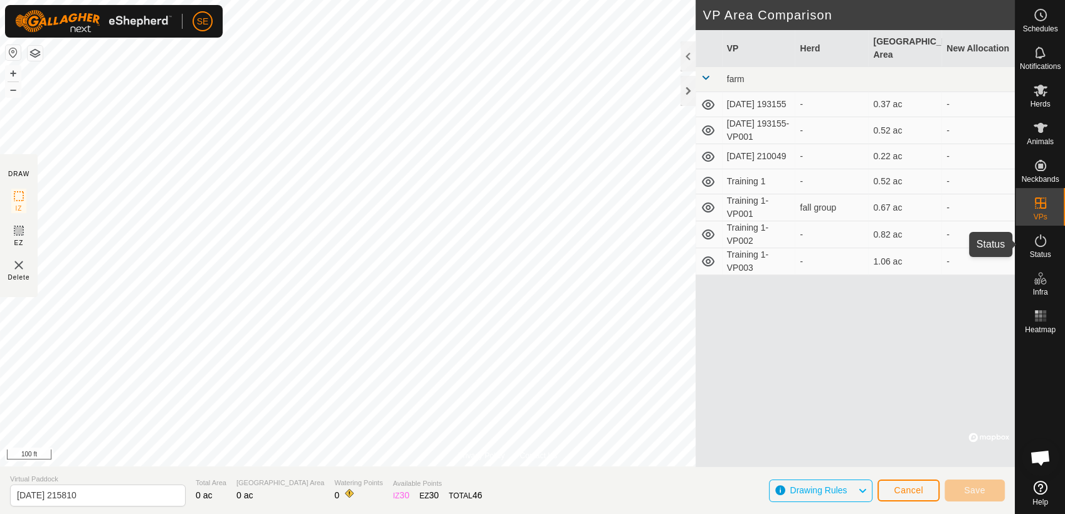
click at [1042, 255] on span "Status" at bounding box center [1039, 255] width 21 height 8
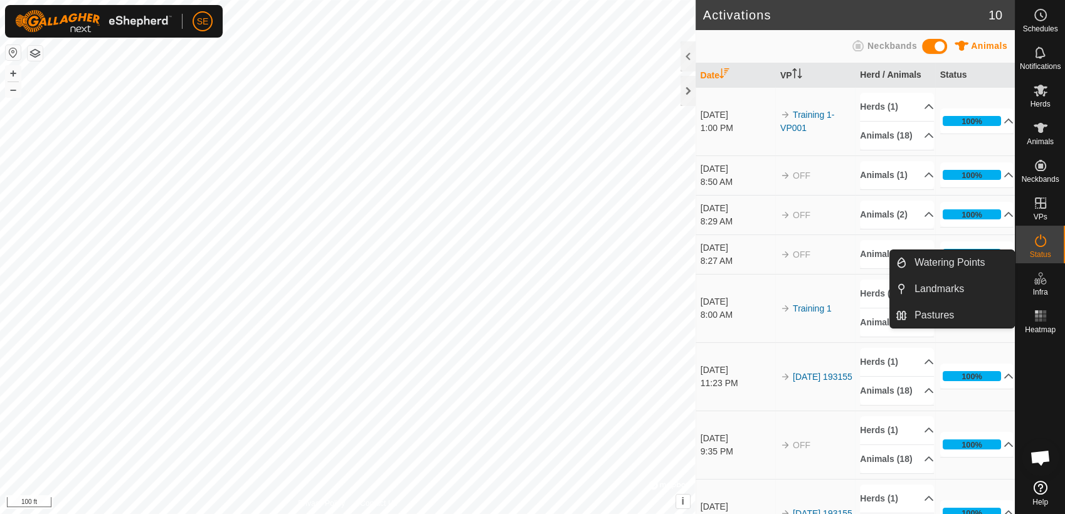
click at [1041, 282] on icon at bounding box center [1040, 278] width 15 height 15
click at [931, 310] on link "Pastures" at bounding box center [960, 315] width 107 height 25
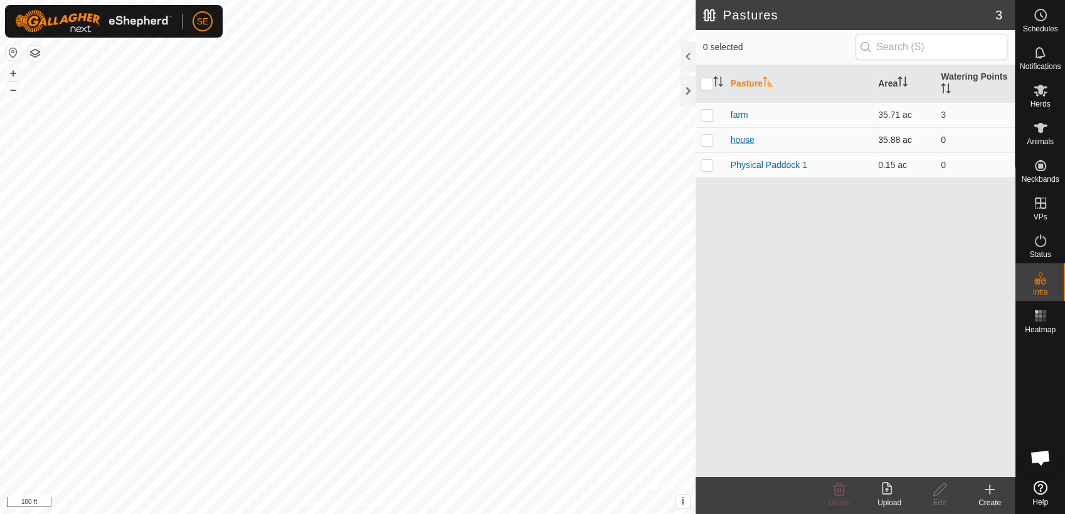
click at [745, 138] on link "house" at bounding box center [743, 140] width 24 height 10
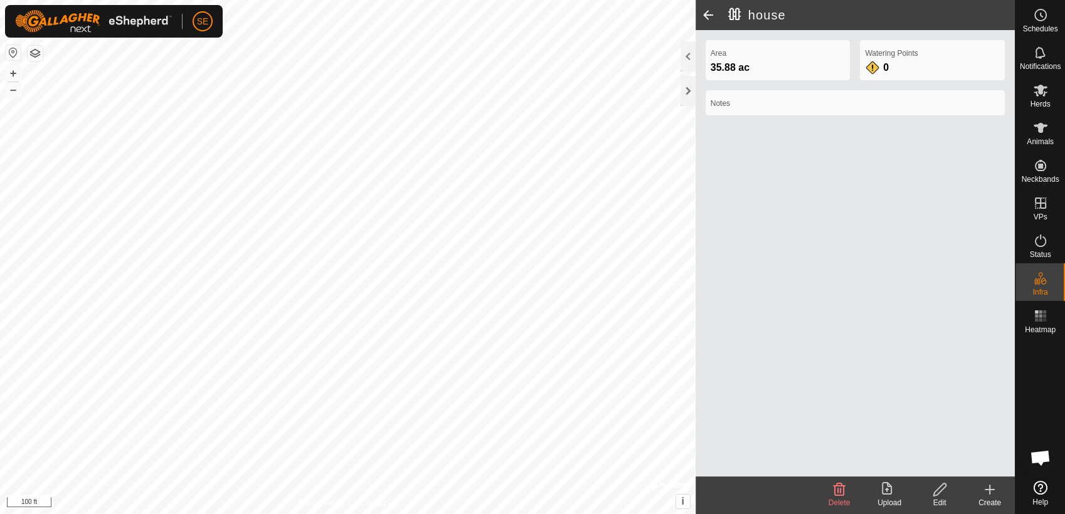
click at [936, 495] on icon at bounding box center [939, 490] width 13 height 13
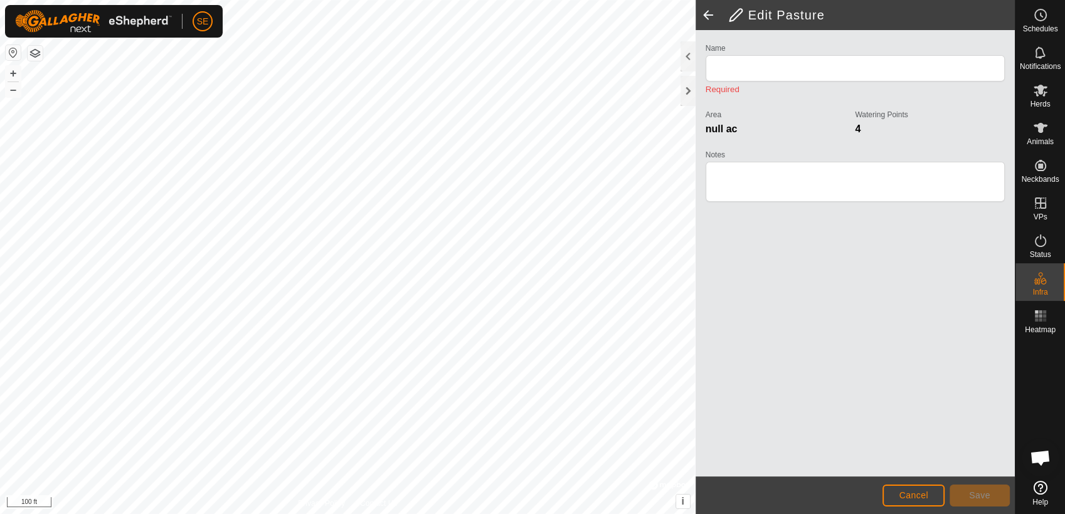
type input "house"
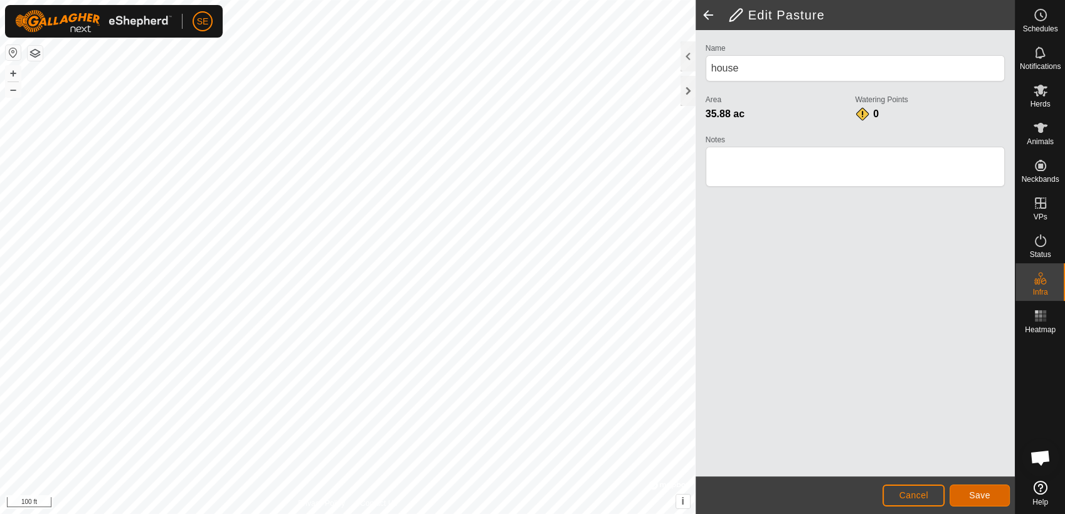
click at [961, 499] on button "Save" at bounding box center [980, 496] width 60 height 22
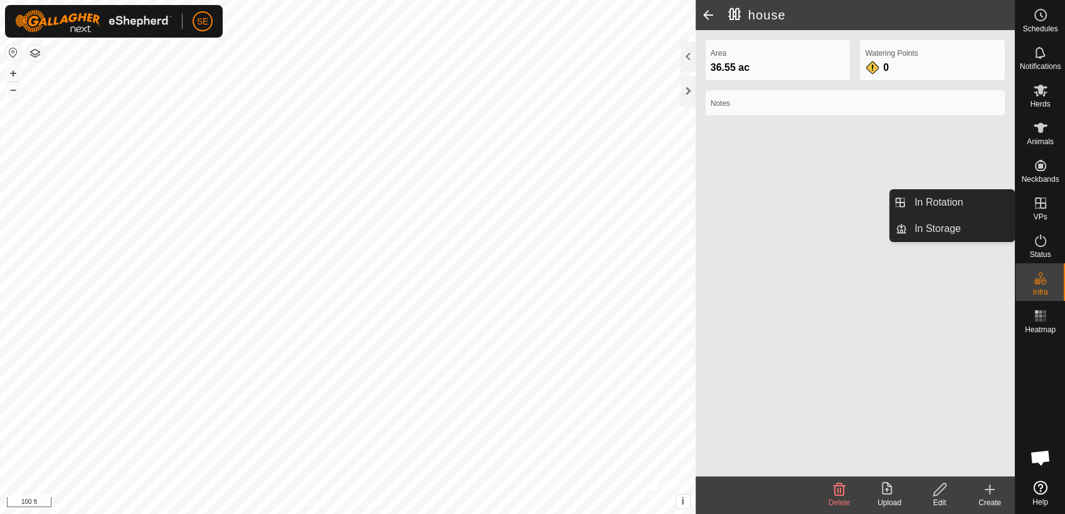
click at [1037, 203] on icon at bounding box center [1040, 203] width 11 height 11
click at [967, 196] on link "In Rotation" at bounding box center [960, 202] width 107 height 25
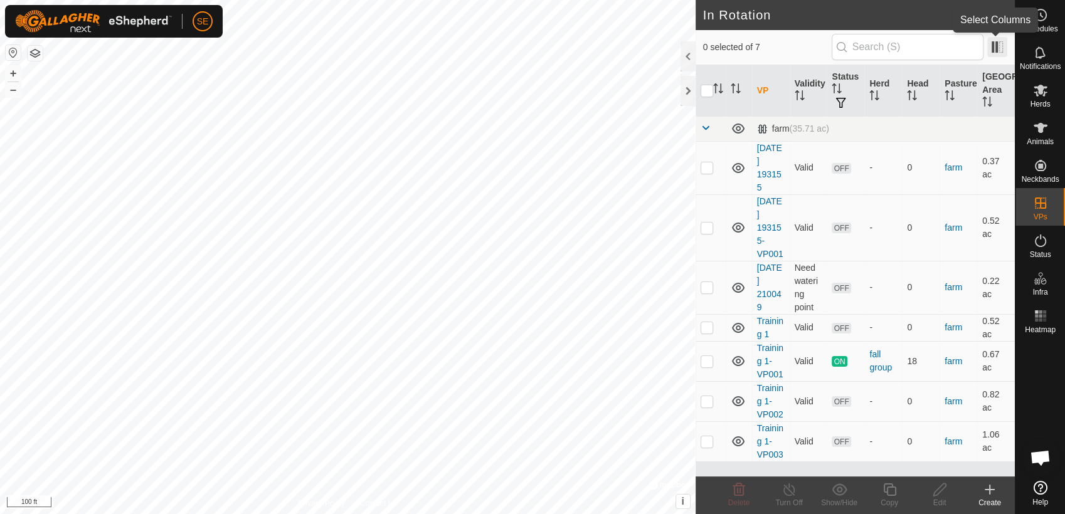
click at [1000, 46] on span at bounding box center [997, 47] width 20 height 20
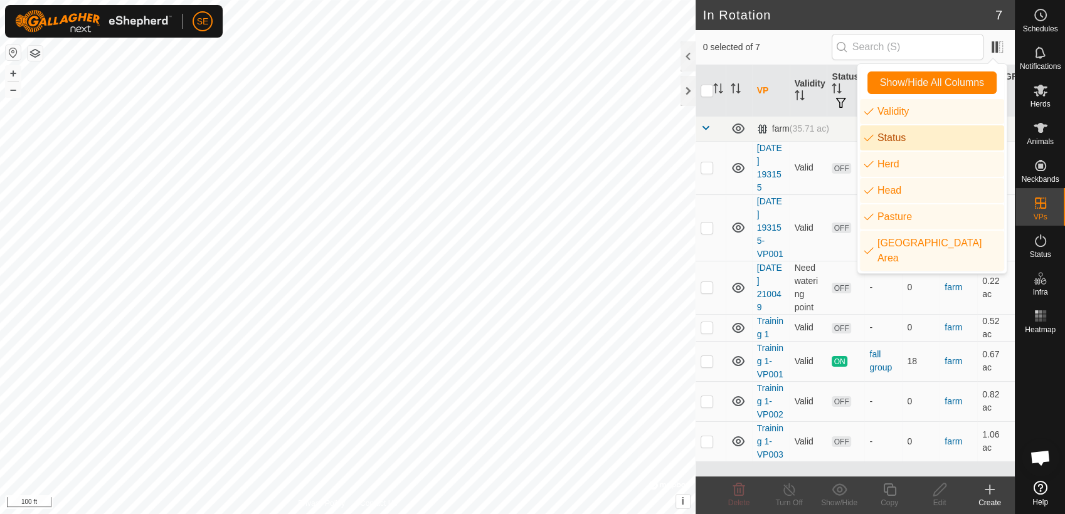
click at [901, 139] on li "Status" at bounding box center [932, 137] width 144 height 25
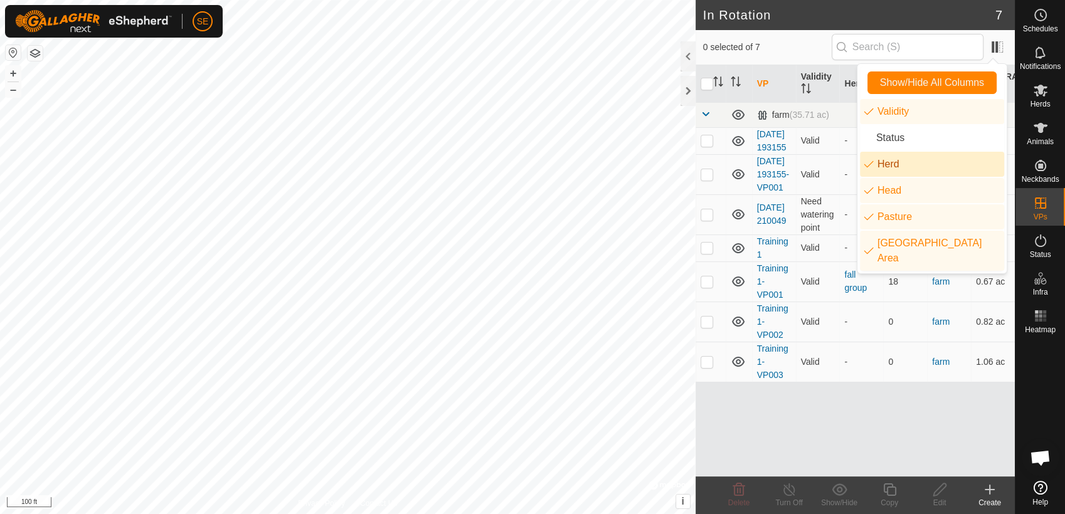
click at [916, 162] on li "Herd" at bounding box center [932, 164] width 144 height 25
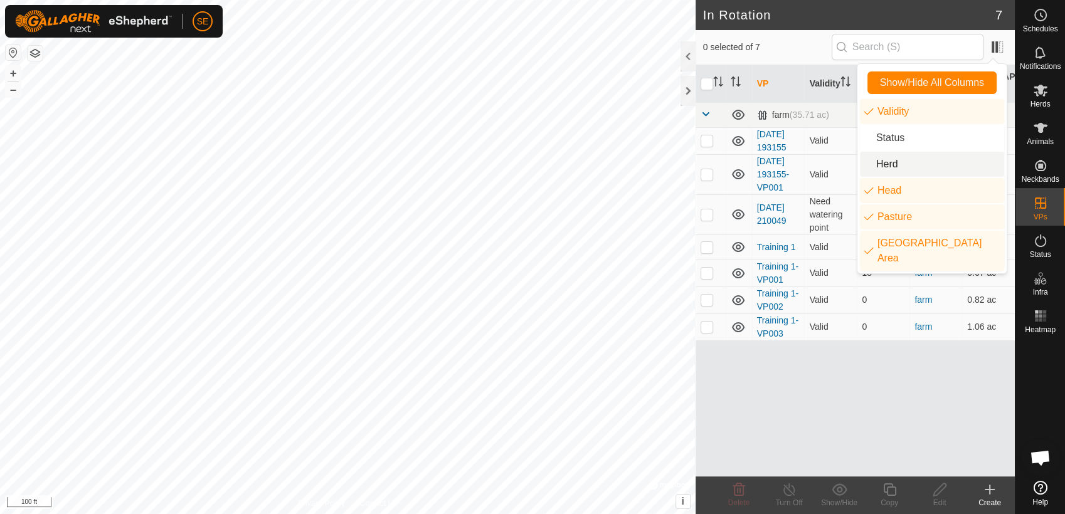
click at [916, 158] on li "Herd" at bounding box center [932, 164] width 144 height 25
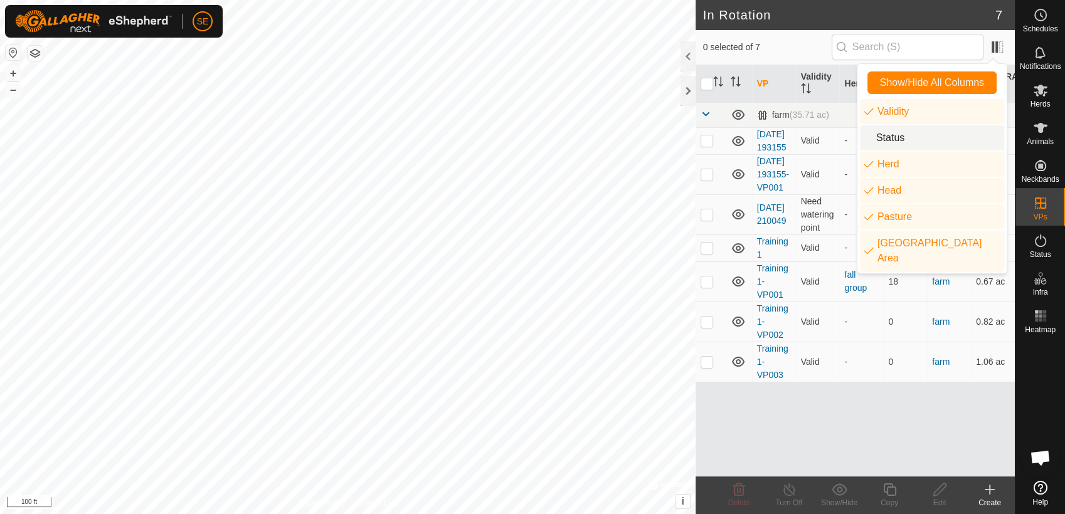
click at [907, 138] on li "Status" at bounding box center [932, 137] width 144 height 25
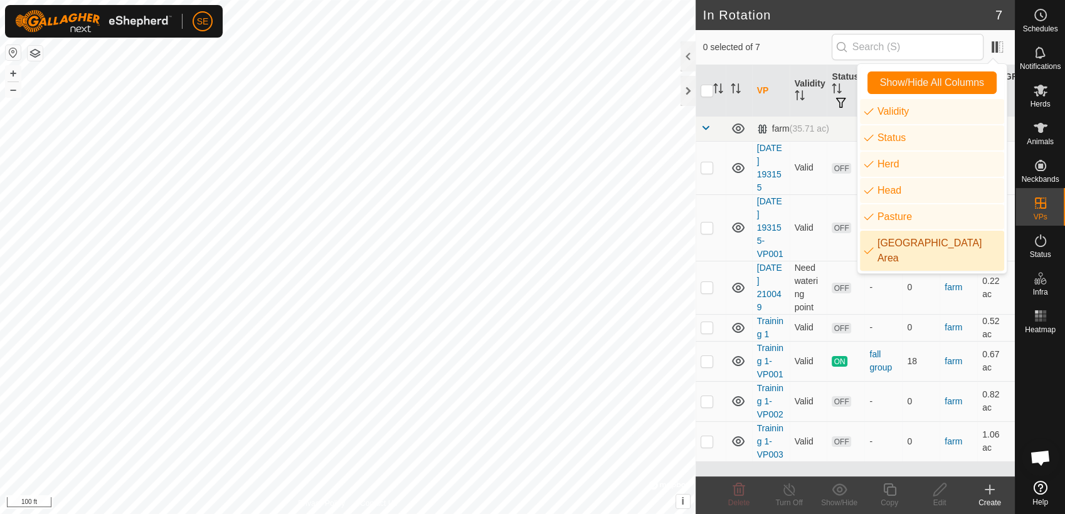
click at [906, 250] on li "[GEOGRAPHIC_DATA] Area" at bounding box center [932, 251] width 144 height 40
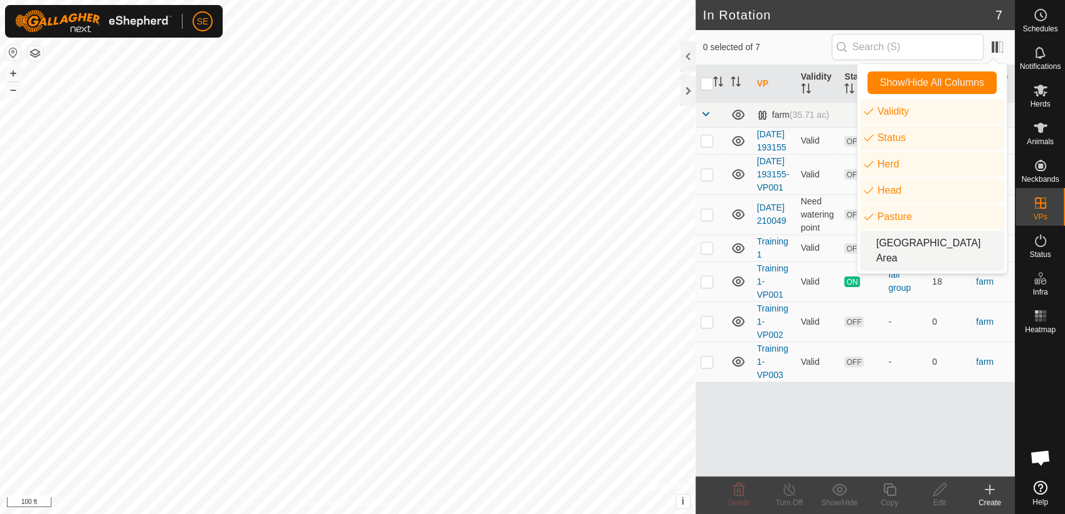
click at [918, 236] on li "[GEOGRAPHIC_DATA] Area" at bounding box center [932, 251] width 144 height 40
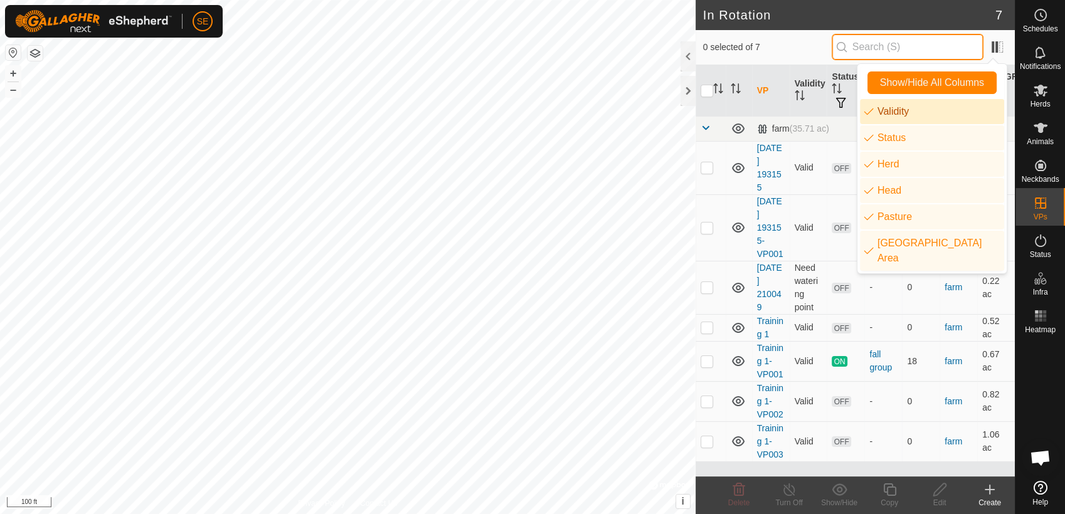
click at [924, 46] on input "text" at bounding box center [908, 47] width 152 height 26
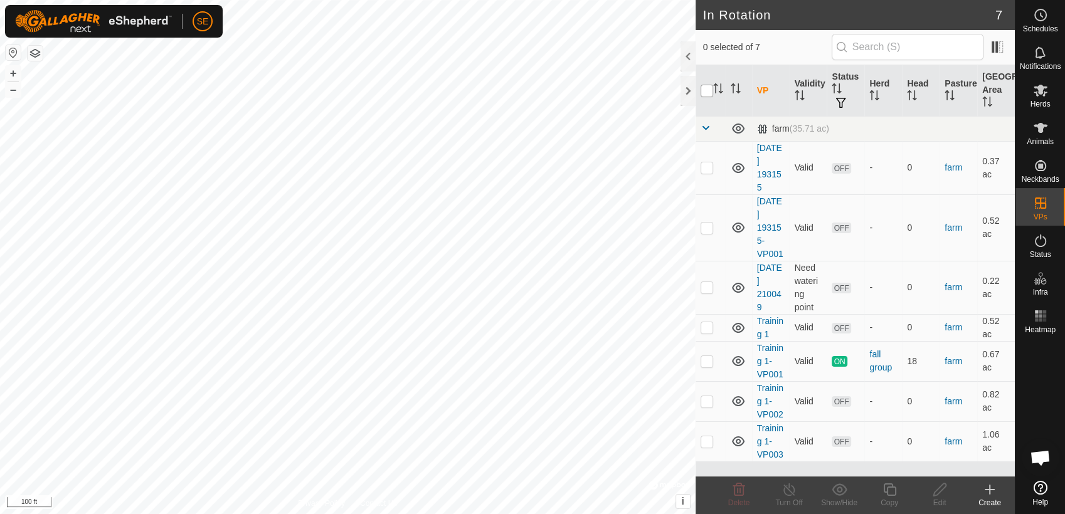
click at [705, 90] on input "checkbox" at bounding box center [707, 91] width 13 height 13
checkbox input "true"
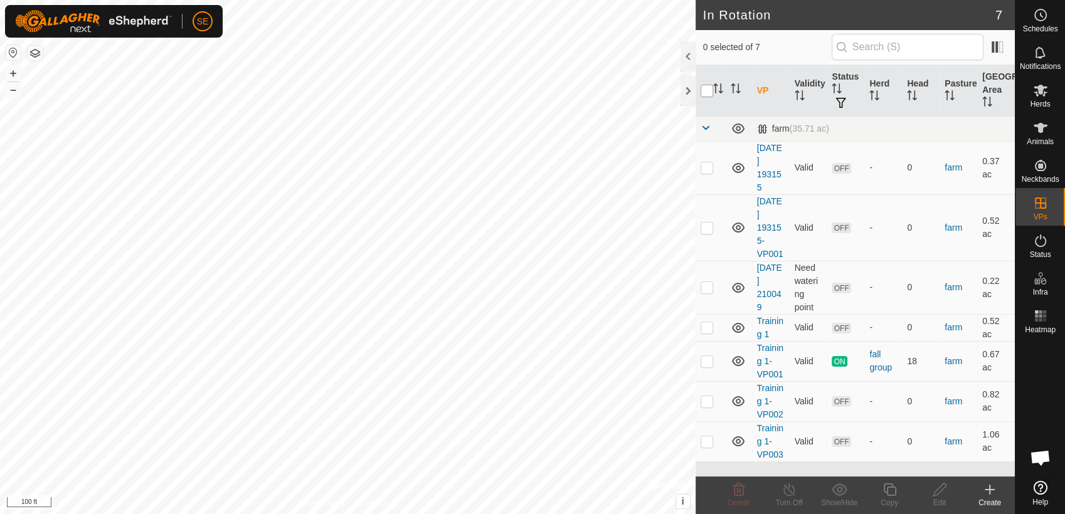
checkbox input "true"
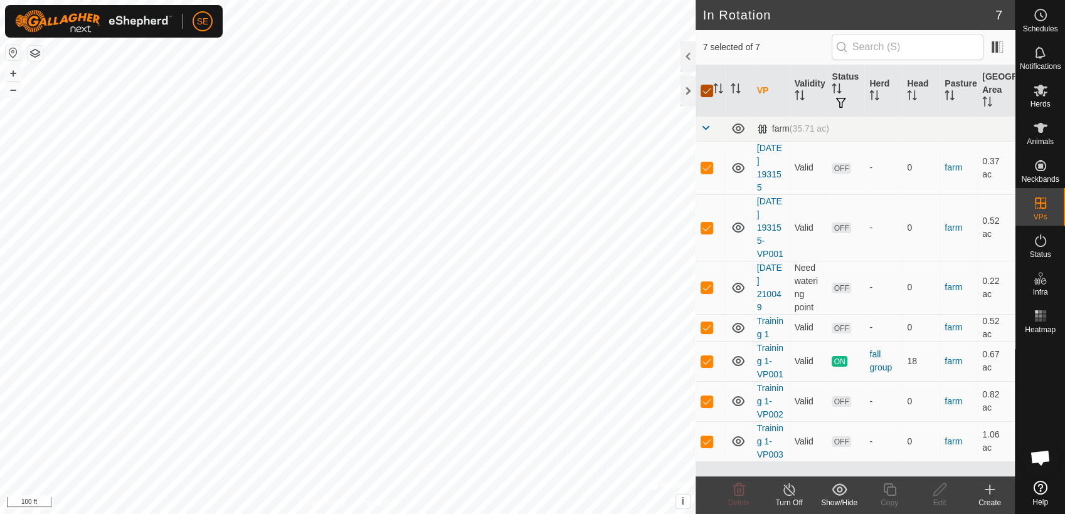
click at [705, 90] on input "checkbox" at bounding box center [707, 91] width 13 height 13
checkbox input "false"
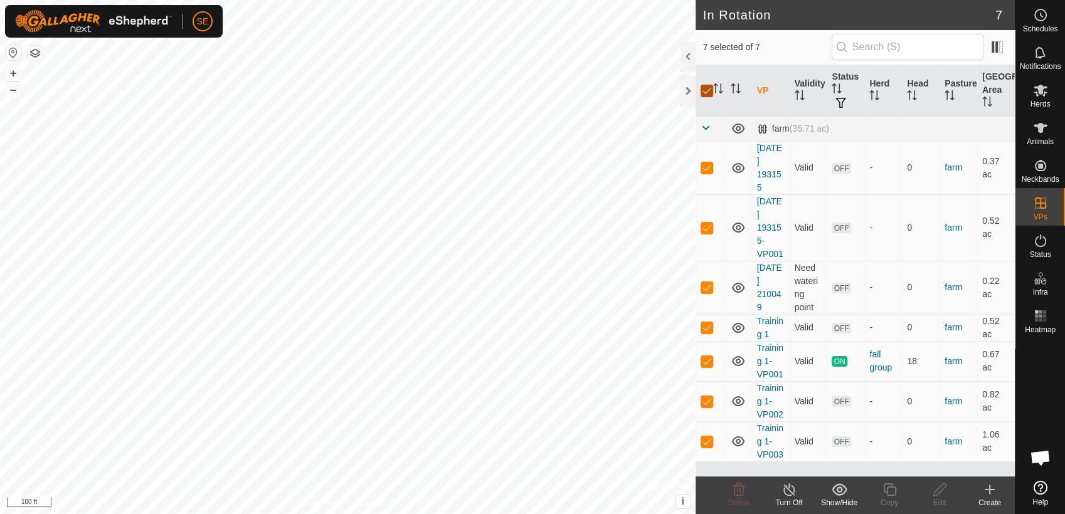
checkbox input "false"
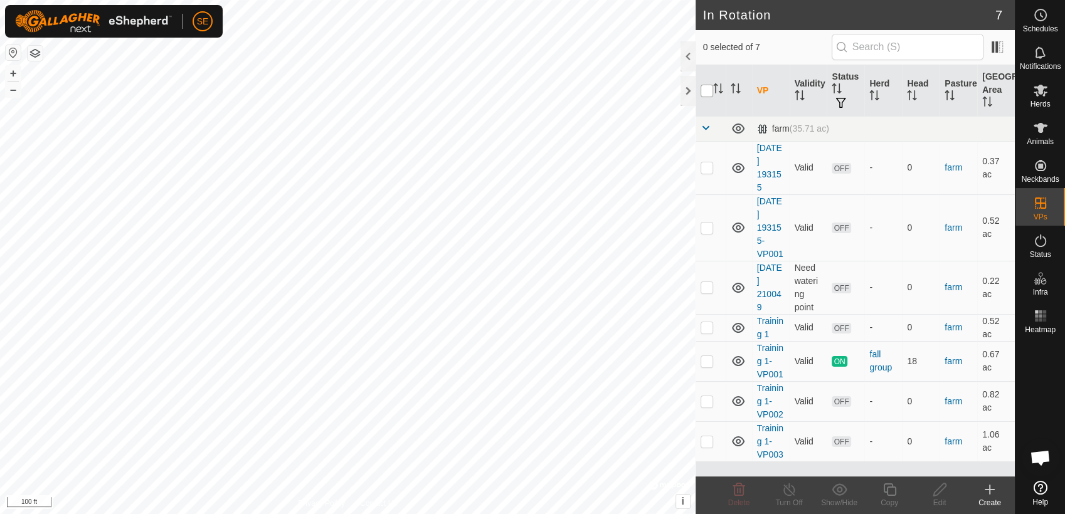
click at [702, 90] on input "checkbox" at bounding box center [707, 91] width 13 height 13
checkbox input "true"
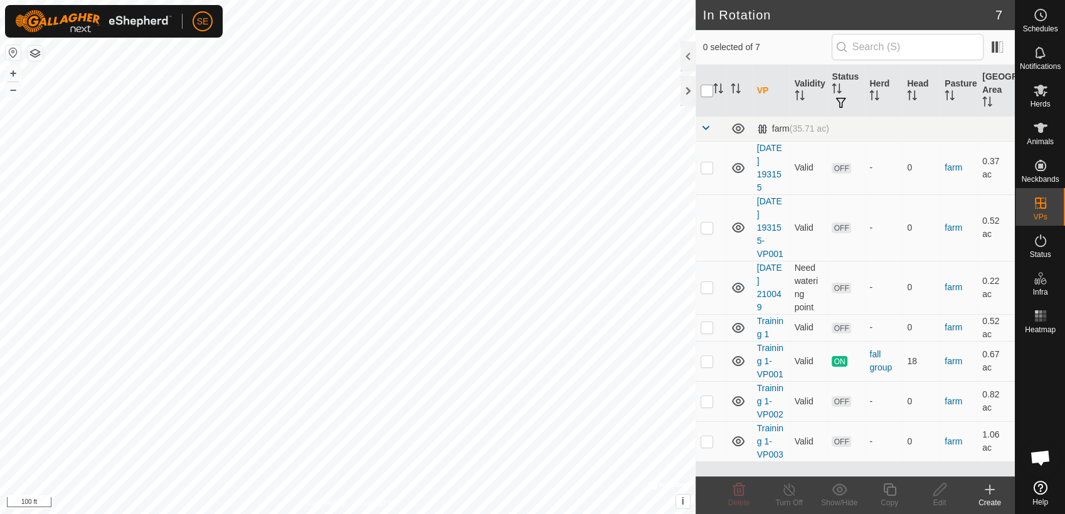
checkbox input "true"
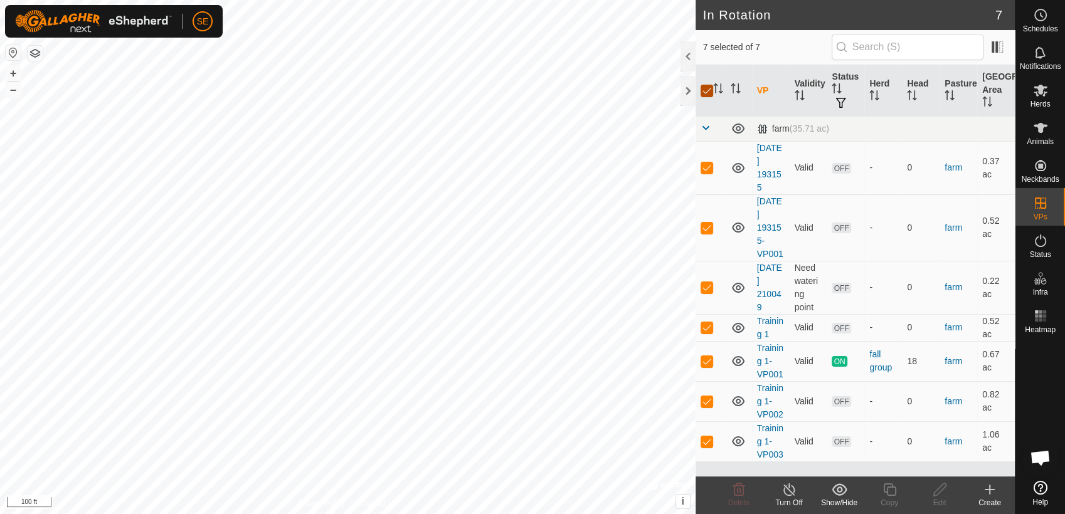
click at [707, 90] on input "checkbox" at bounding box center [707, 91] width 13 height 13
checkbox input "false"
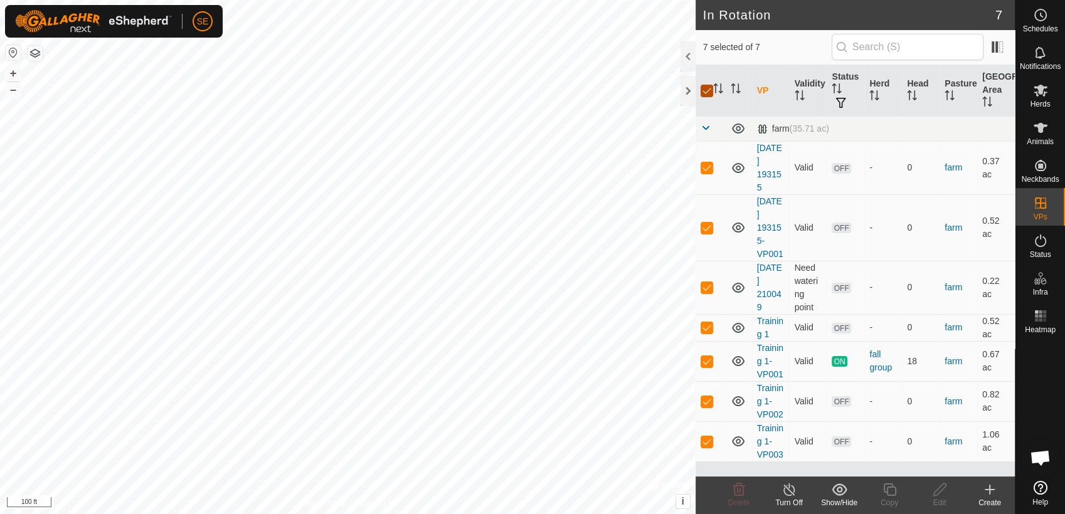
checkbox input "false"
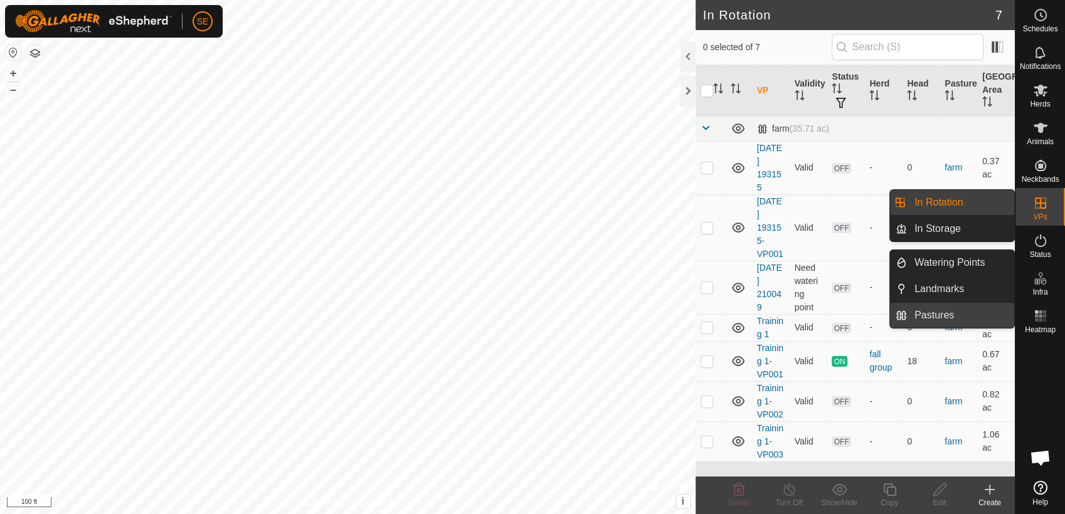
click at [958, 313] on link "Pastures" at bounding box center [960, 315] width 107 height 25
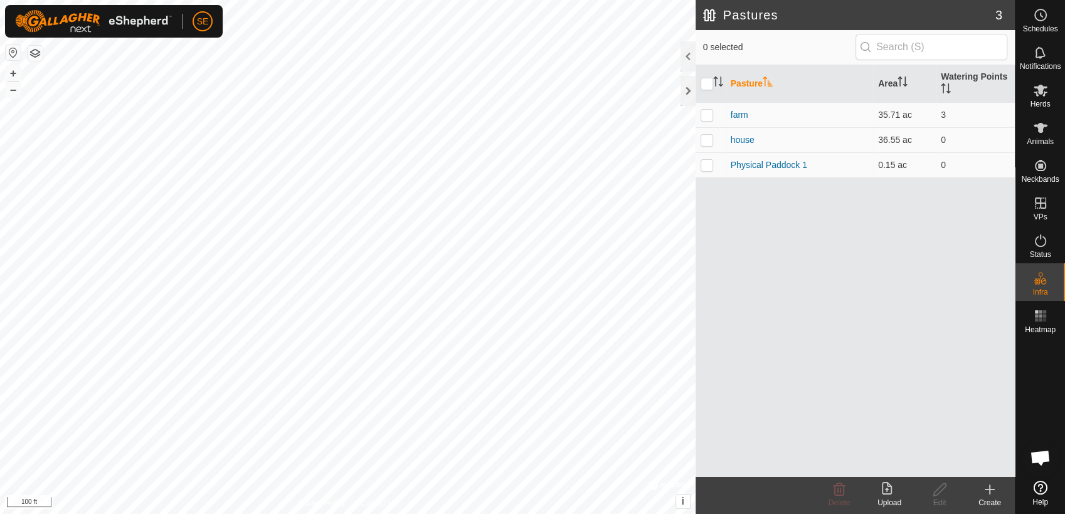
click at [990, 492] on icon at bounding box center [989, 489] width 15 height 15
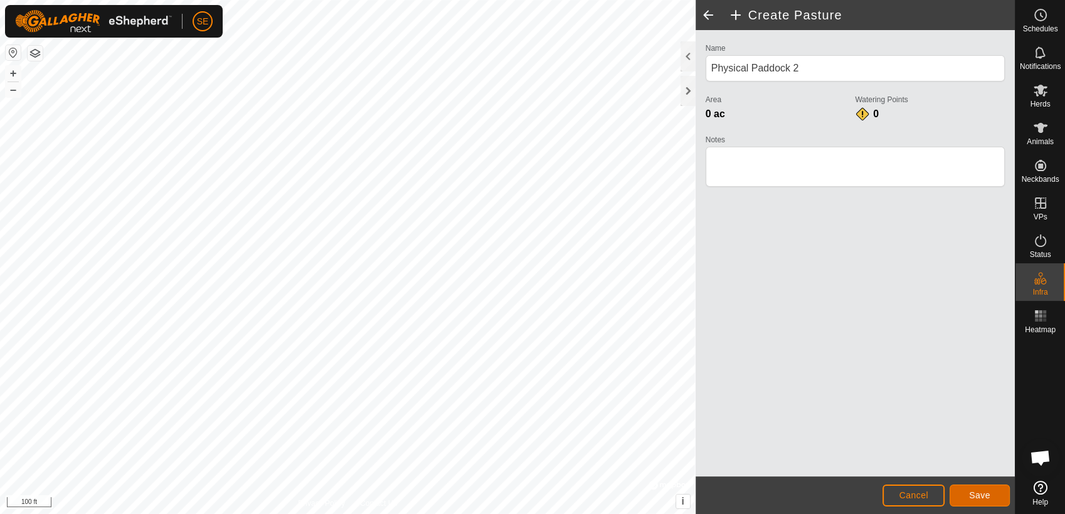
click at [974, 495] on span "Save" at bounding box center [979, 495] width 21 height 10
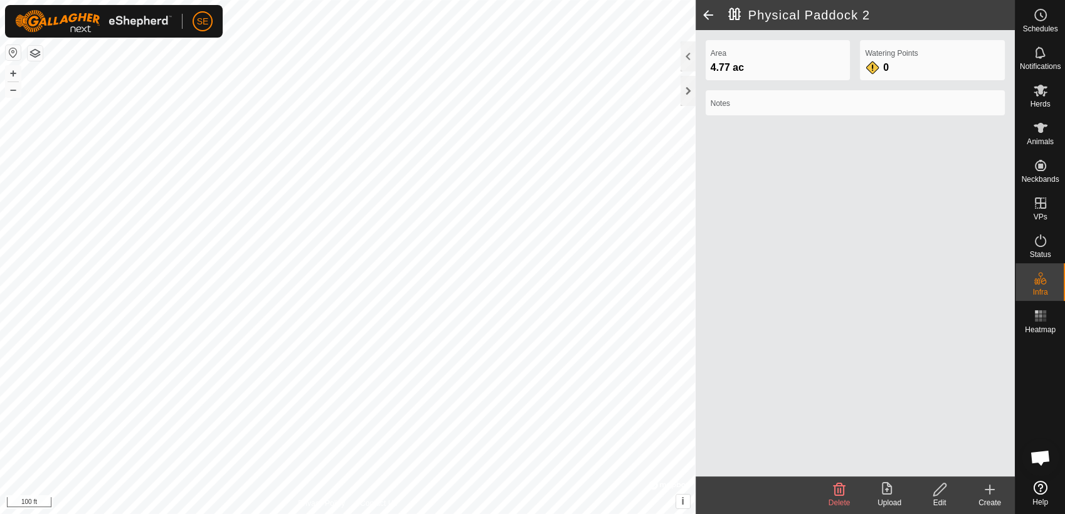
click at [939, 494] on icon at bounding box center [940, 489] width 16 height 15
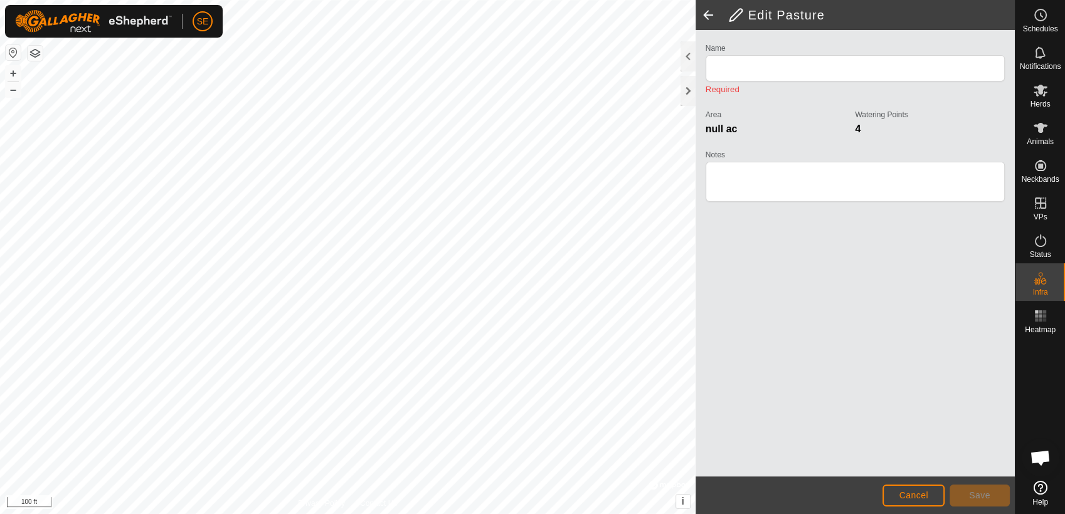
type input "Physical Paddock 2"
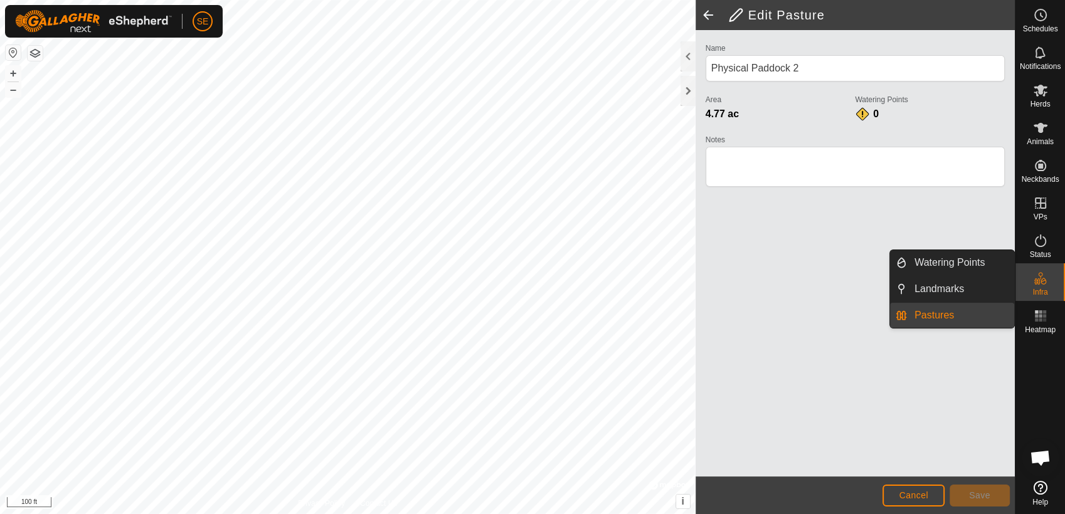
click at [933, 317] on link "Pastures" at bounding box center [960, 315] width 107 height 25
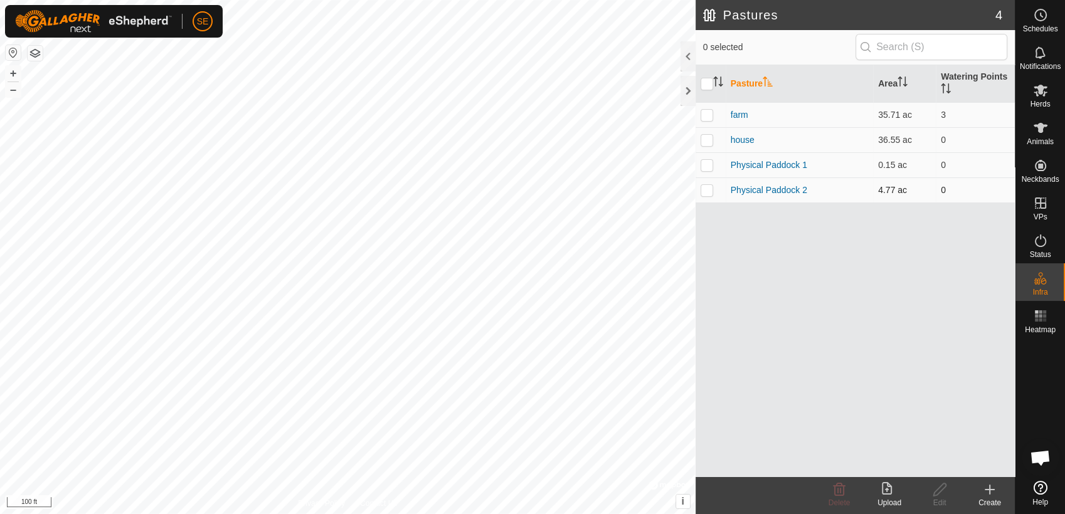
click at [702, 189] on p-checkbox at bounding box center [707, 190] width 13 height 10
checkbox input "true"
click at [941, 497] on div "Edit" at bounding box center [939, 502] width 50 height 11
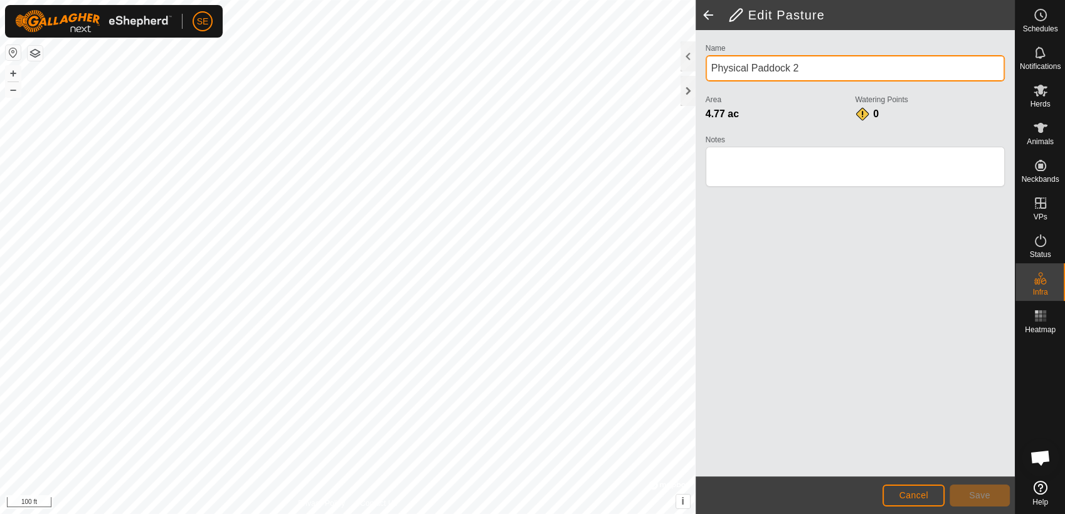
click at [819, 74] on input "Physical Paddock 2" at bounding box center [855, 68] width 299 height 26
type input "P"
type input "[PERSON_NAME]"
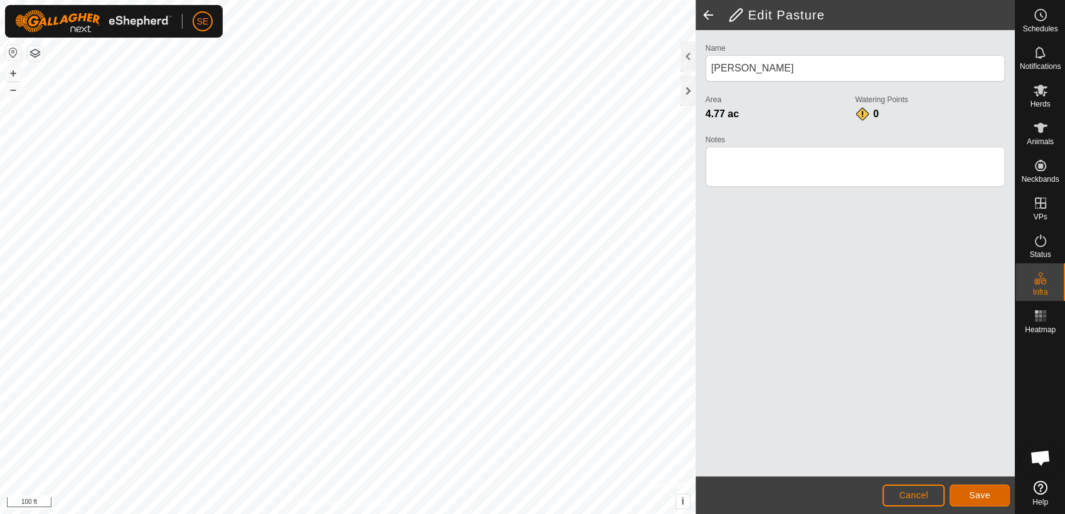
click at [976, 491] on span "Save" at bounding box center [979, 495] width 21 height 10
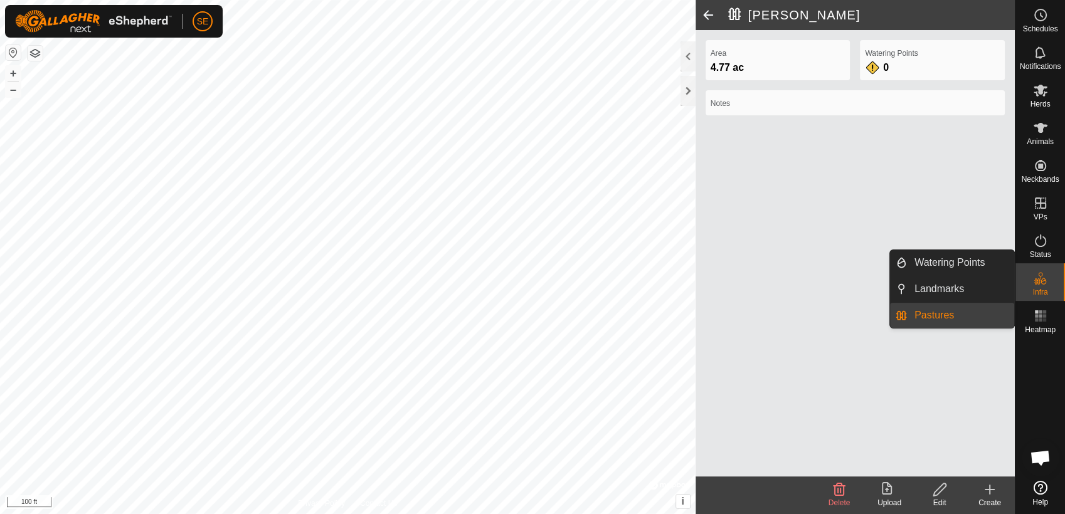
click at [1040, 280] on icon at bounding box center [1040, 278] width 15 height 15
click at [944, 310] on link "Pastures" at bounding box center [960, 315] width 107 height 25
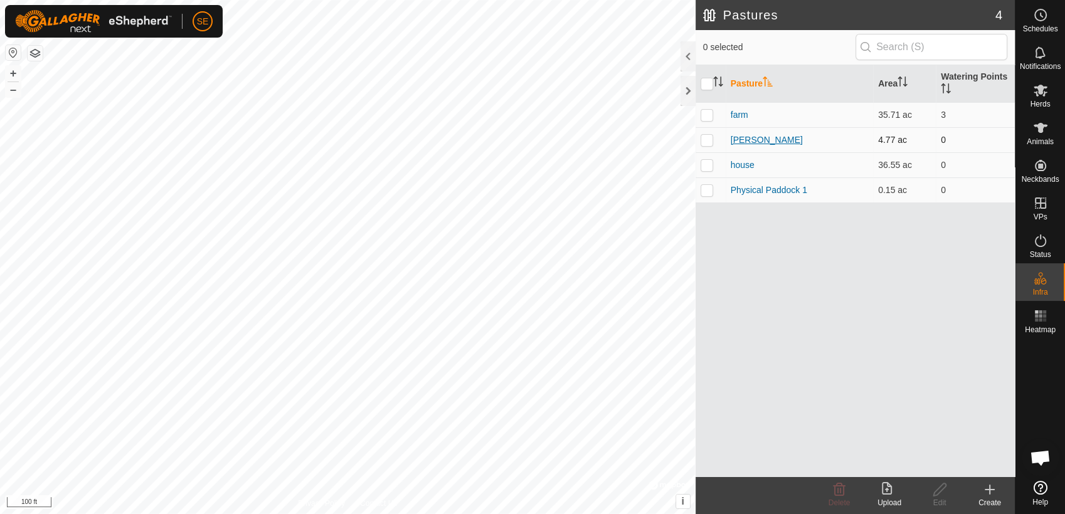
click at [758, 142] on link "[PERSON_NAME]" at bounding box center [767, 140] width 72 height 10
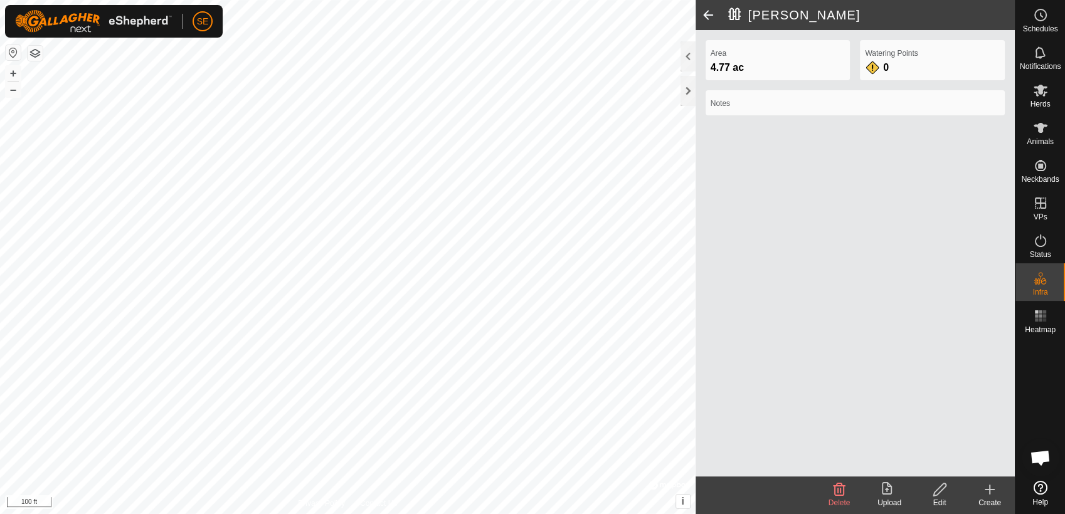
click at [936, 495] on icon at bounding box center [939, 490] width 13 height 13
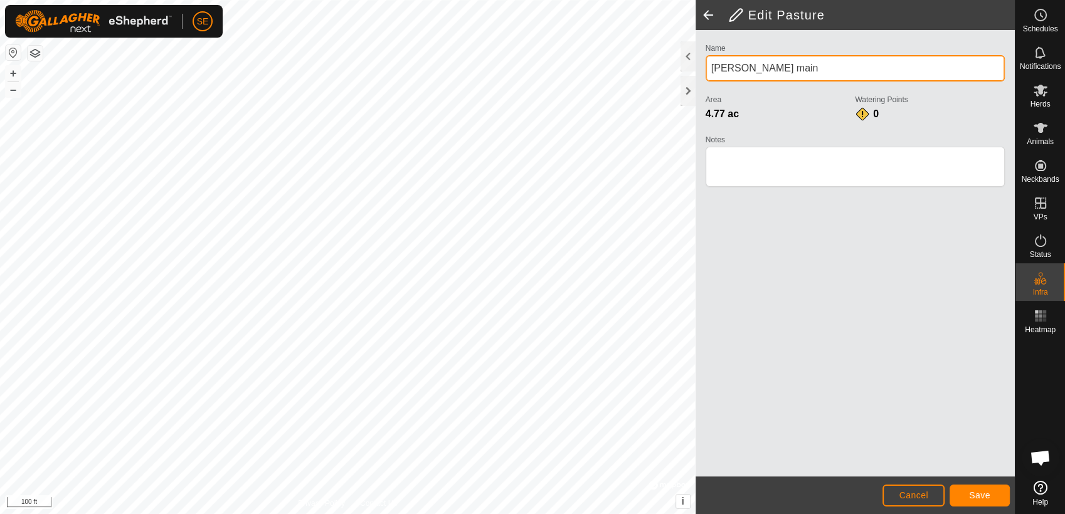
type input "[PERSON_NAME] main"
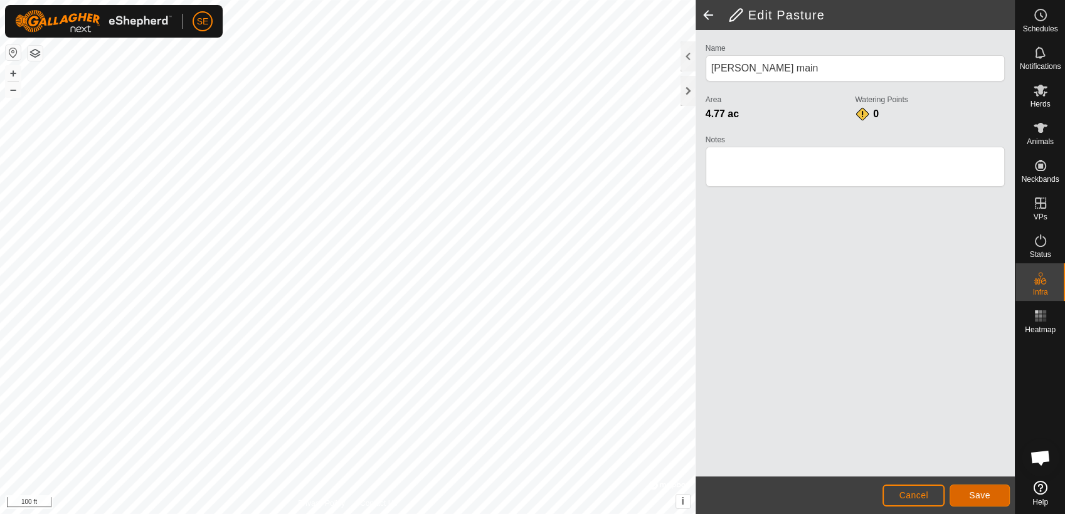
click at [973, 492] on span "Save" at bounding box center [979, 495] width 21 height 10
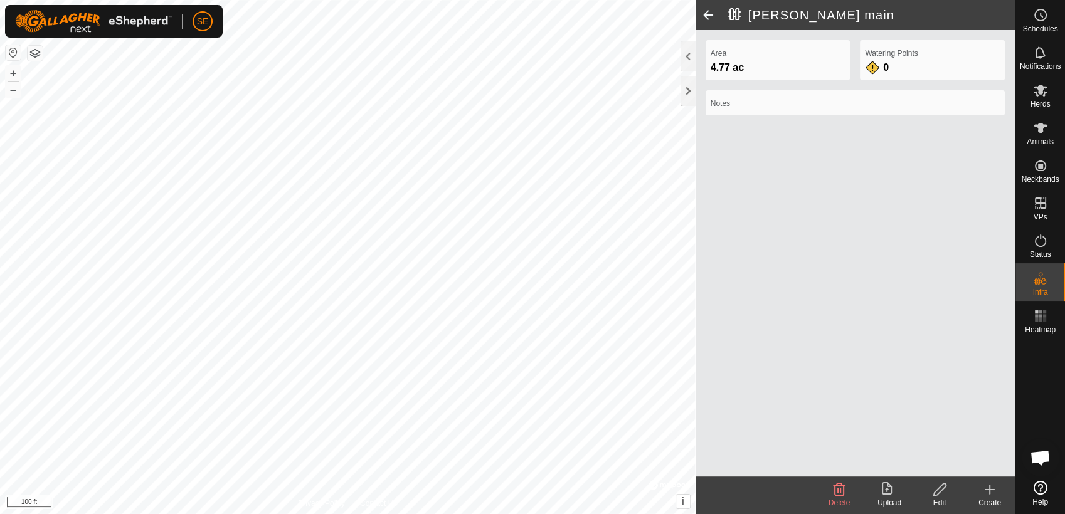
click at [988, 494] on icon at bounding box center [989, 489] width 15 height 15
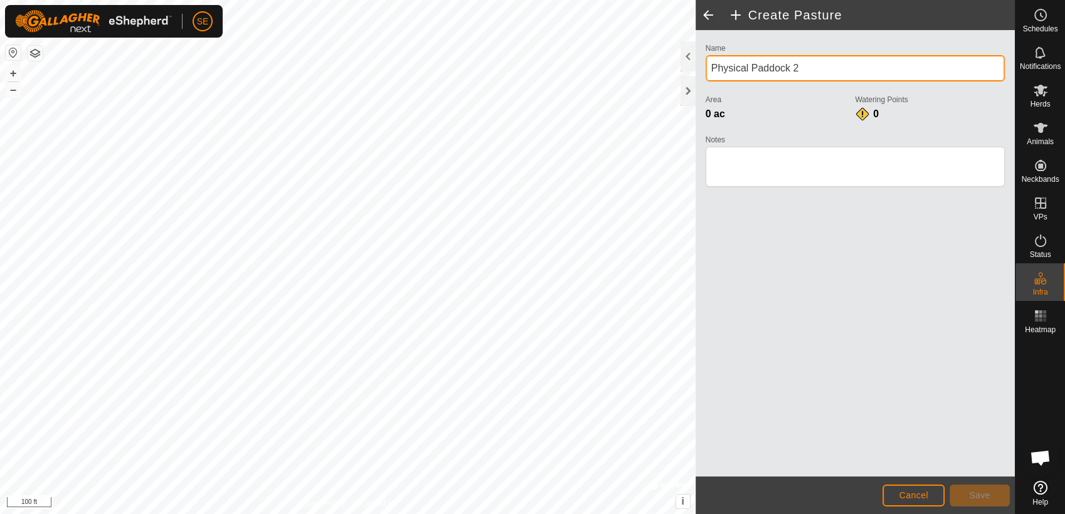
click at [763, 74] on input "Physical Paddock 2" at bounding box center [855, 68] width 299 height 26
click at [923, 70] on input "Physical Paddock 2" at bounding box center [855, 68] width 299 height 26
type input "P"
type input "[PERSON_NAME] future"
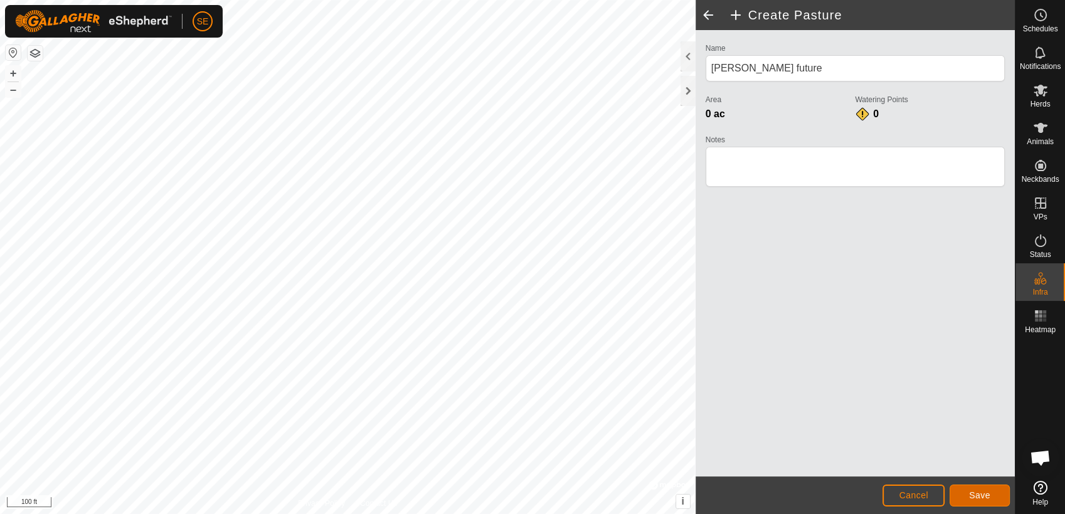
click at [995, 489] on button "Save" at bounding box center [980, 496] width 60 height 22
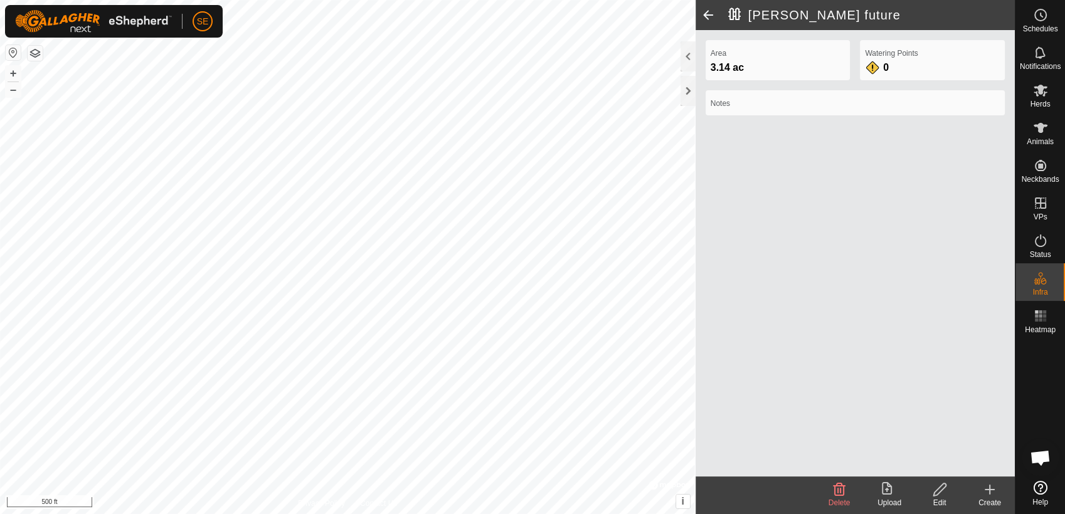
click at [702, 296] on div "[PERSON_NAME] future Area 3.14 ac Watering Points 0 Notes Delete Upload Edit Cr…" at bounding box center [507, 257] width 1015 height 514
click at [987, 492] on icon at bounding box center [989, 489] width 15 height 15
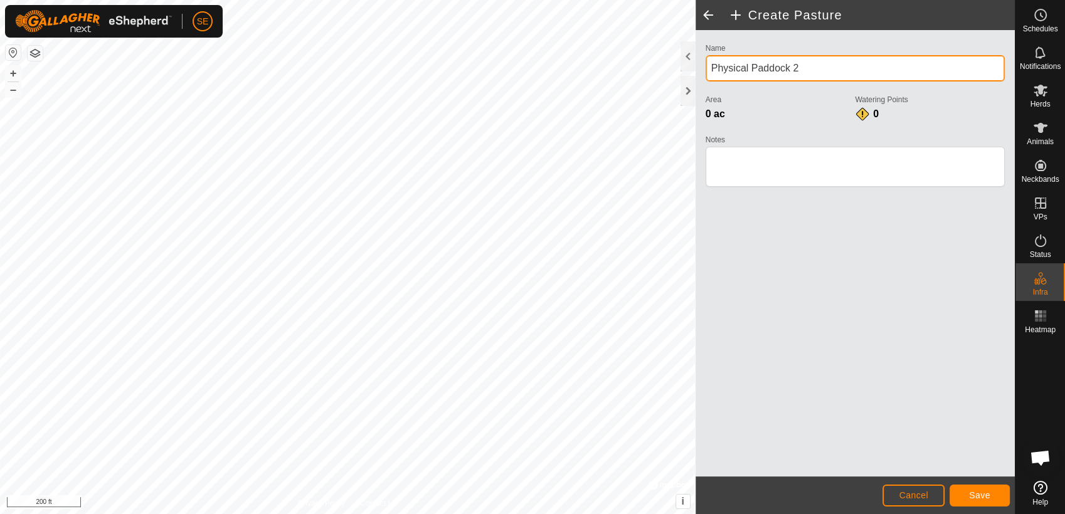
click at [822, 65] on input "Physical Paddock 2" at bounding box center [855, 68] width 299 height 26
type input "P"
type input "ed"
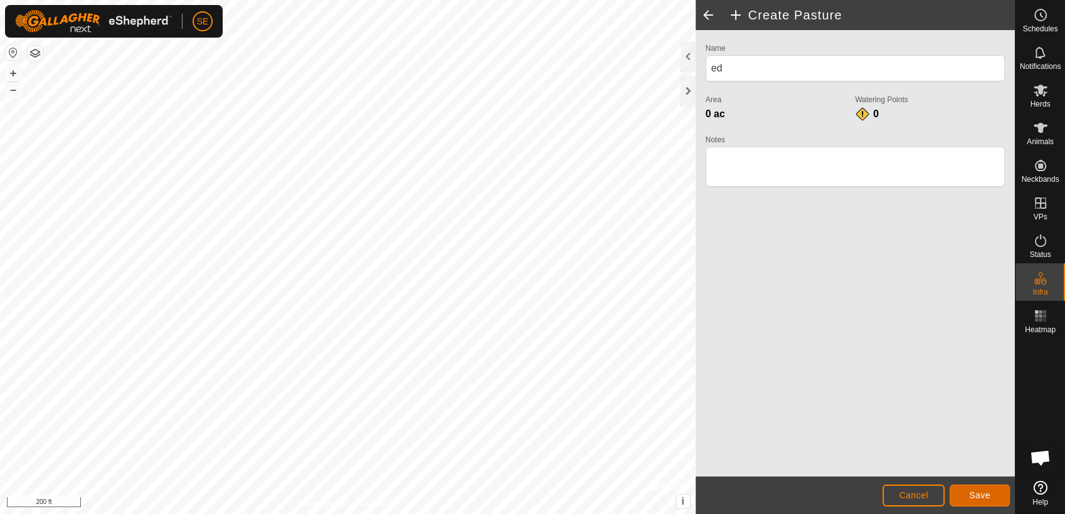
click at [981, 494] on span "Save" at bounding box center [979, 495] width 21 height 10
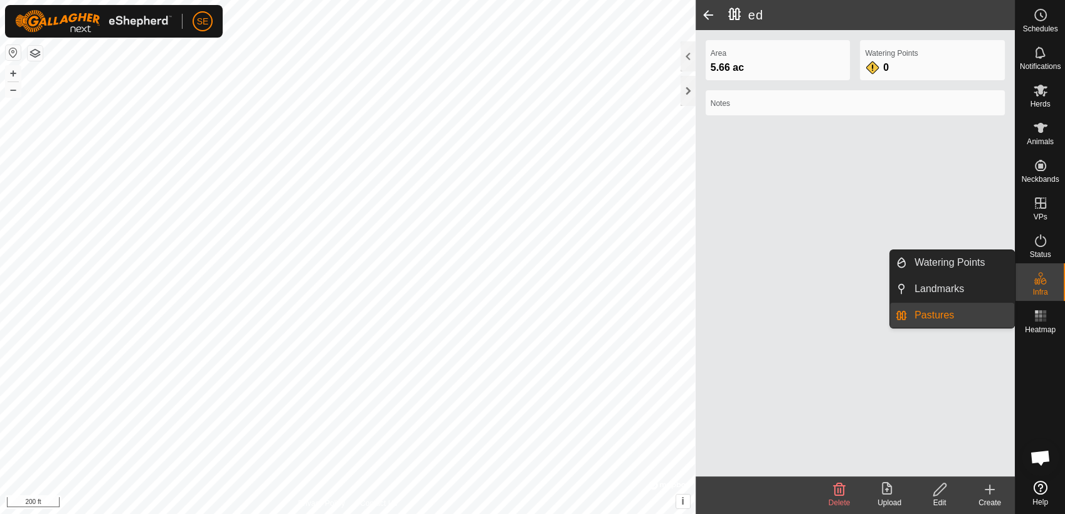
click at [952, 309] on link "Pastures" at bounding box center [960, 315] width 107 height 25
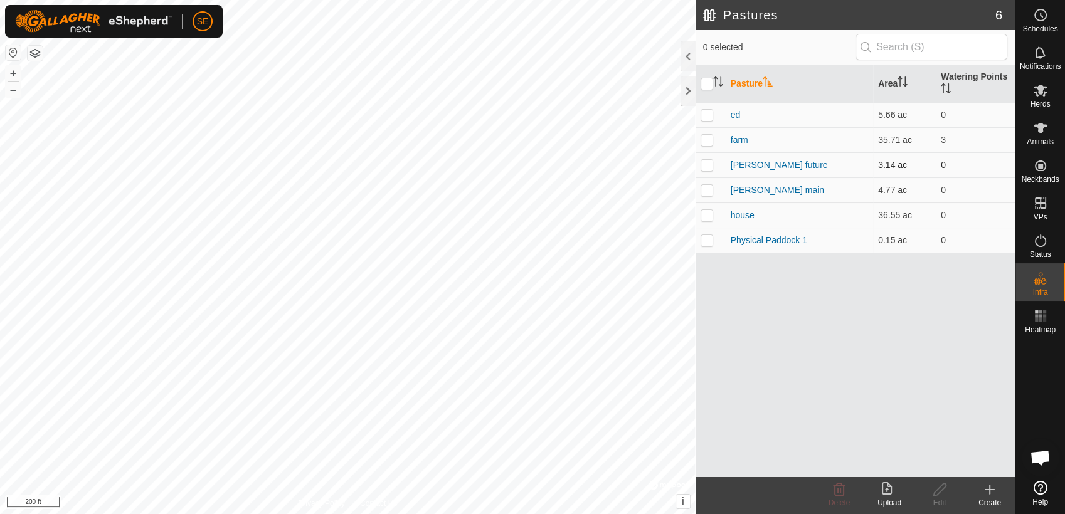
click at [707, 164] on p-checkbox at bounding box center [707, 165] width 13 height 10
click at [707, 166] on p-checkbox at bounding box center [707, 165] width 13 height 10
checkbox input "true"
click at [938, 491] on icon at bounding box center [940, 489] width 16 height 15
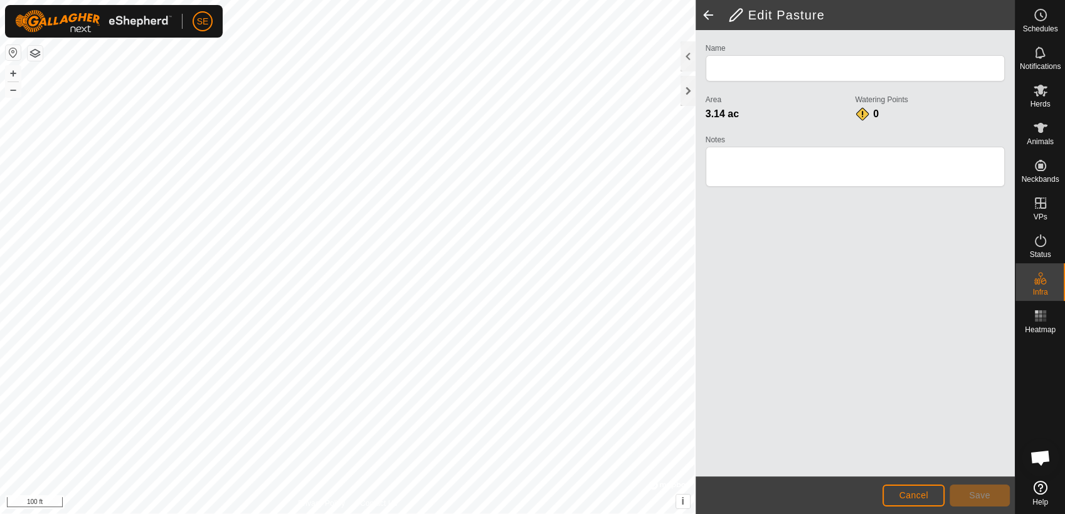
type input "[PERSON_NAME] future"
click at [972, 496] on span "Save" at bounding box center [979, 495] width 21 height 10
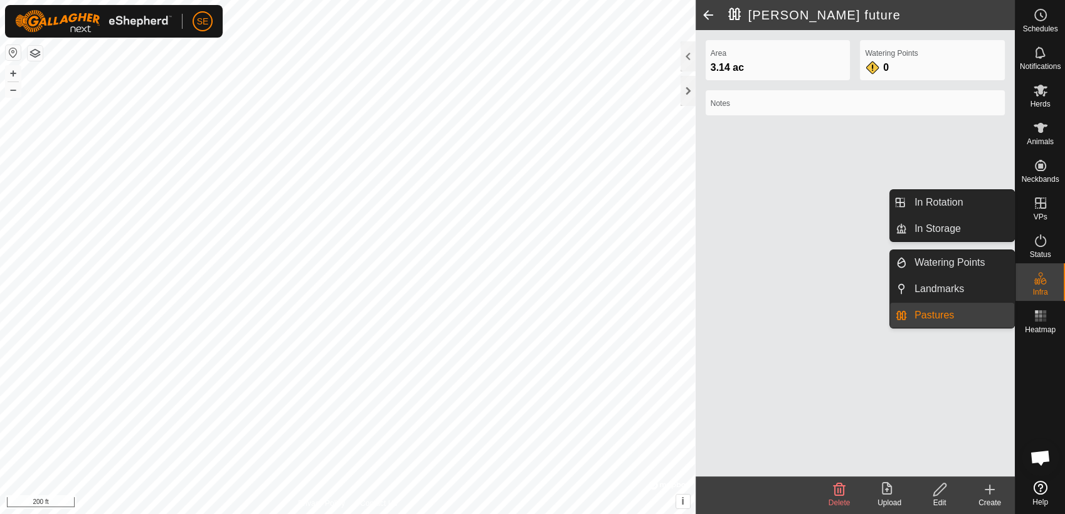
click at [973, 313] on link "Pastures" at bounding box center [960, 315] width 107 height 25
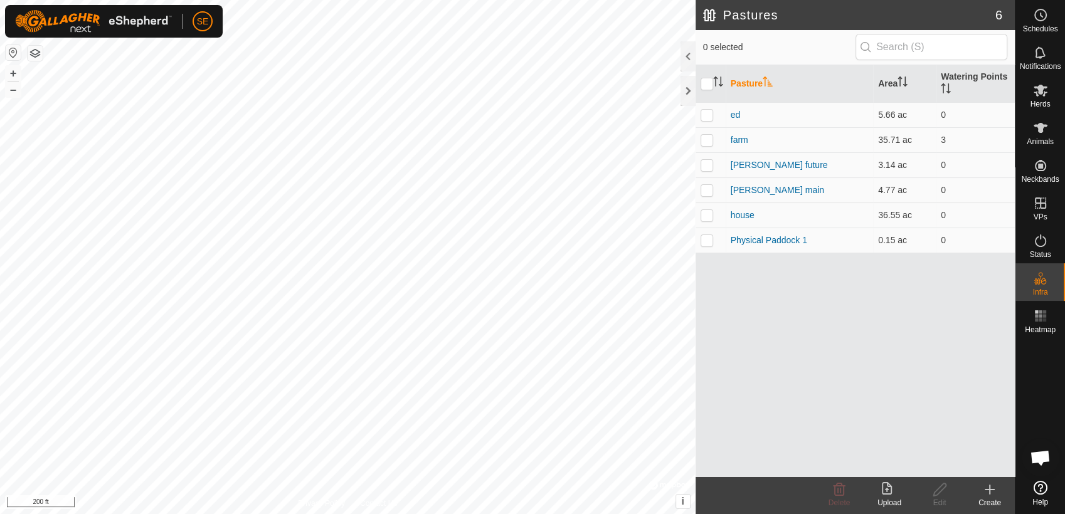
click at [774, 510] on div "Pastures 6 0 selected Pasture Area Watering Points ed 5.66 ac 0 farm 35.71 ac 3…" at bounding box center [507, 257] width 1015 height 514
click at [986, 495] on icon at bounding box center [989, 489] width 15 height 15
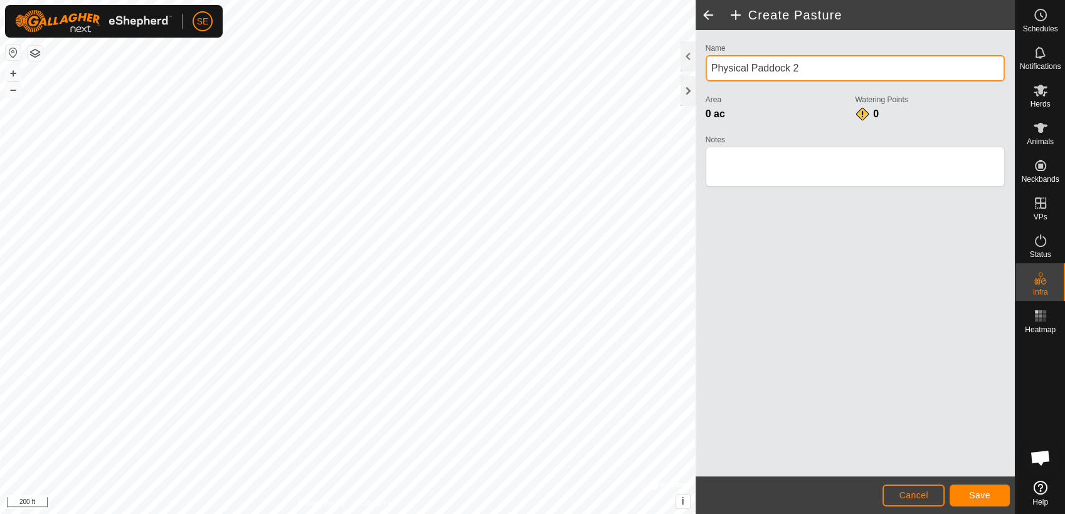
click at [805, 73] on input "Physical Paddock 2" at bounding box center [855, 68] width 299 height 26
type input "P"
type input "house top"
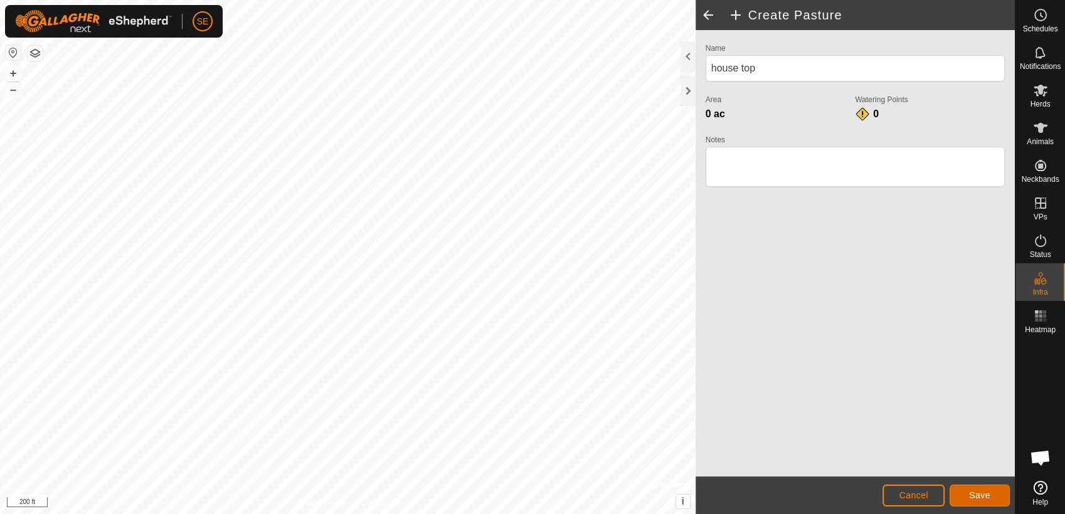
click at [954, 498] on button "Save" at bounding box center [980, 496] width 60 height 22
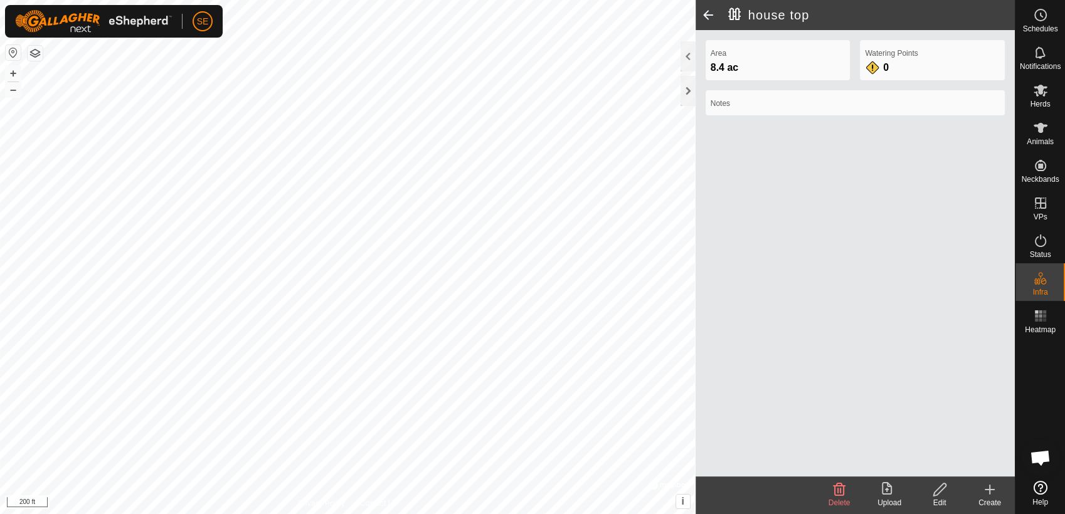
click at [988, 491] on icon at bounding box center [989, 489] width 15 height 15
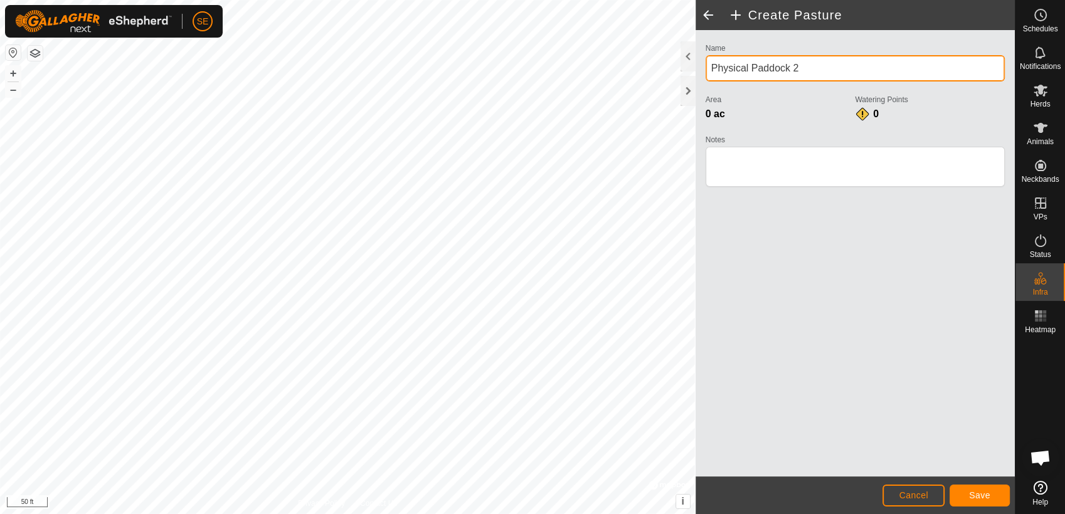
click at [803, 65] on input "Physical Paddock 2" at bounding box center [855, 68] width 299 height 26
type input "P"
type input "house bottom"
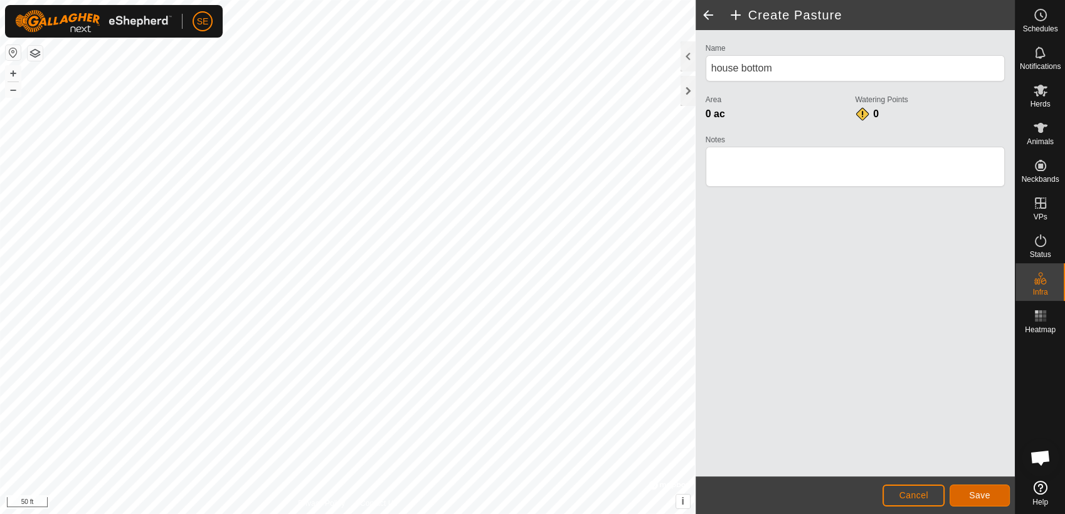
click at [991, 502] on button "Save" at bounding box center [980, 496] width 60 height 22
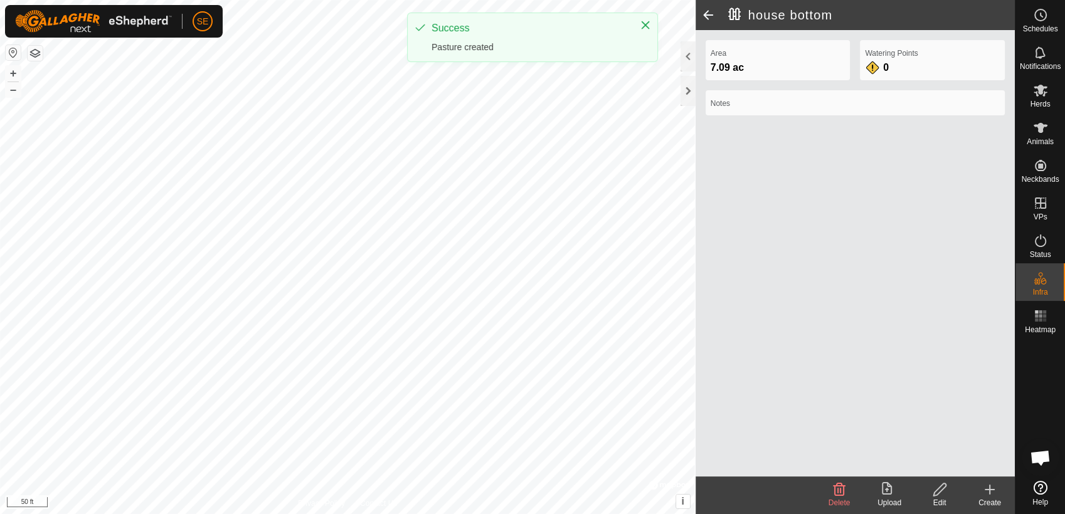
click at [788, 236] on div "house bottom Area 7.09 ac Watering Points 0 Notes Delete Upload Edit Create Pri…" at bounding box center [507, 257] width 1015 height 514
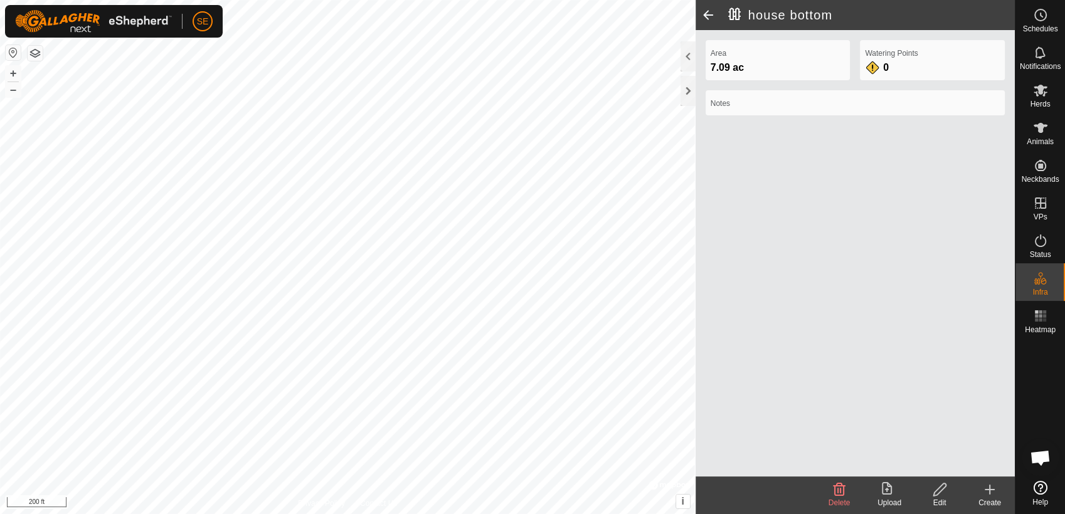
click at [990, 490] on icon at bounding box center [989, 490] width 9 height 0
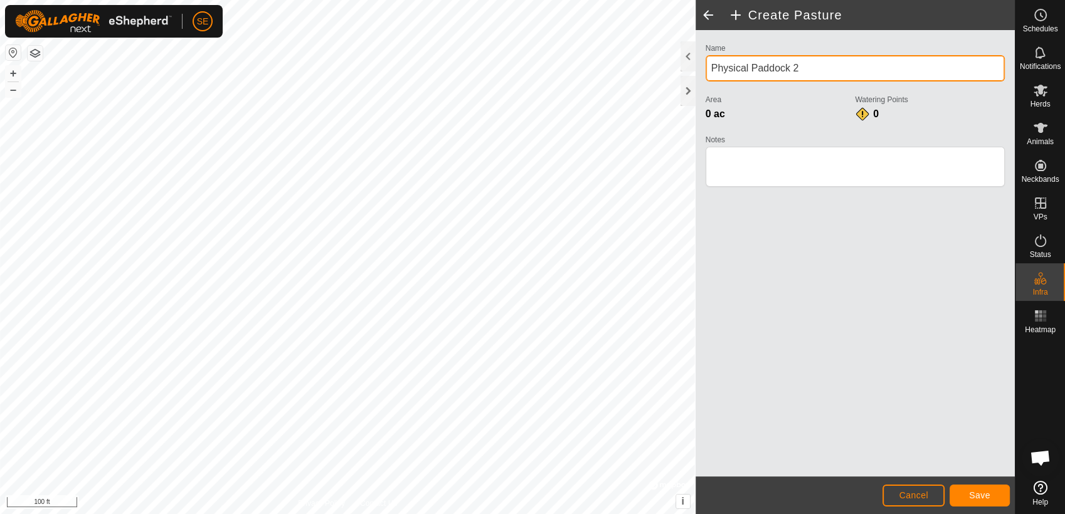
click at [807, 77] on input "Physical Paddock 2" at bounding box center [855, 68] width 299 height 26
type input "P"
type input "house middle"
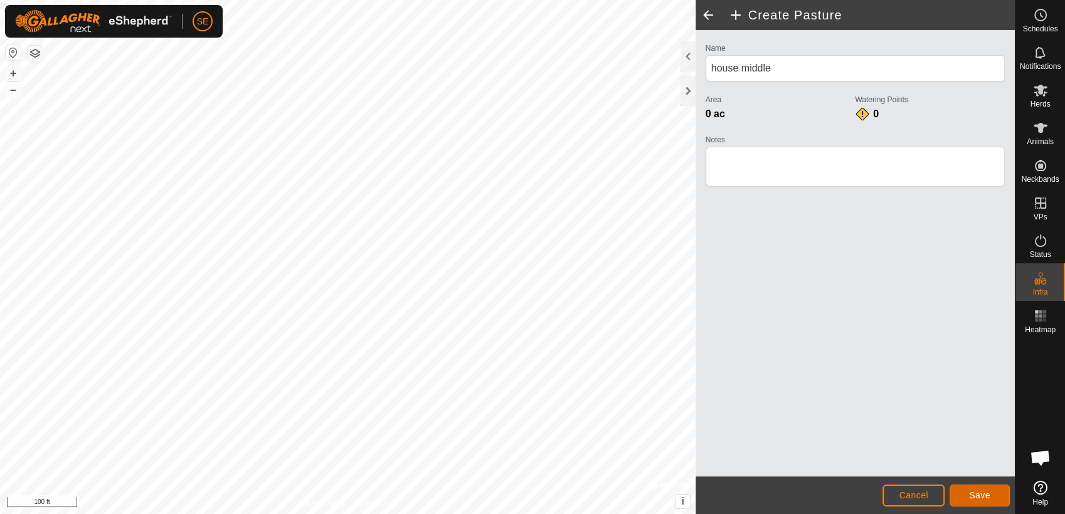
click at [988, 497] on span "Save" at bounding box center [979, 495] width 21 height 10
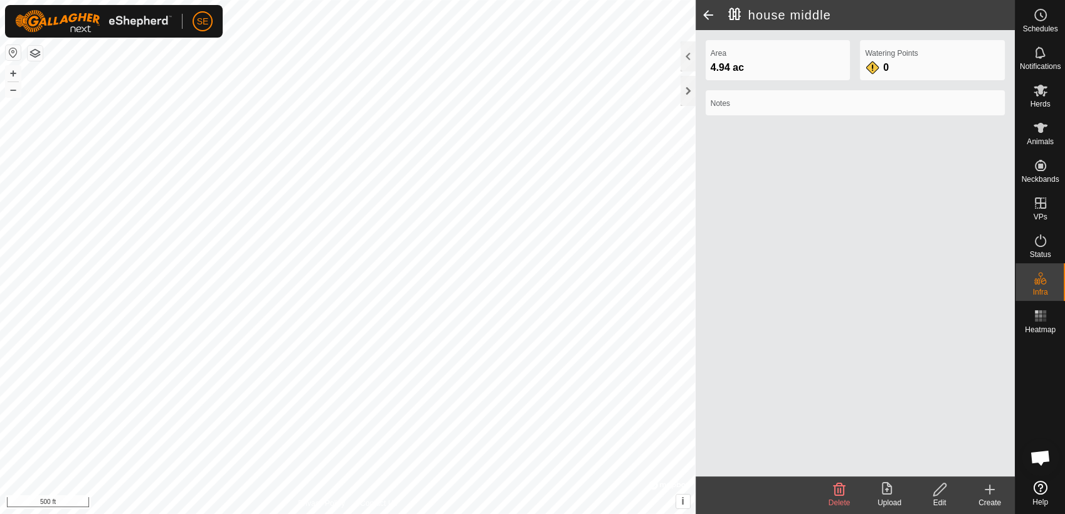
click at [987, 494] on icon at bounding box center [989, 489] width 15 height 15
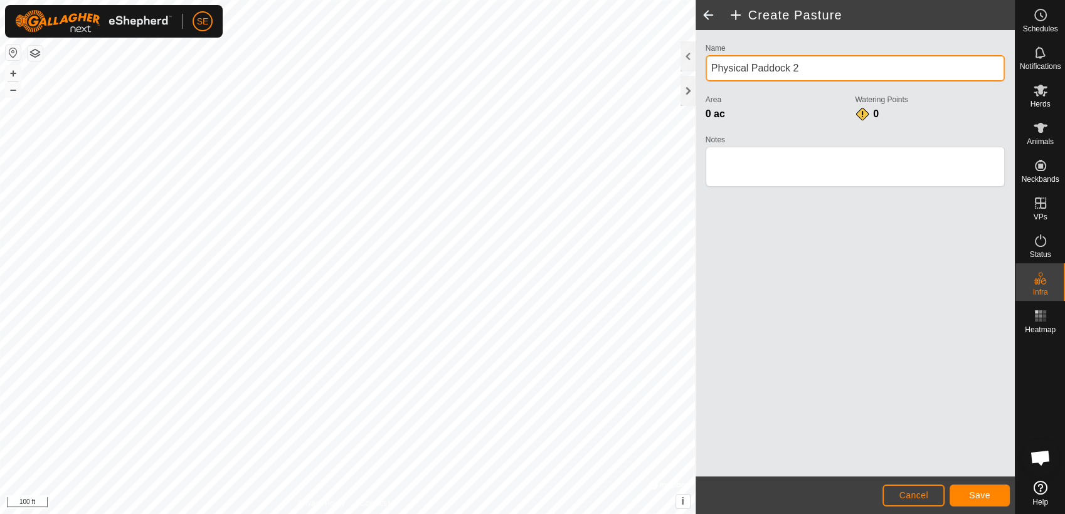
click at [830, 74] on input "Physical Paddock 2" at bounding box center [855, 68] width 299 height 26
type input "P"
type input "lein"
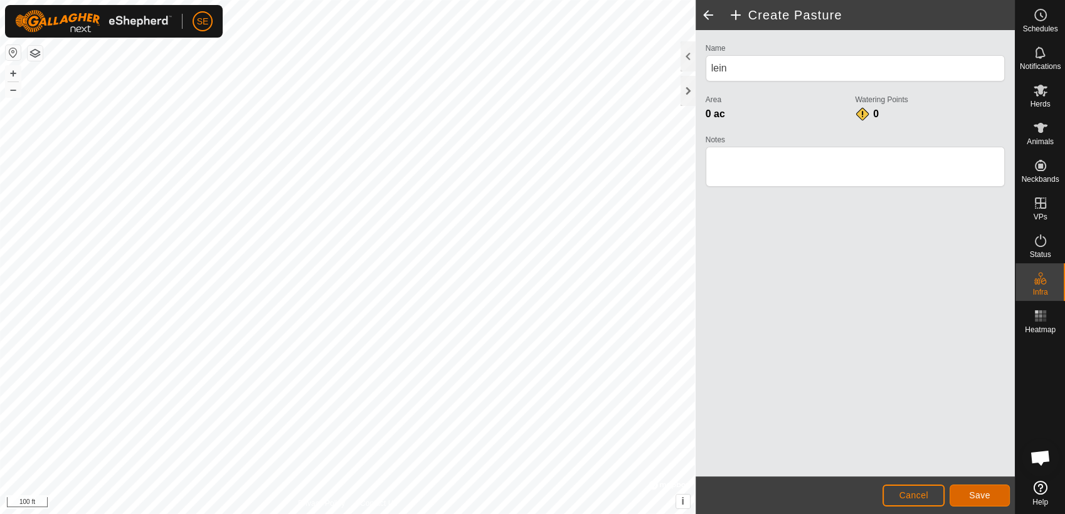
click at [981, 495] on span "Save" at bounding box center [979, 495] width 21 height 10
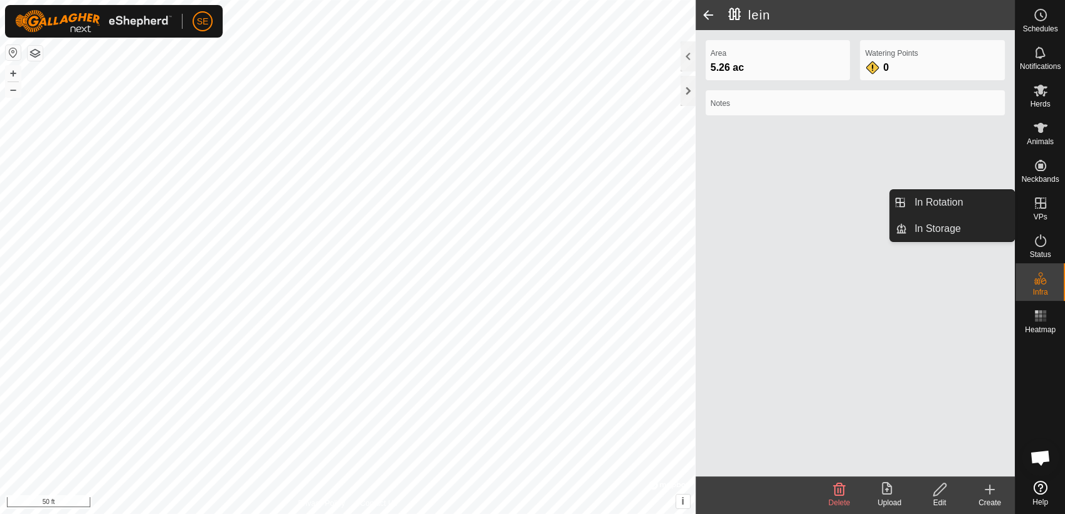
click at [1036, 208] on icon at bounding box center [1040, 203] width 11 height 11
click at [965, 203] on link "In Rotation" at bounding box center [960, 202] width 107 height 25
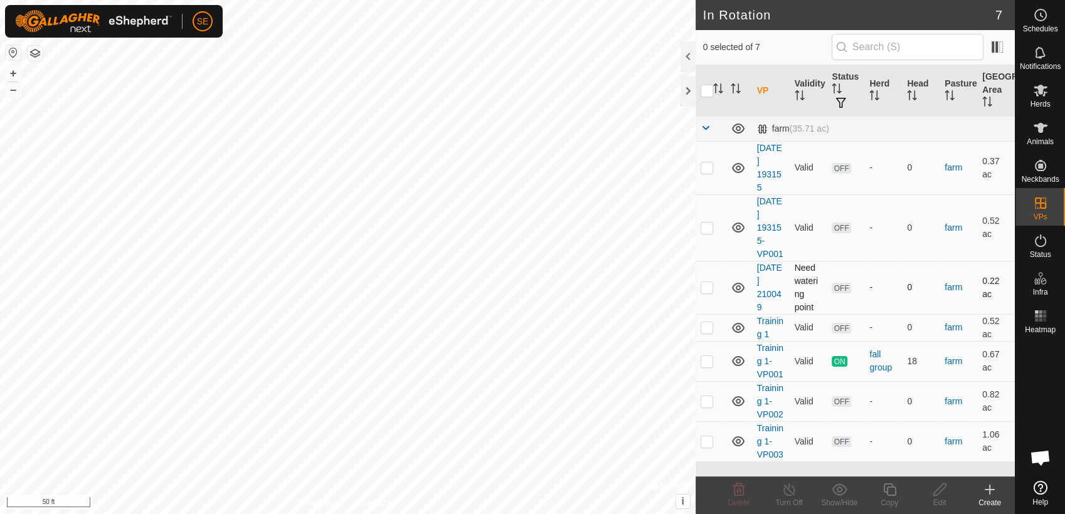
click at [709, 287] on p-checkbox at bounding box center [707, 287] width 13 height 10
checkbox input "false"
click at [709, 230] on p-checkbox at bounding box center [707, 228] width 13 height 10
checkbox input "true"
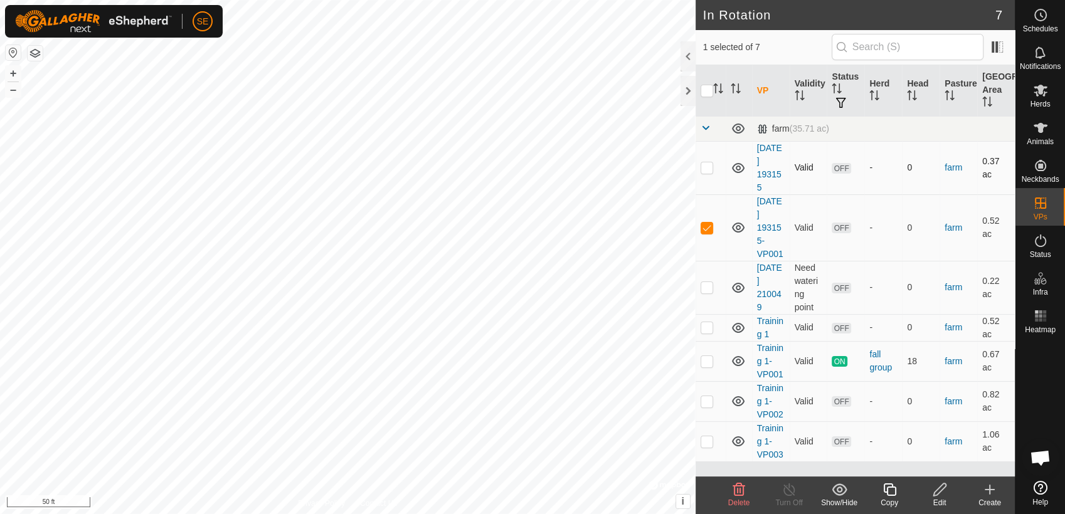
click at [705, 172] on p-checkbox at bounding box center [707, 167] width 13 height 10
click at [712, 171] on p-checkbox at bounding box center [707, 167] width 13 height 10
checkbox input "false"
click at [711, 225] on p-checkbox at bounding box center [707, 228] width 13 height 10
checkbox input "false"
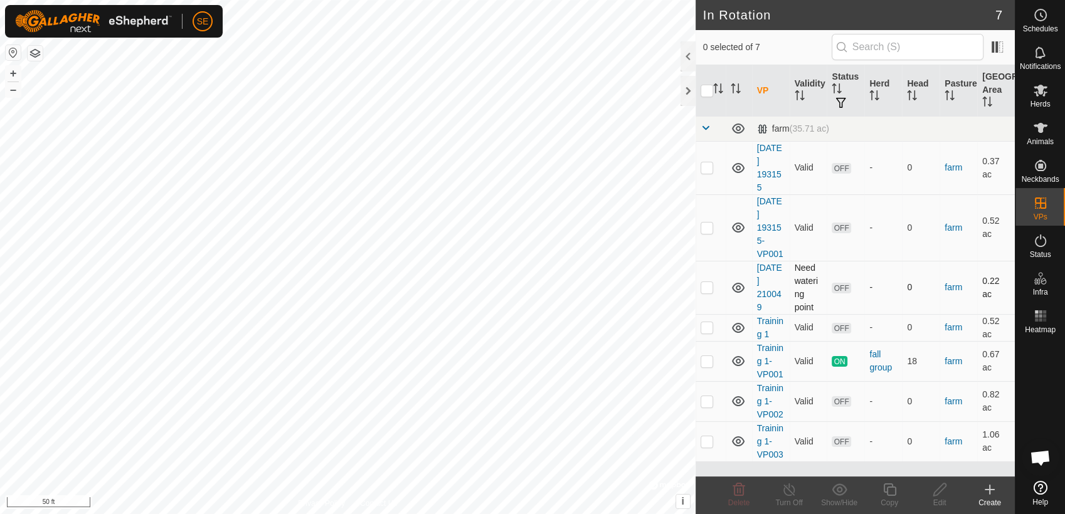
click at [707, 288] on p-checkbox at bounding box center [707, 287] width 13 height 10
click at [707, 289] on p-checkbox at bounding box center [707, 287] width 13 height 10
checkbox input "false"
click at [711, 361] on p-checkbox at bounding box center [707, 361] width 13 height 10
checkbox input "true"
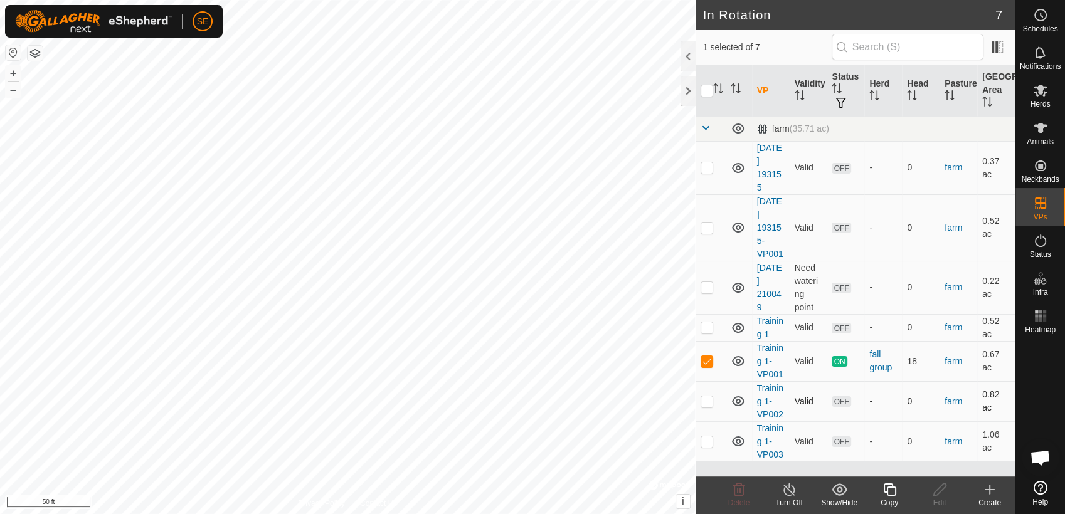
click at [708, 398] on p-checkbox at bounding box center [707, 401] width 13 height 10
checkbox input "true"
click at [706, 359] on p-checkbox at bounding box center [707, 361] width 13 height 10
checkbox input "false"
click at [939, 489] on icon at bounding box center [940, 489] width 16 height 15
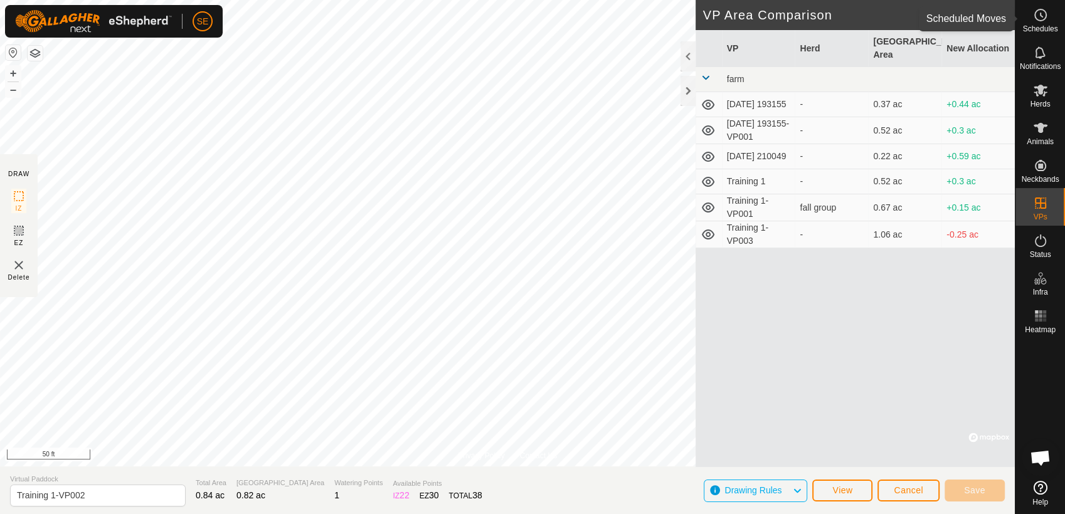
click at [1044, 13] on circle at bounding box center [1040, 14] width 11 height 11
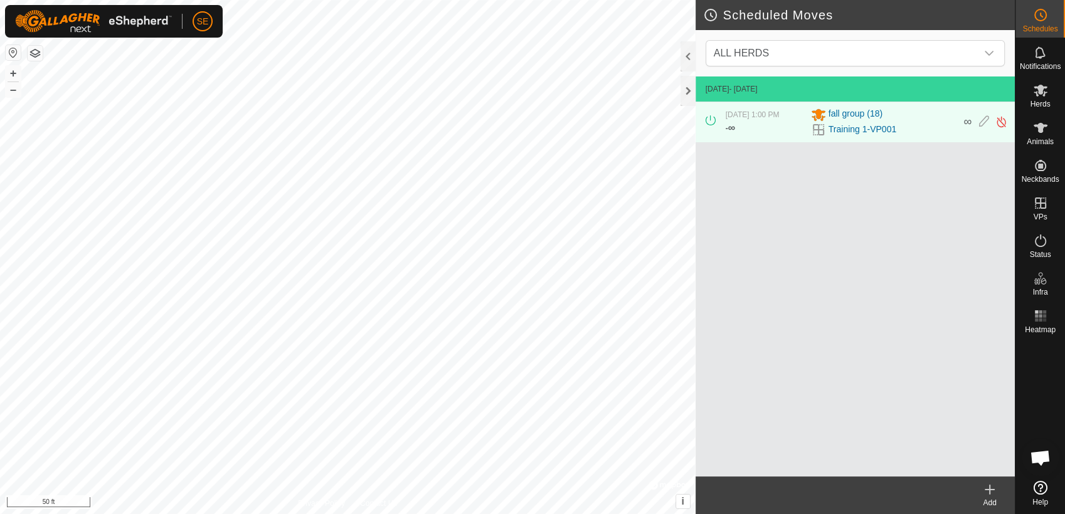
click at [987, 496] on icon at bounding box center [989, 489] width 15 height 15
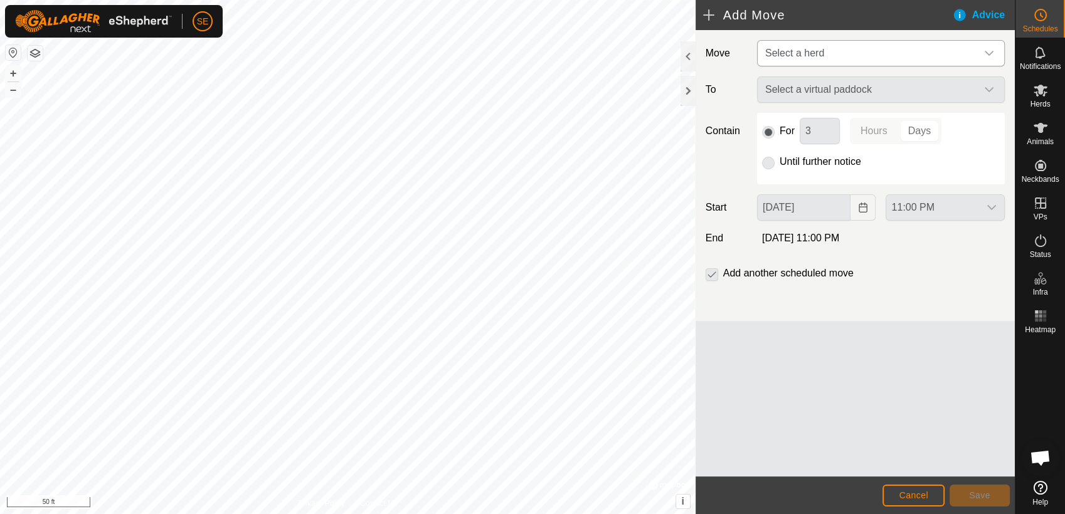
click at [778, 48] on span "Select a herd" at bounding box center [794, 53] width 59 height 11
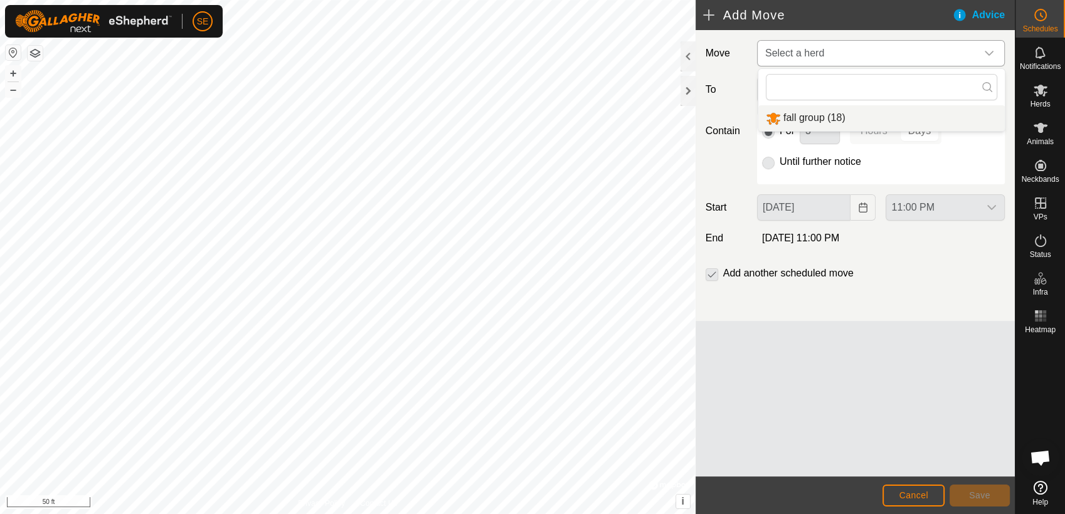
click at [799, 116] on li "fall group (18)" at bounding box center [881, 118] width 246 height 26
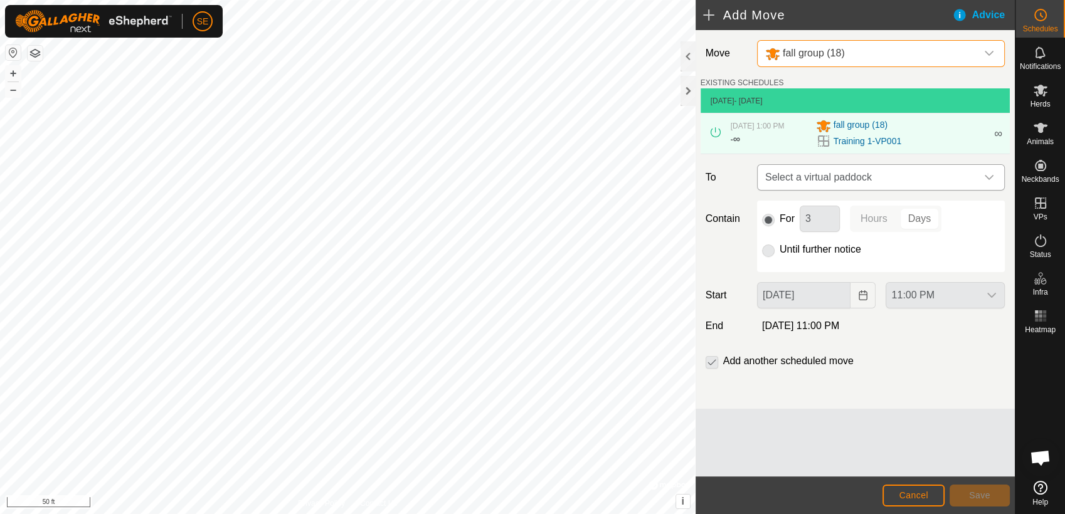
click at [828, 172] on span "Select a virtual paddock" at bounding box center [868, 177] width 216 height 25
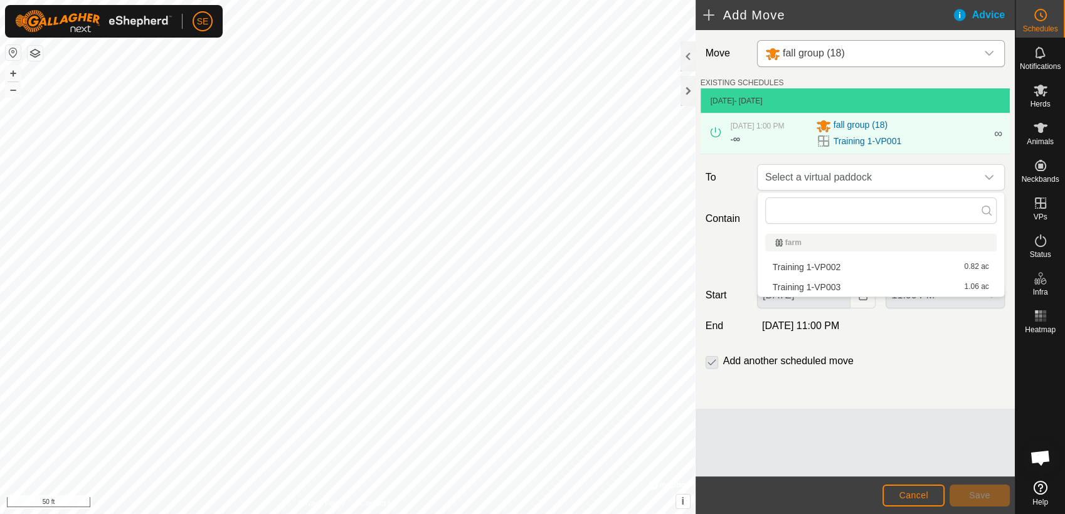
click at [811, 265] on li "Training 1-VP002 0.82 ac" at bounding box center [880, 267] width 231 height 19
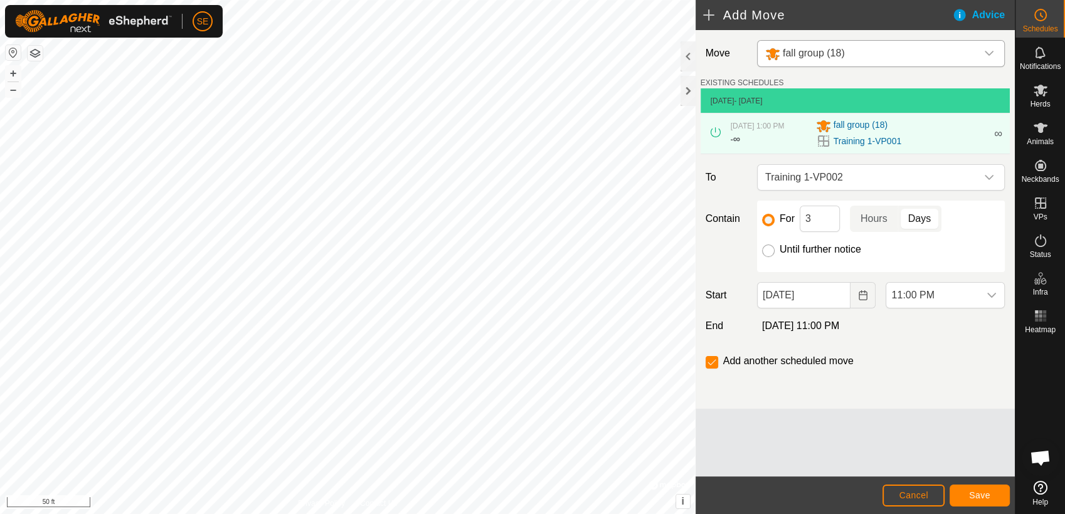
click at [770, 249] on input "Until further notice" at bounding box center [768, 251] width 13 height 13
radio input "true"
checkbox input "false"
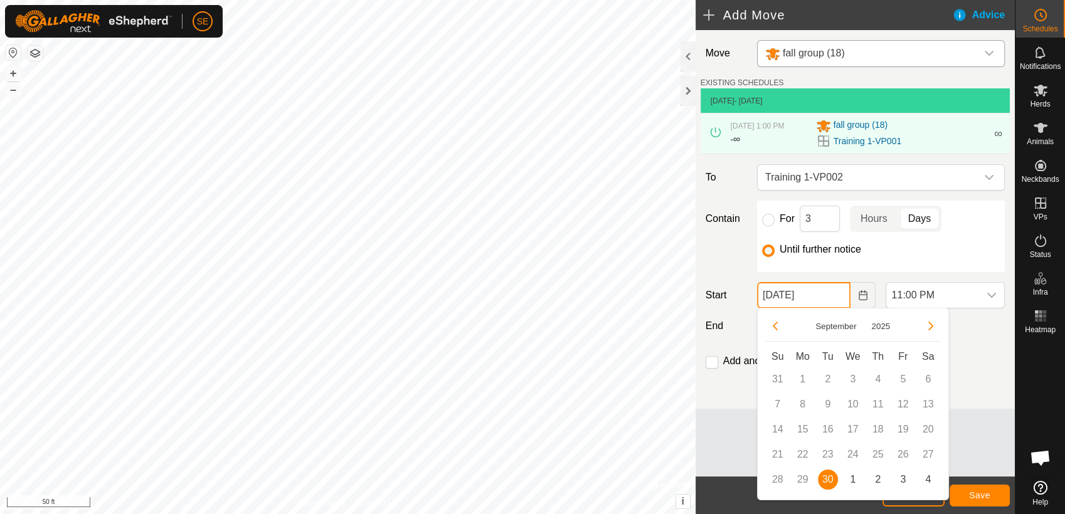
click at [829, 290] on input "[DATE]" at bounding box center [804, 295] width 94 height 26
click at [852, 479] on span "1" at bounding box center [853, 480] width 20 height 20
type input "[DATE]"
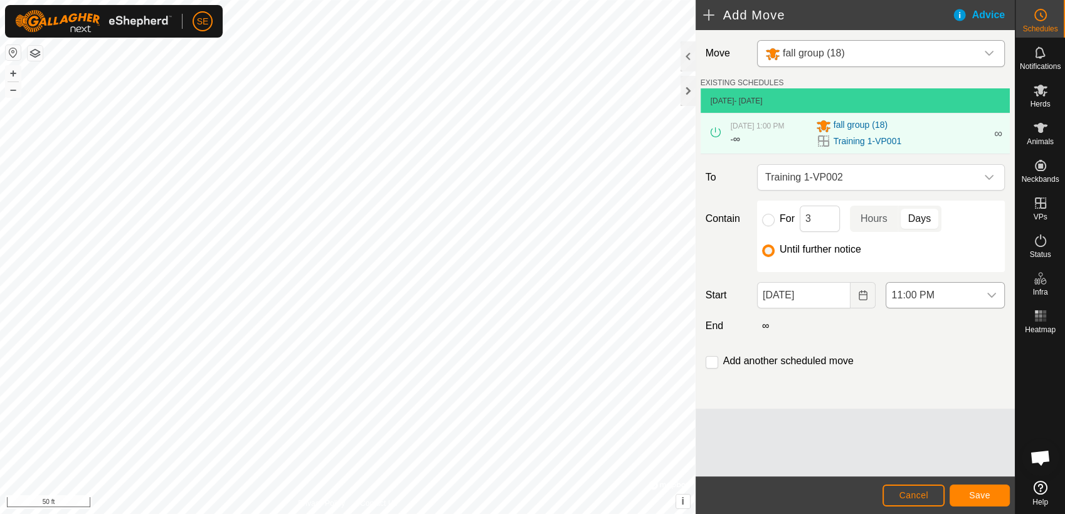
click at [946, 288] on span "11:00 PM" at bounding box center [932, 295] width 93 height 25
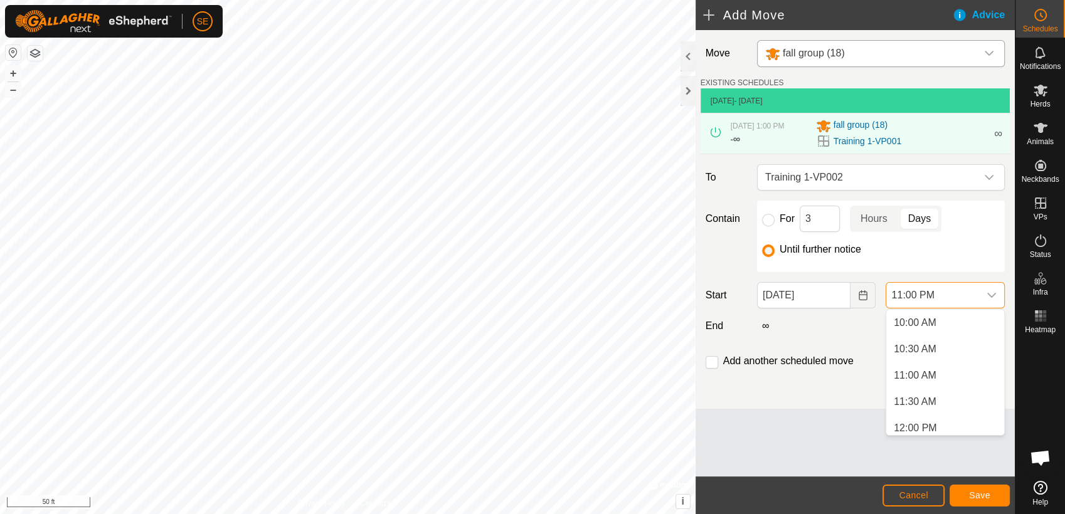
scroll to position [541, 0]
click at [932, 415] on li "12:00 PM" at bounding box center [945, 413] width 118 height 25
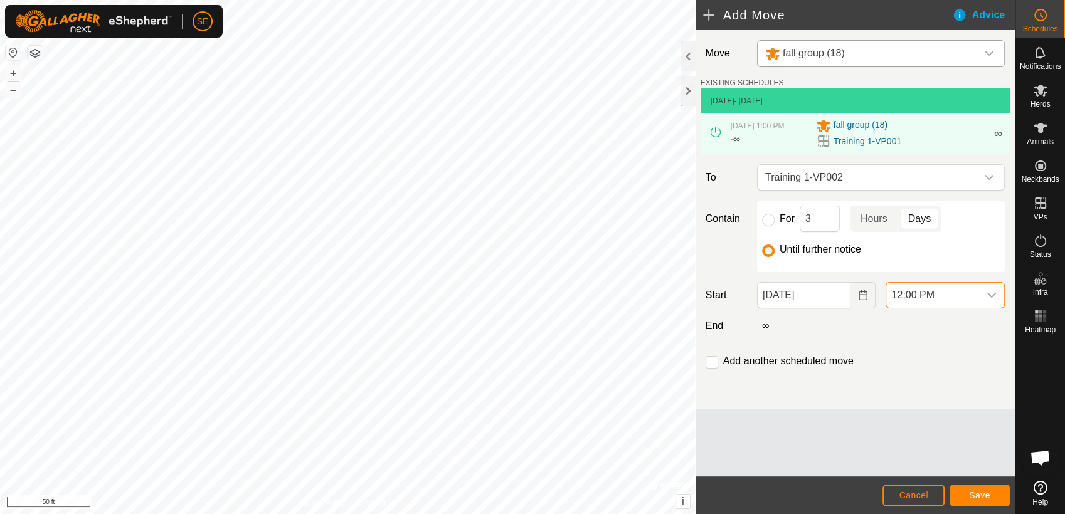
scroll to position [1111, 0]
click at [714, 361] on input "checkbox" at bounding box center [712, 362] width 13 height 13
click at [712, 360] on input "checkbox" at bounding box center [712, 362] width 13 height 13
checkbox input "false"
click at [993, 495] on button "Save" at bounding box center [980, 496] width 60 height 22
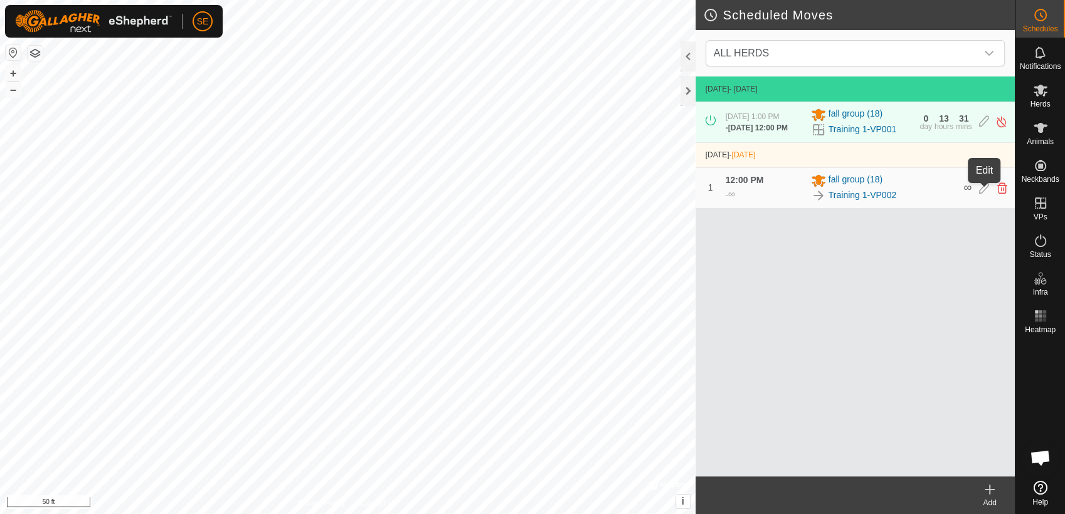
click at [986, 191] on icon at bounding box center [984, 188] width 10 height 11
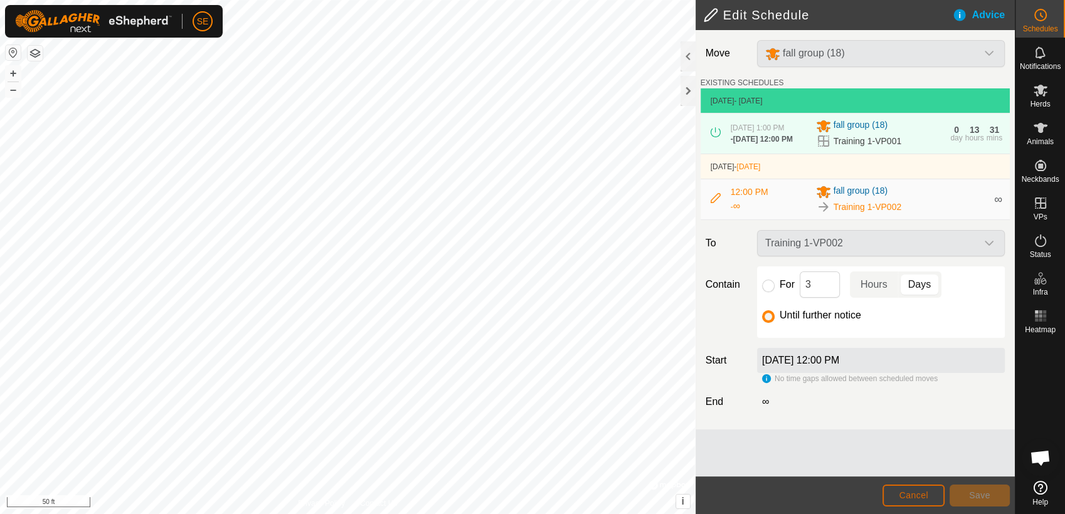
click at [934, 502] on button "Cancel" at bounding box center [913, 496] width 62 height 22
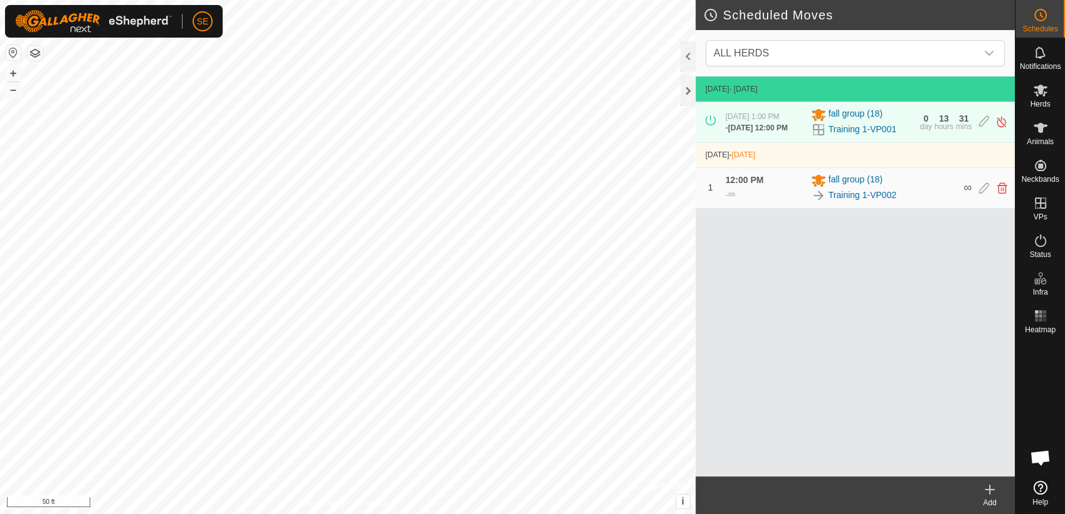
click at [805, 255] on div "Scheduled Moves ALL HERDS [DATE] - [DATE] [DATE] 1:00 PM - [DATE] 12:00 PM fall…" at bounding box center [507, 257] width 1015 height 514
